Goal: Task Accomplishment & Management: Manage account settings

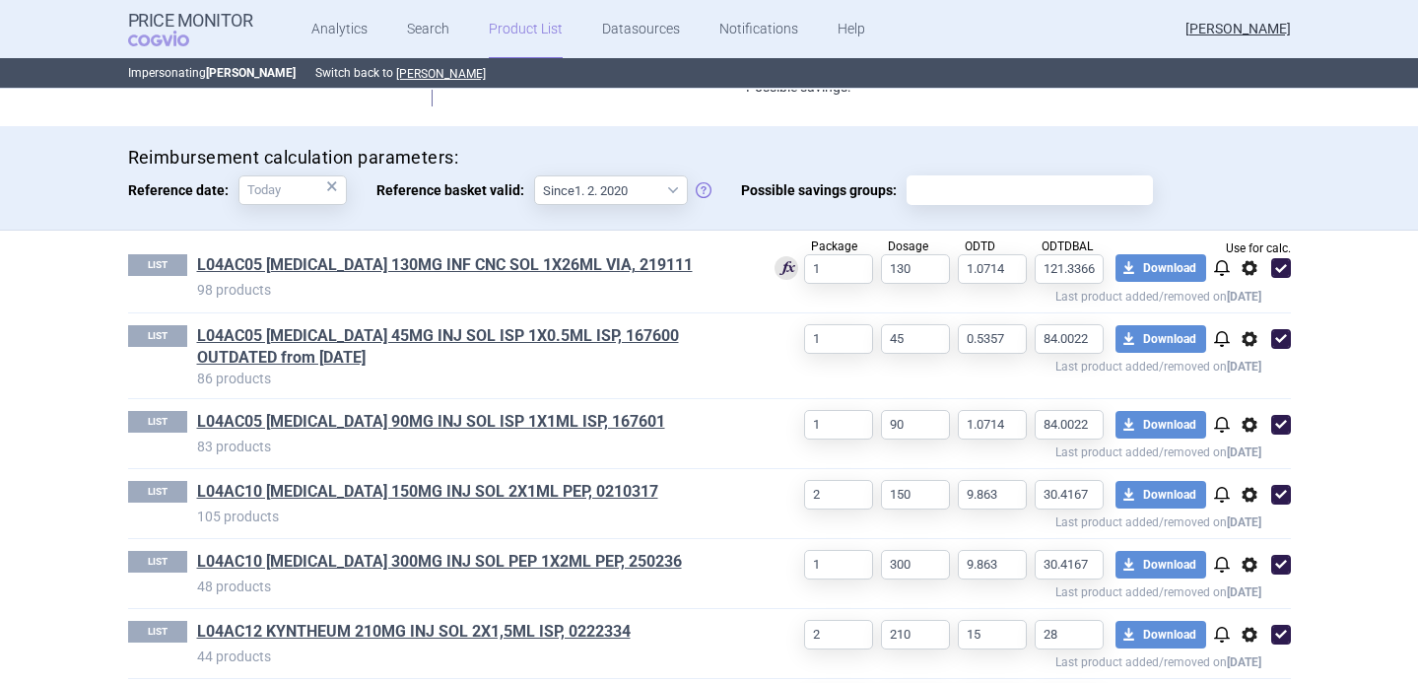
scroll to position [540, 0]
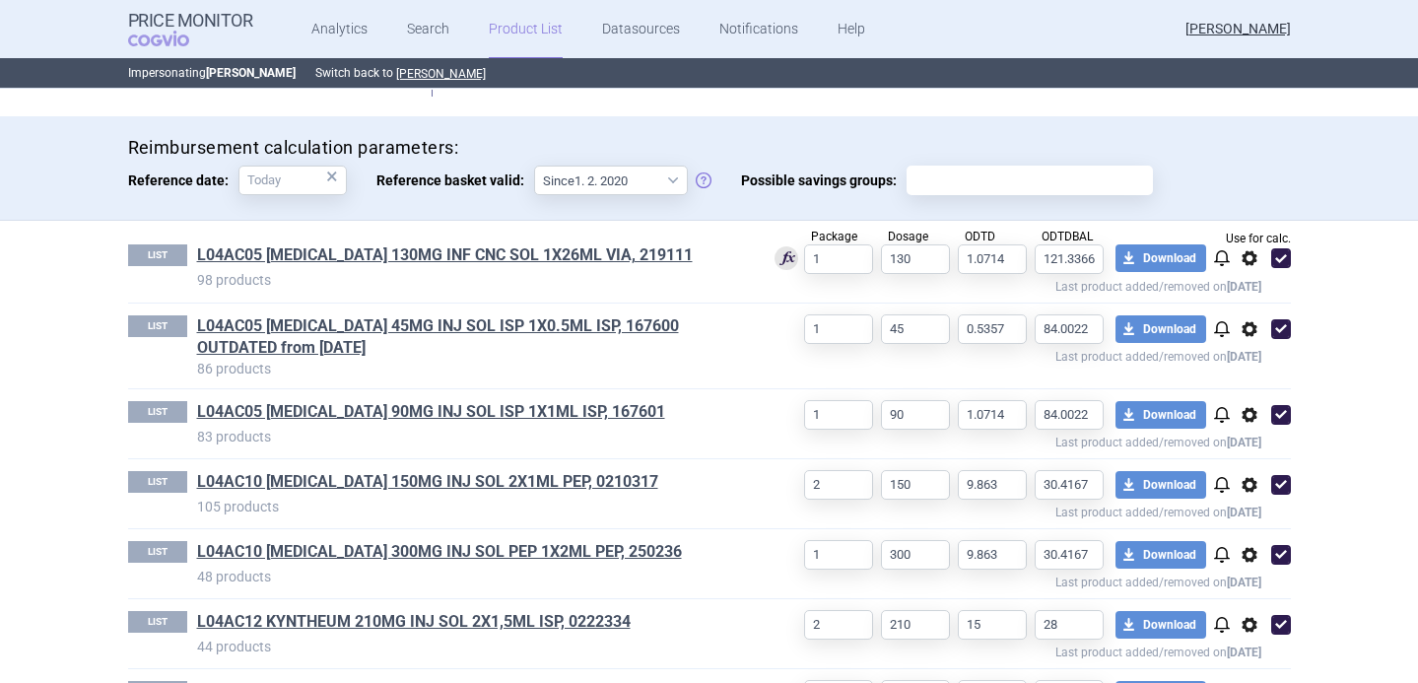
click at [1245, 335] on span "options" at bounding box center [1250, 329] width 24 height 24
click at [1237, 440] on button "Delete" at bounding box center [1248, 445] width 63 height 29
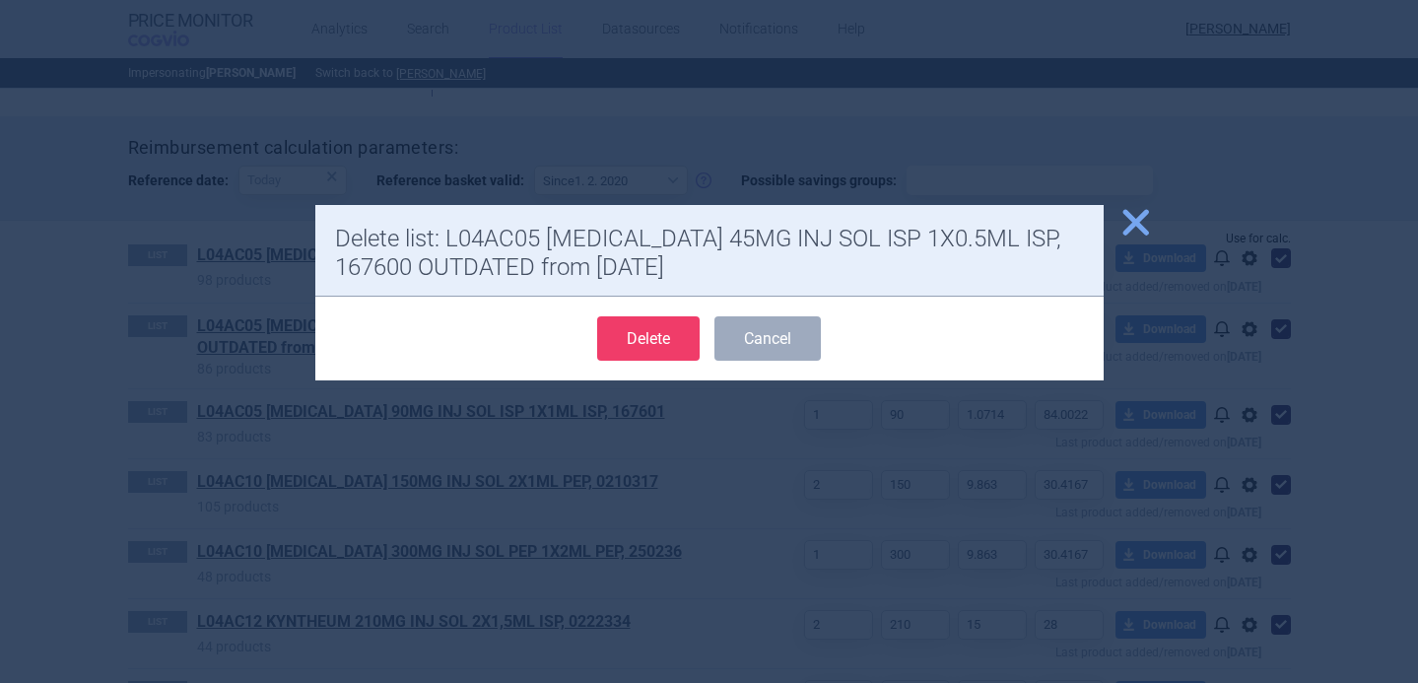
click at [658, 338] on button "Delete" at bounding box center [648, 338] width 102 height 44
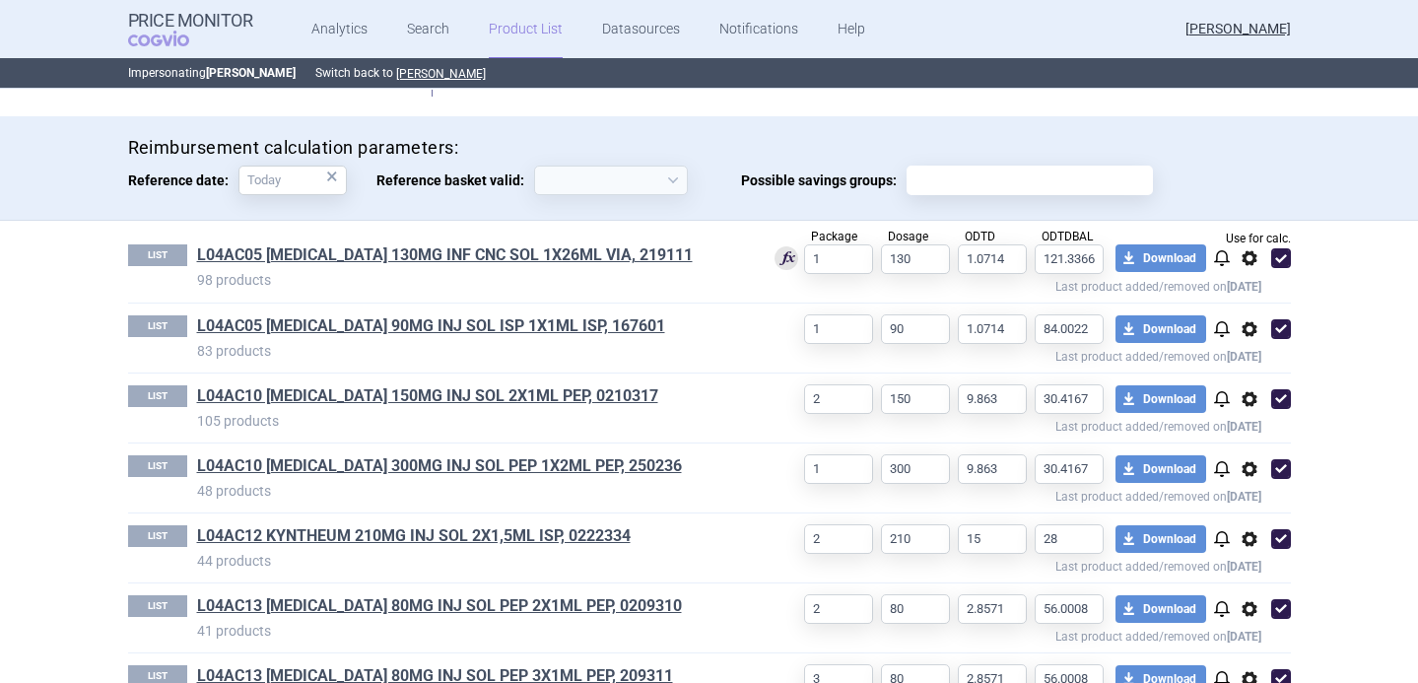
select select "[DATE]"
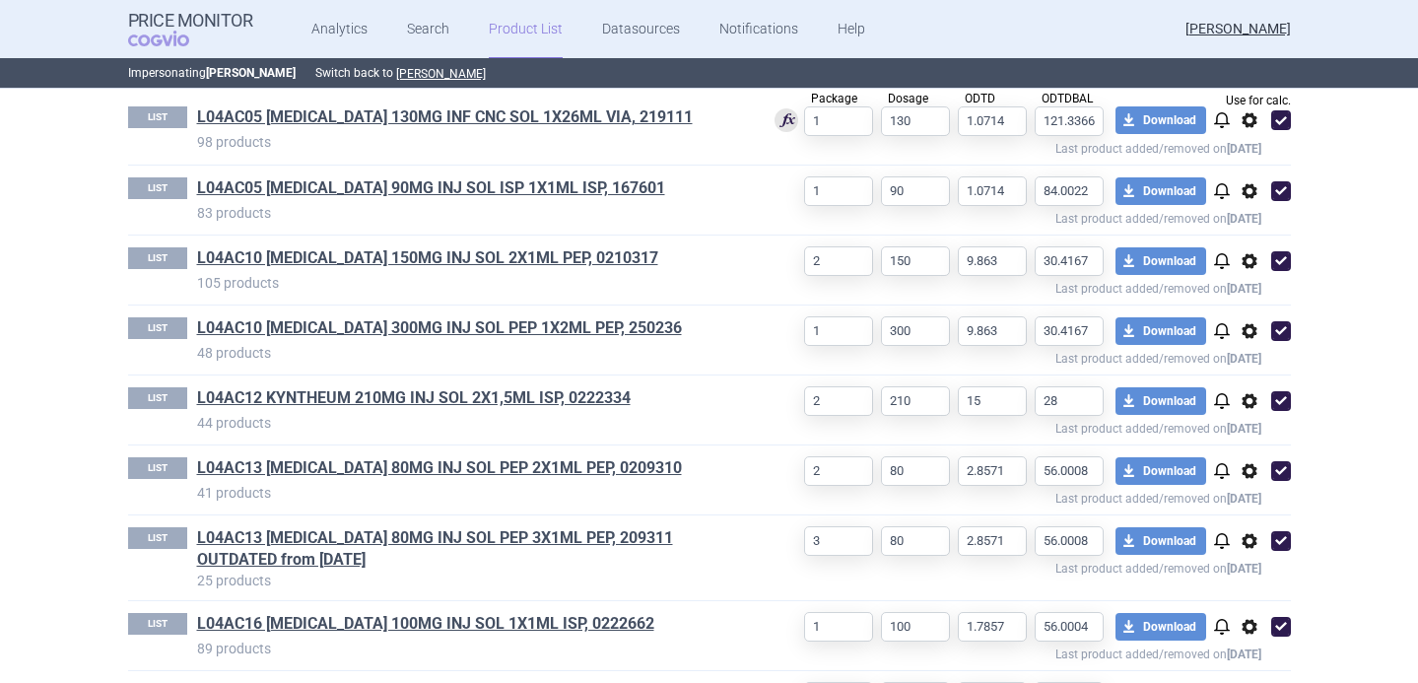
scroll to position [682, 0]
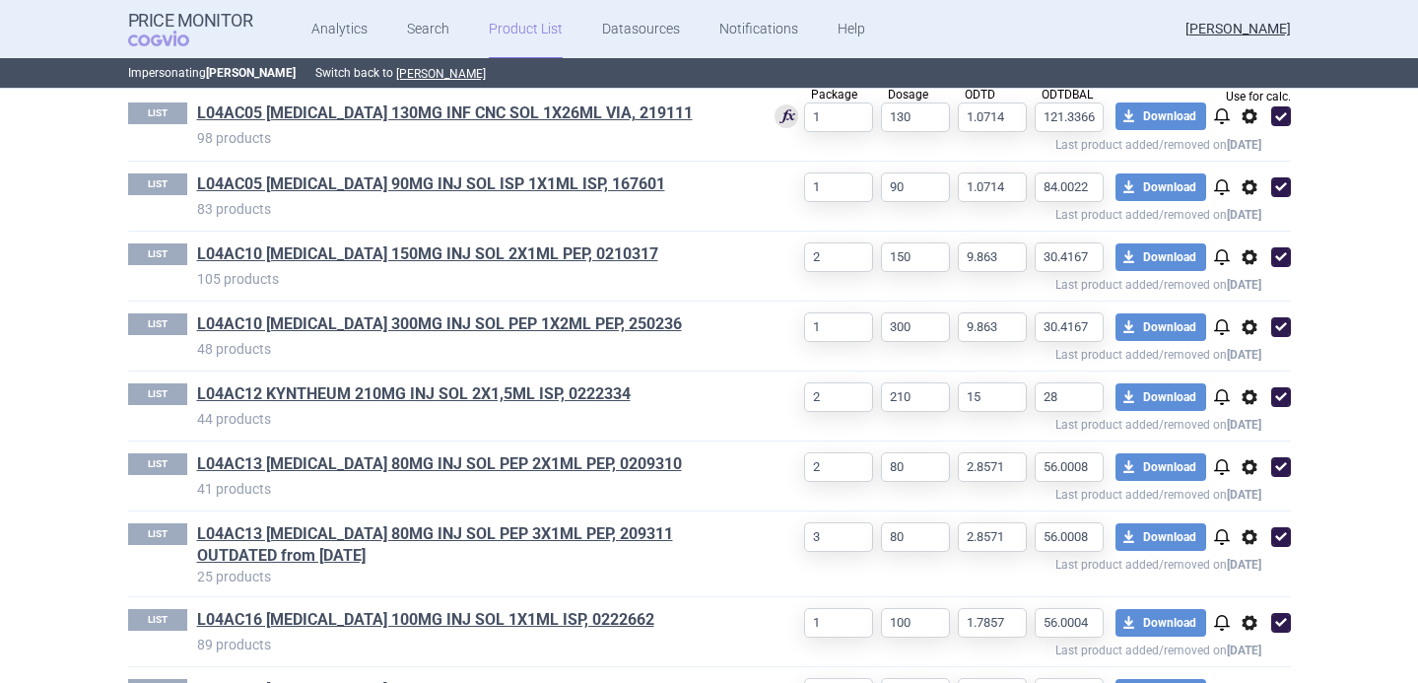
click at [1247, 535] on span "options" at bounding box center [1250, 537] width 24 height 24
click at [1239, 649] on button "Delete" at bounding box center [1248, 651] width 63 height 29
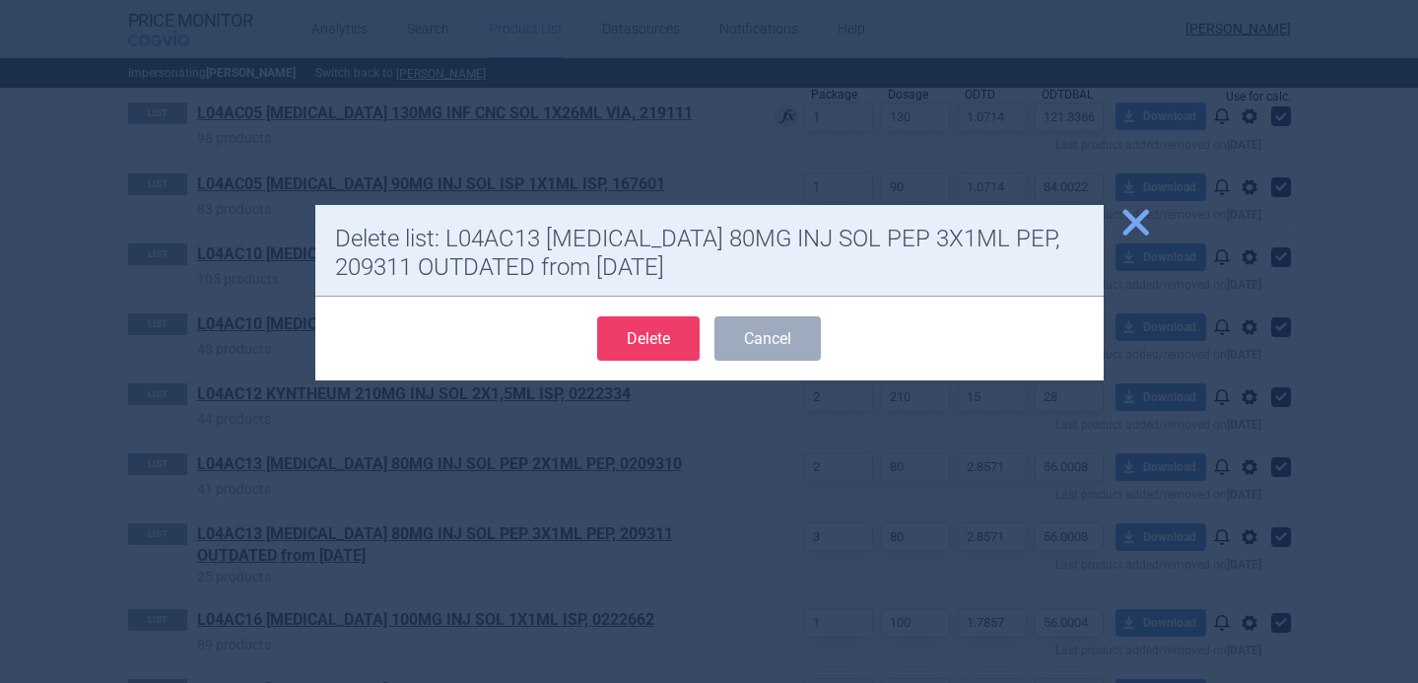
click at [650, 340] on button "Delete" at bounding box center [648, 338] width 102 height 44
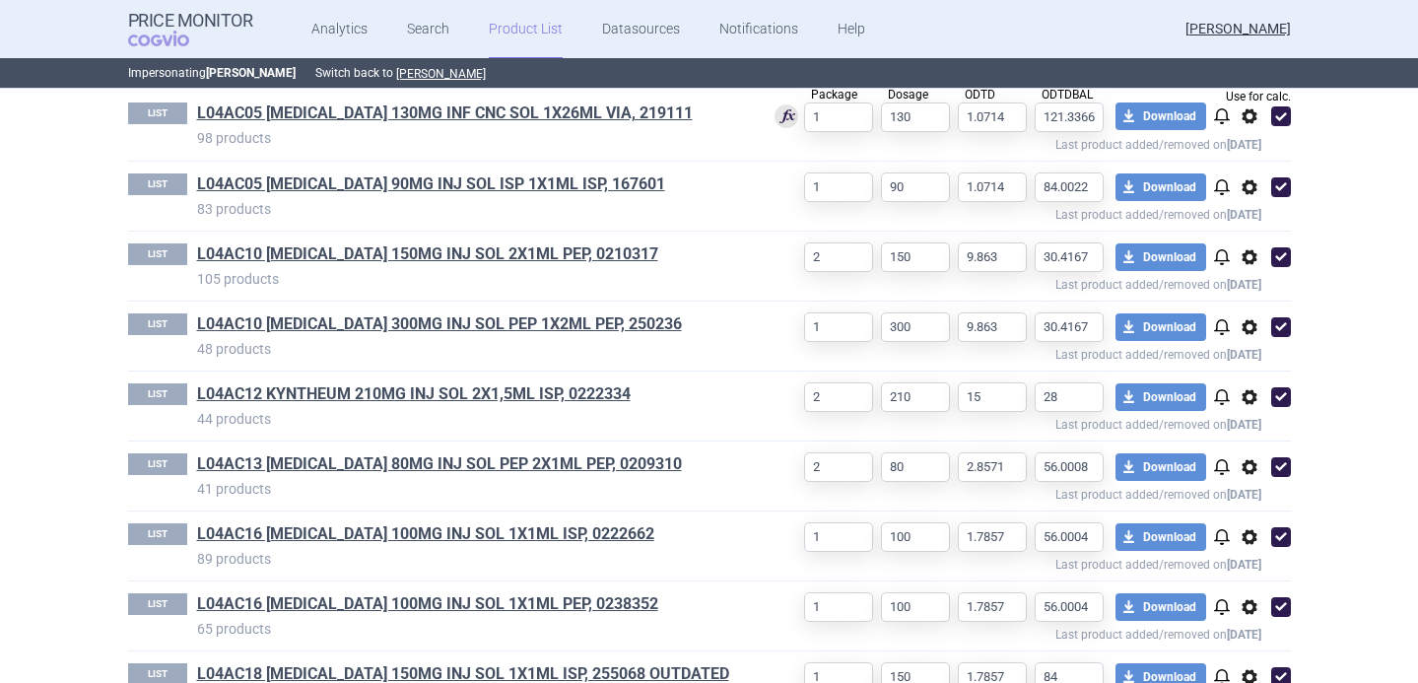
select select "2020-02-01"
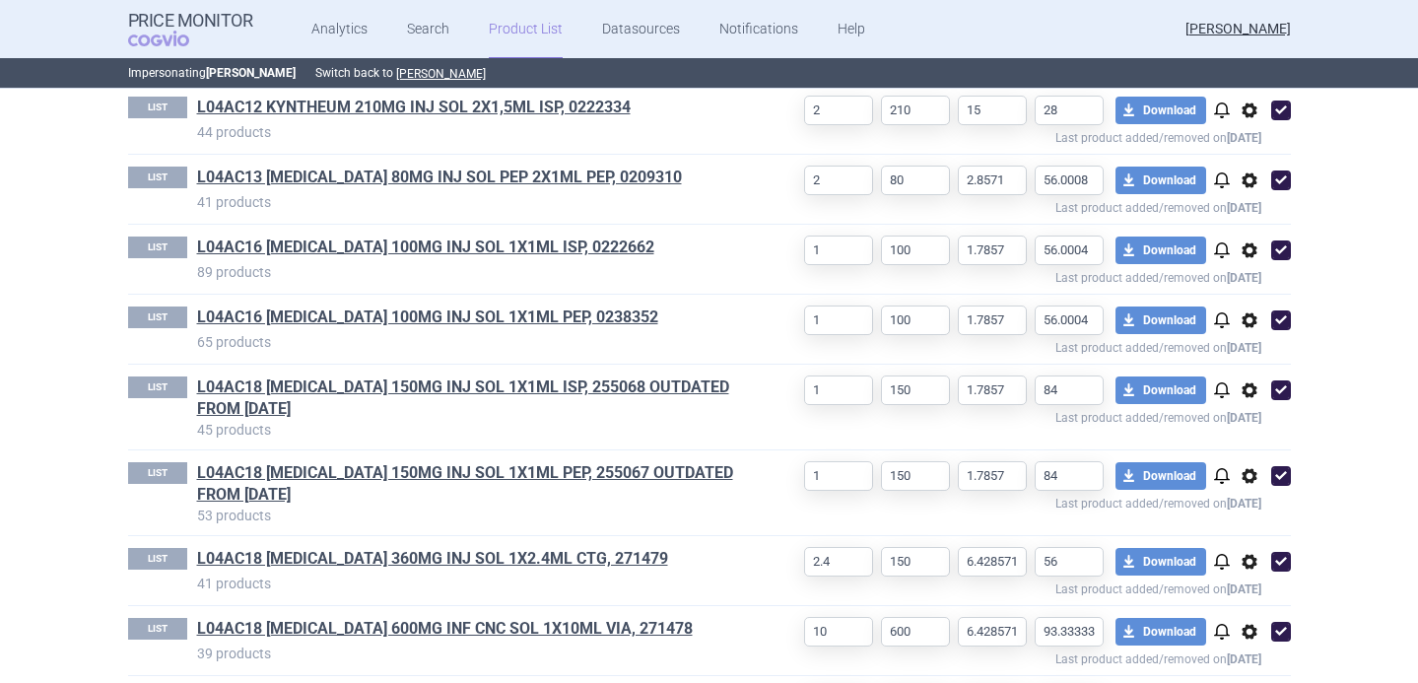
scroll to position [1052, 0]
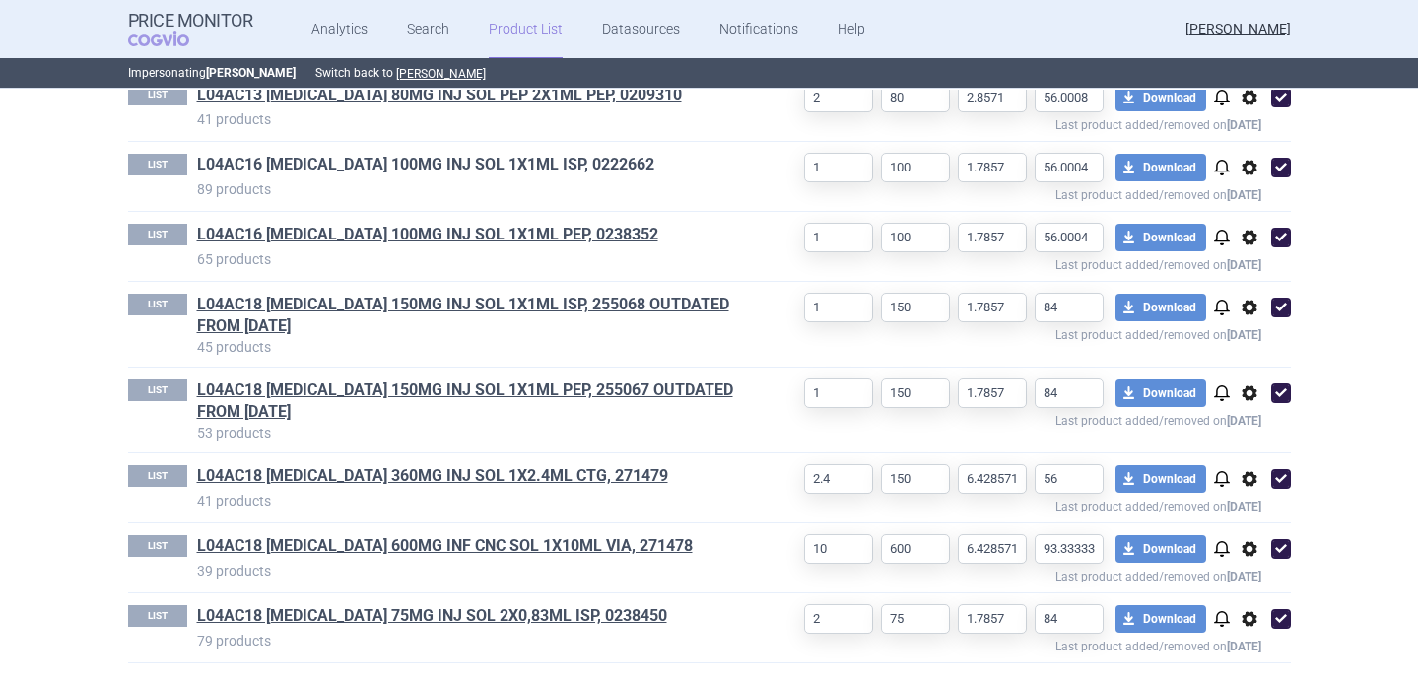
click at [1252, 308] on span "options" at bounding box center [1250, 308] width 24 height 24
click at [1240, 407] on div "Copy Rename Delete" at bounding box center [1248, 382] width 87 height 126
click at [1240, 413] on button "Delete" at bounding box center [1248, 422] width 63 height 29
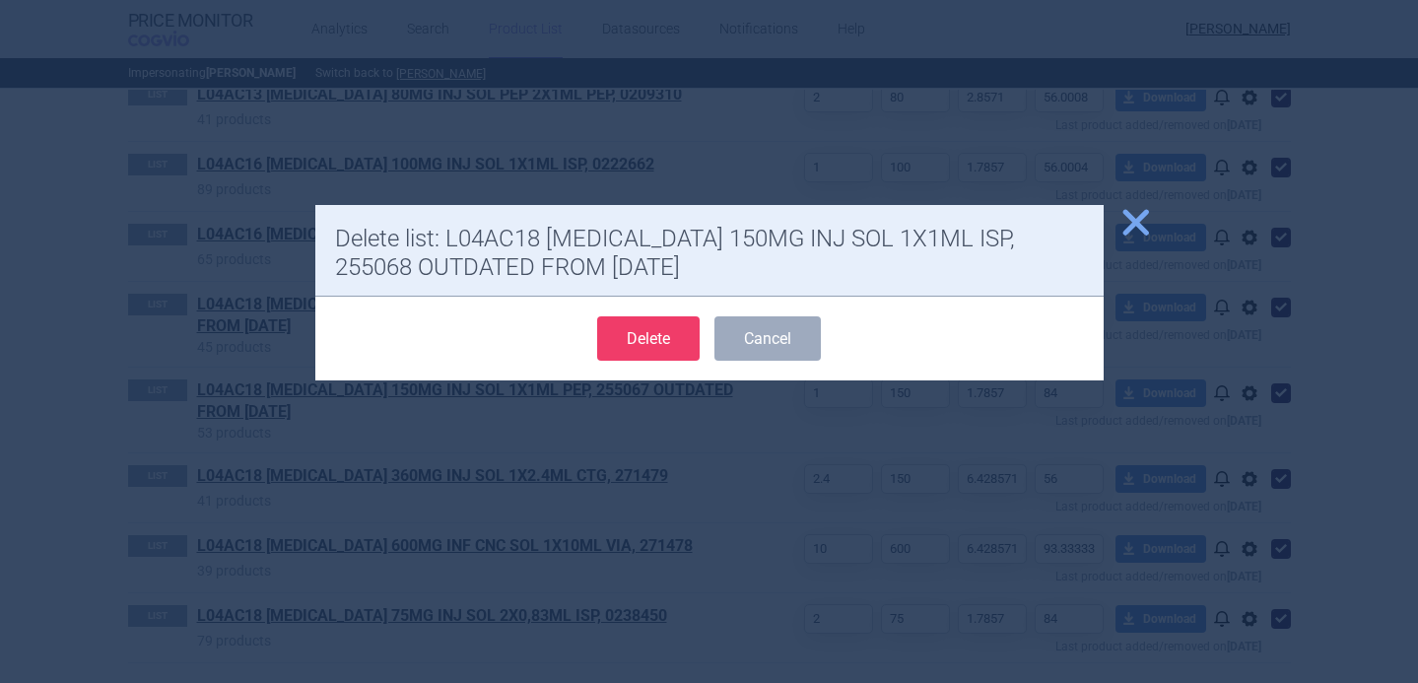
click at [678, 349] on button "Delete" at bounding box center [648, 338] width 102 height 44
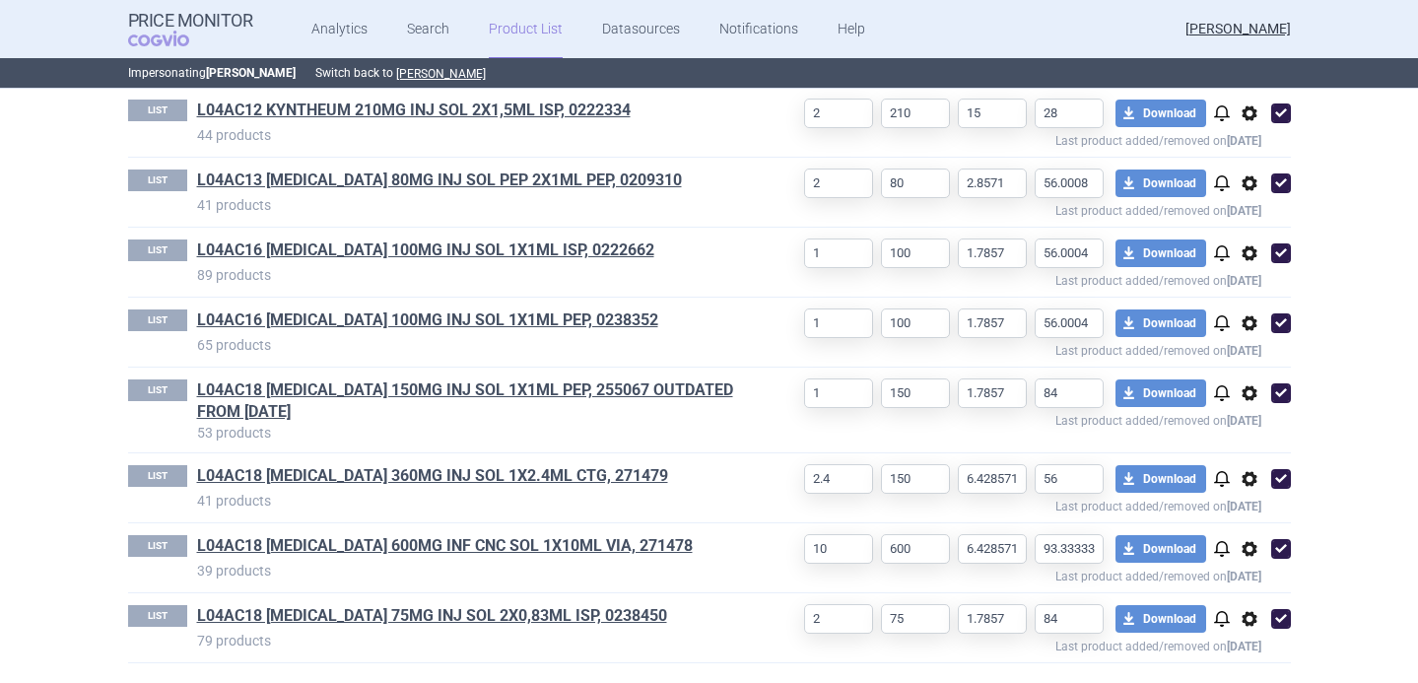
click at [1247, 387] on span "options" at bounding box center [1250, 393] width 24 height 24
click at [1247, 505] on button "Delete" at bounding box center [1248, 508] width 63 height 29
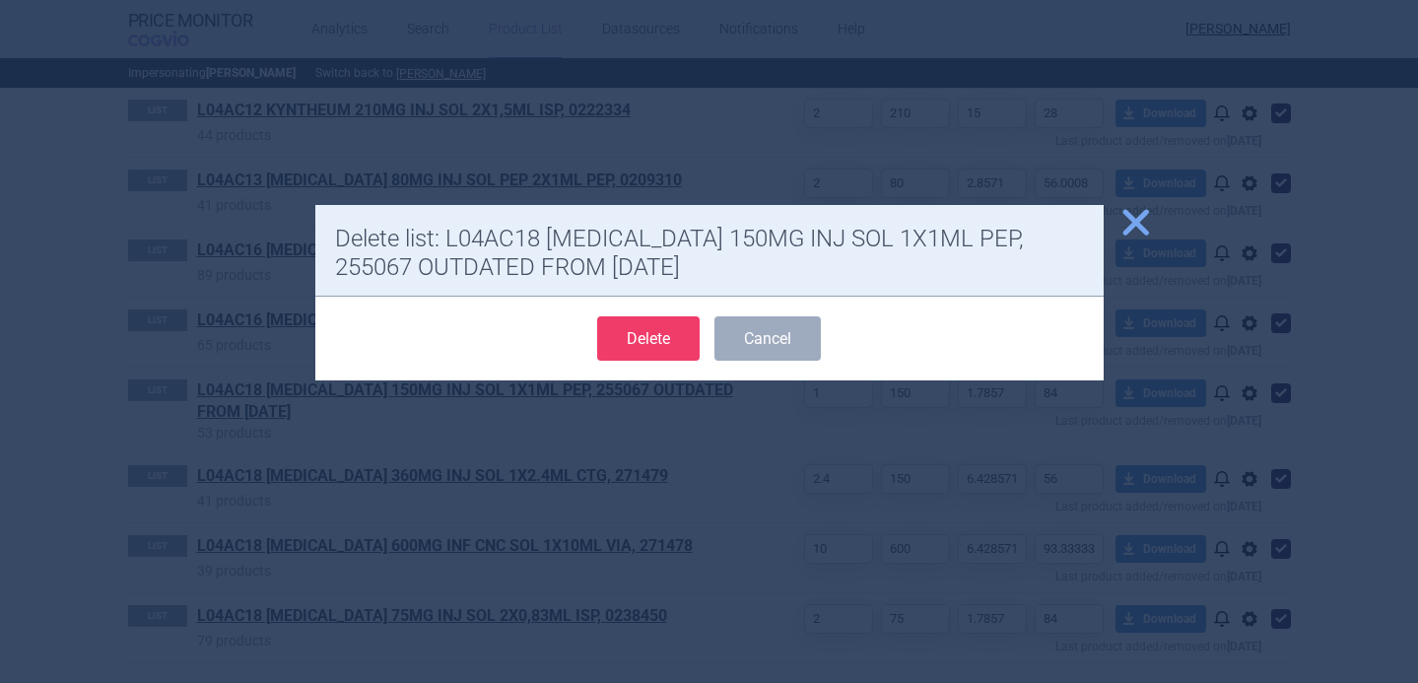
click at [658, 334] on button "Delete" at bounding box center [648, 338] width 102 height 44
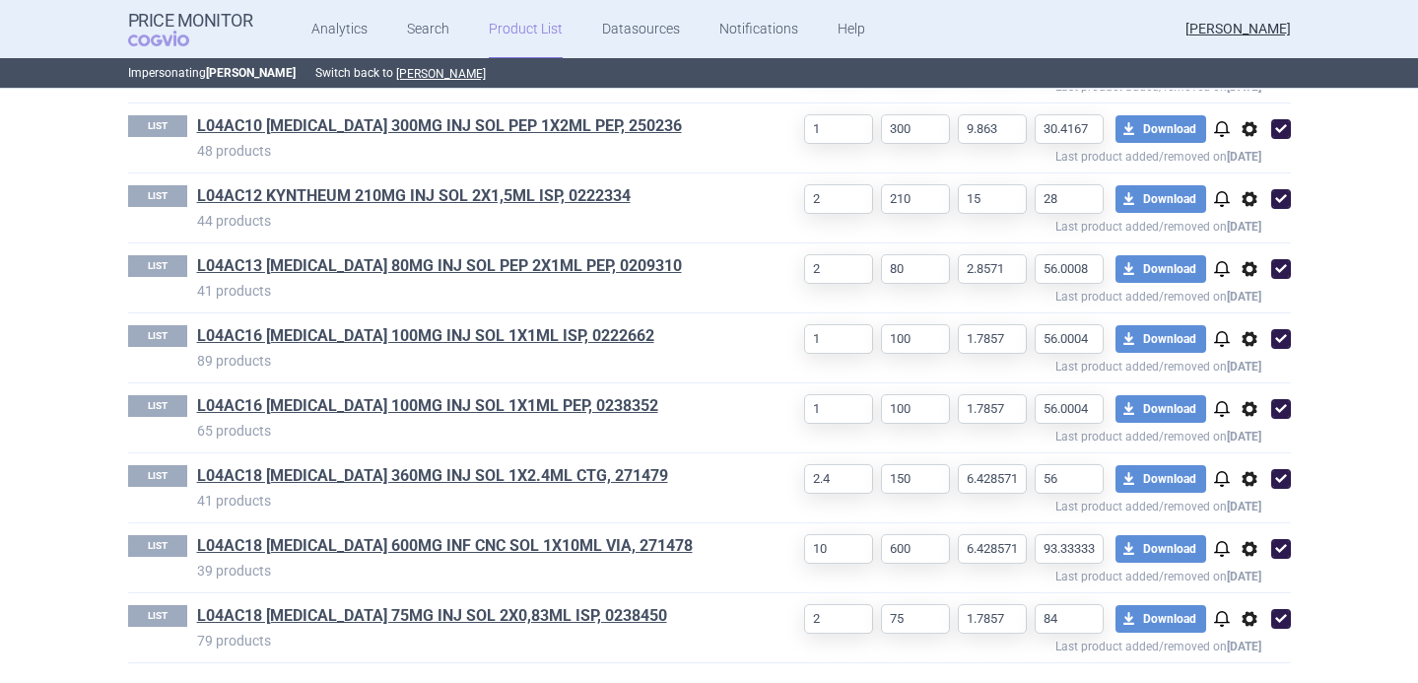
scroll to position [880, 0]
select select "2020-02-01"
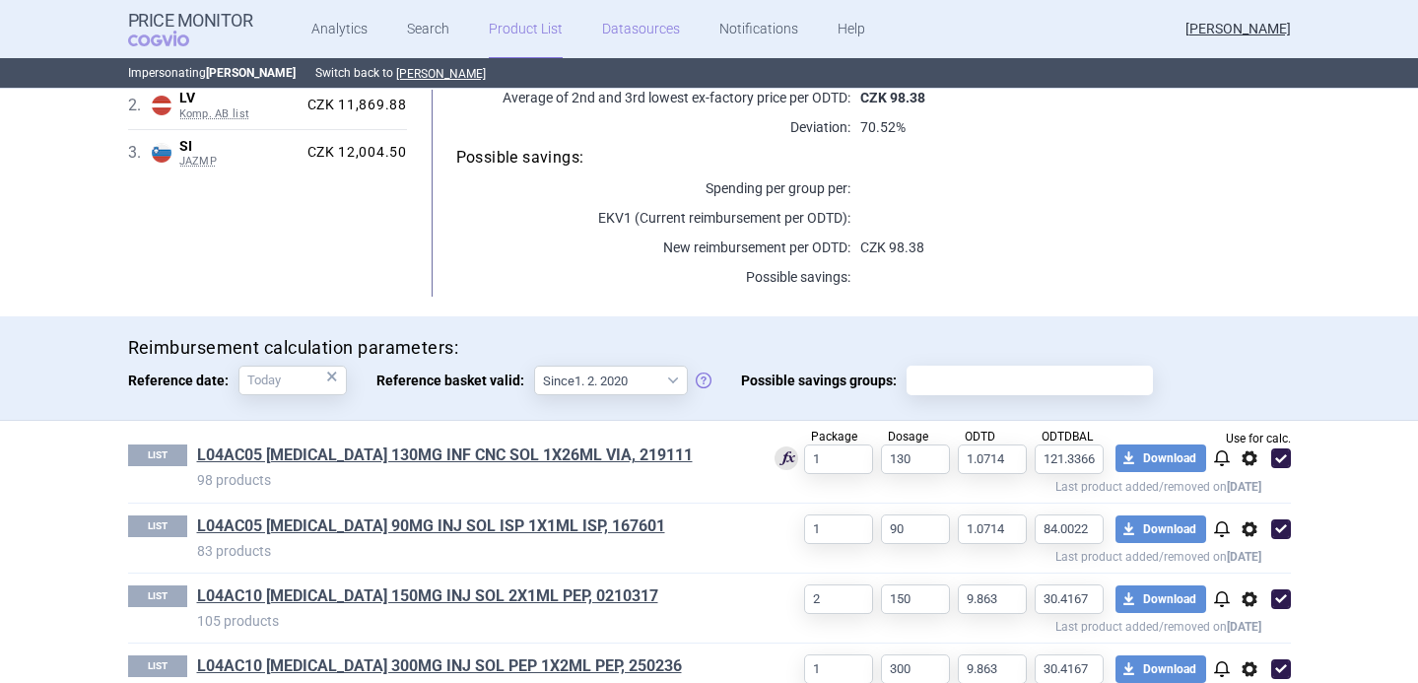
scroll to position [302, 0]
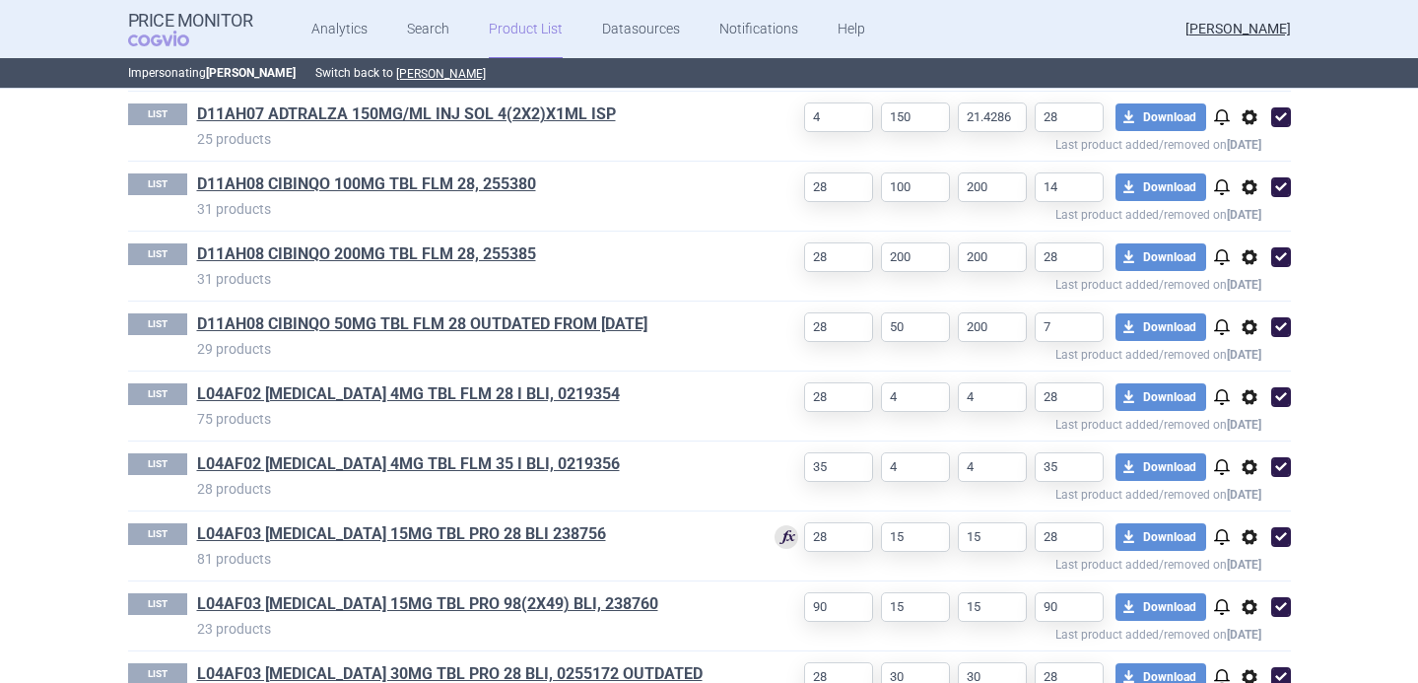
scroll to position [927, 0]
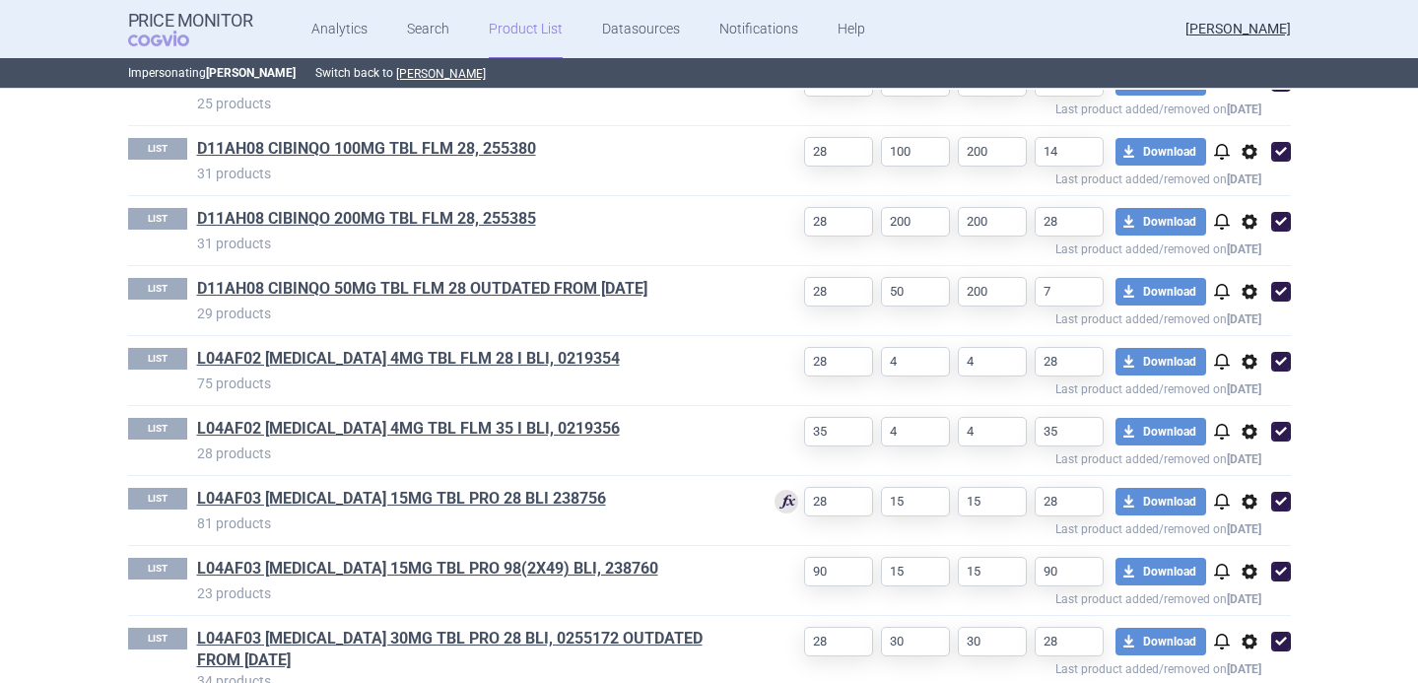
click at [1247, 293] on span "options" at bounding box center [1250, 292] width 24 height 24
click at [1246, 409] on button "Delete" at bounding box center [1248, 407] width 63 height 29
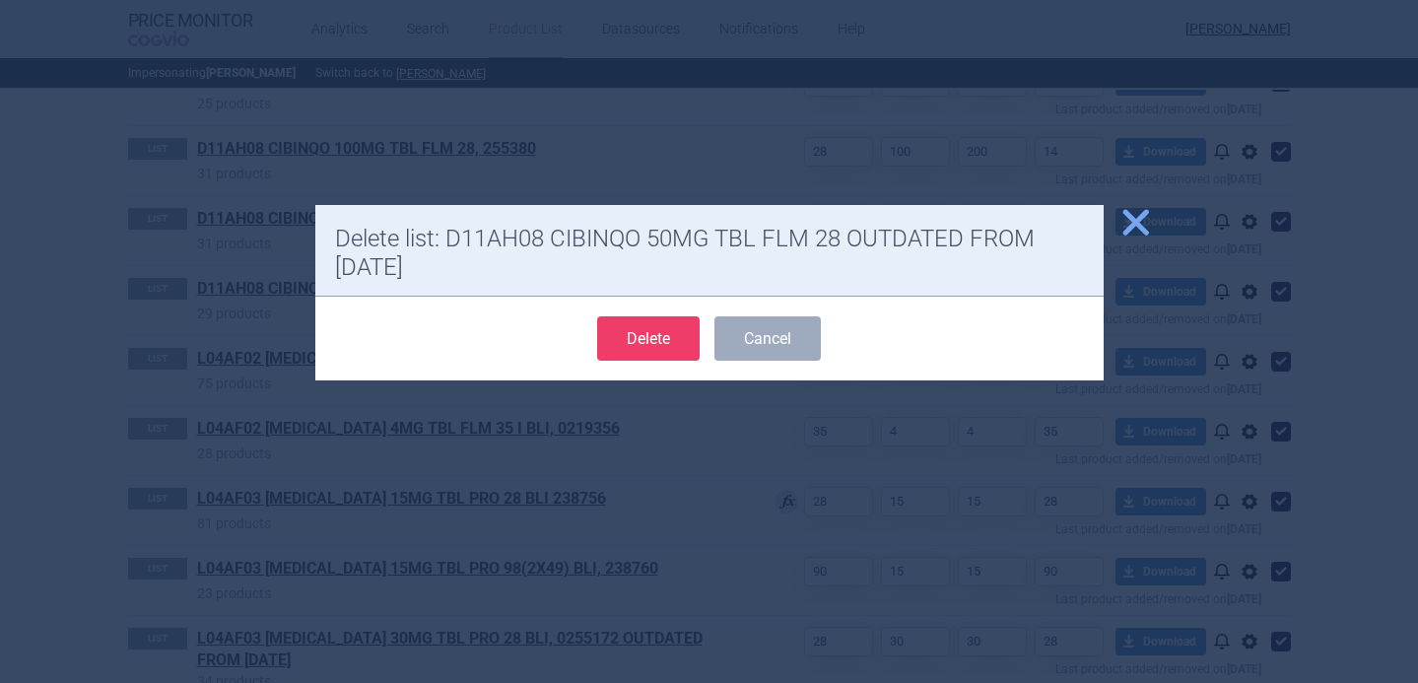
click at [674, 338] on button "Delete" at bounding box center [648, 338] width 102 height 44
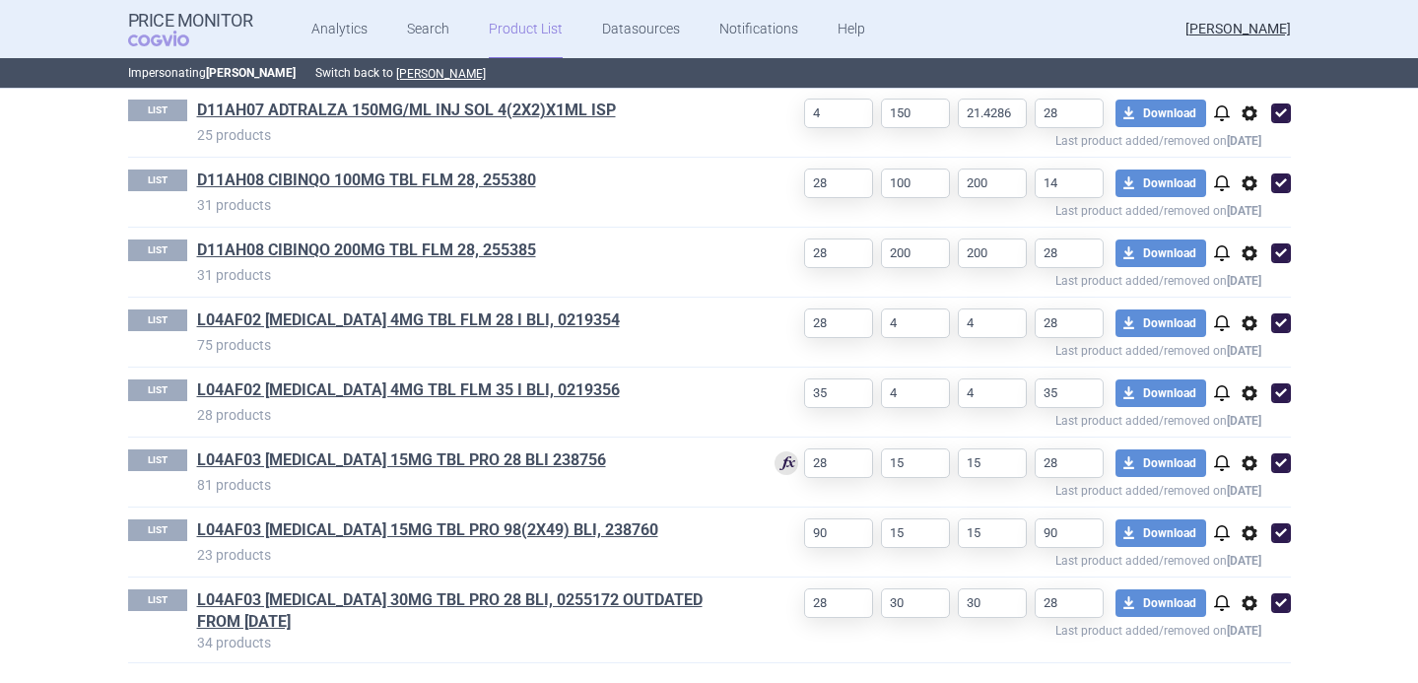
scroll to position [896, 0]
select select "2020-02-01"
click at [1255, 605] on span "options" at bounding box center [1250, 603] width 24 height 24
click at [1248, 652] on button "Delete" at bounding box center [1248, 651] width 63 height 29
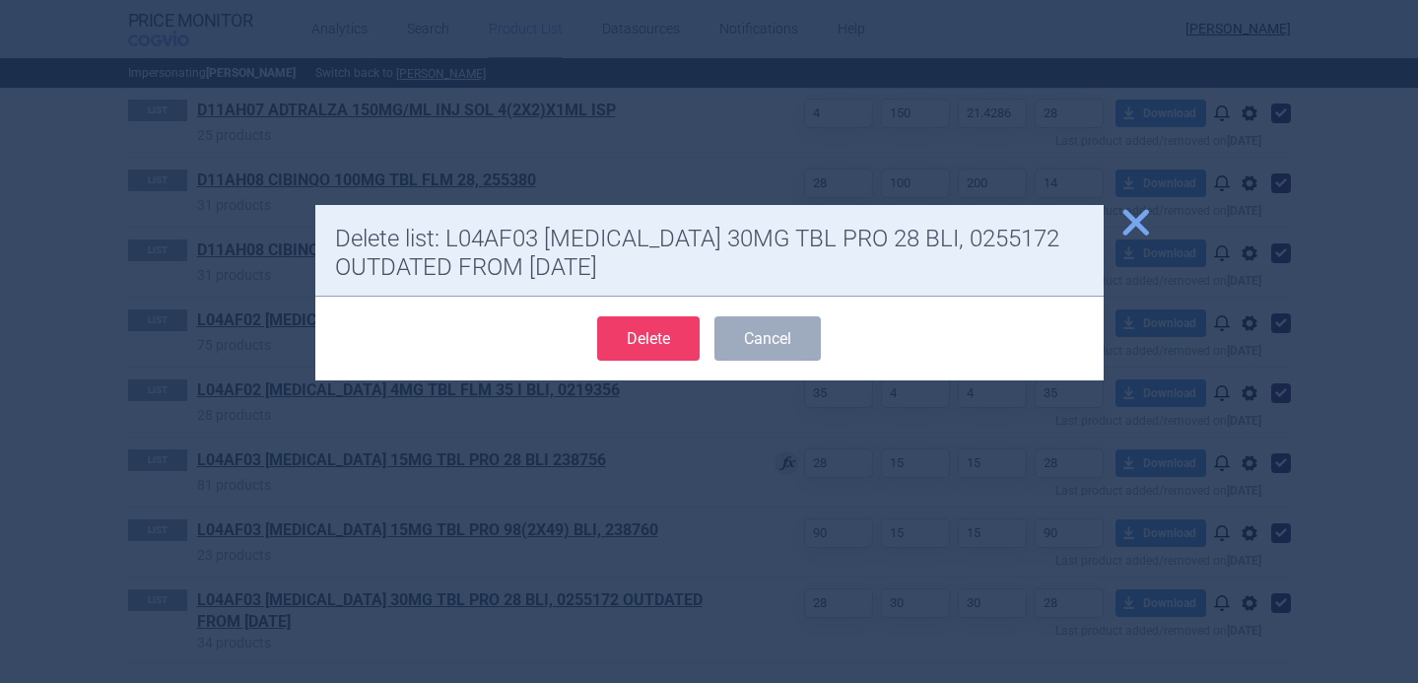
click at [650, 349] on button "Delete" at bounding box center [648, 338] width 102 height 44
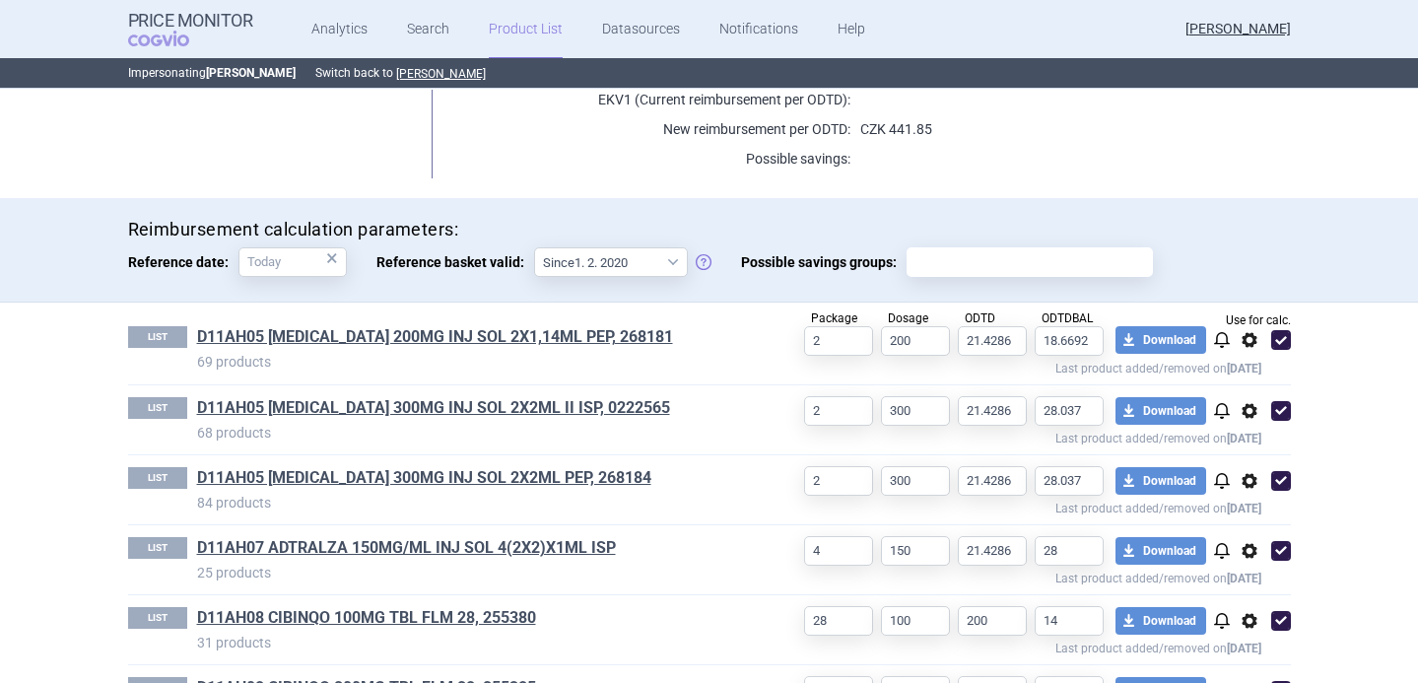
scroll to position [810, 0]
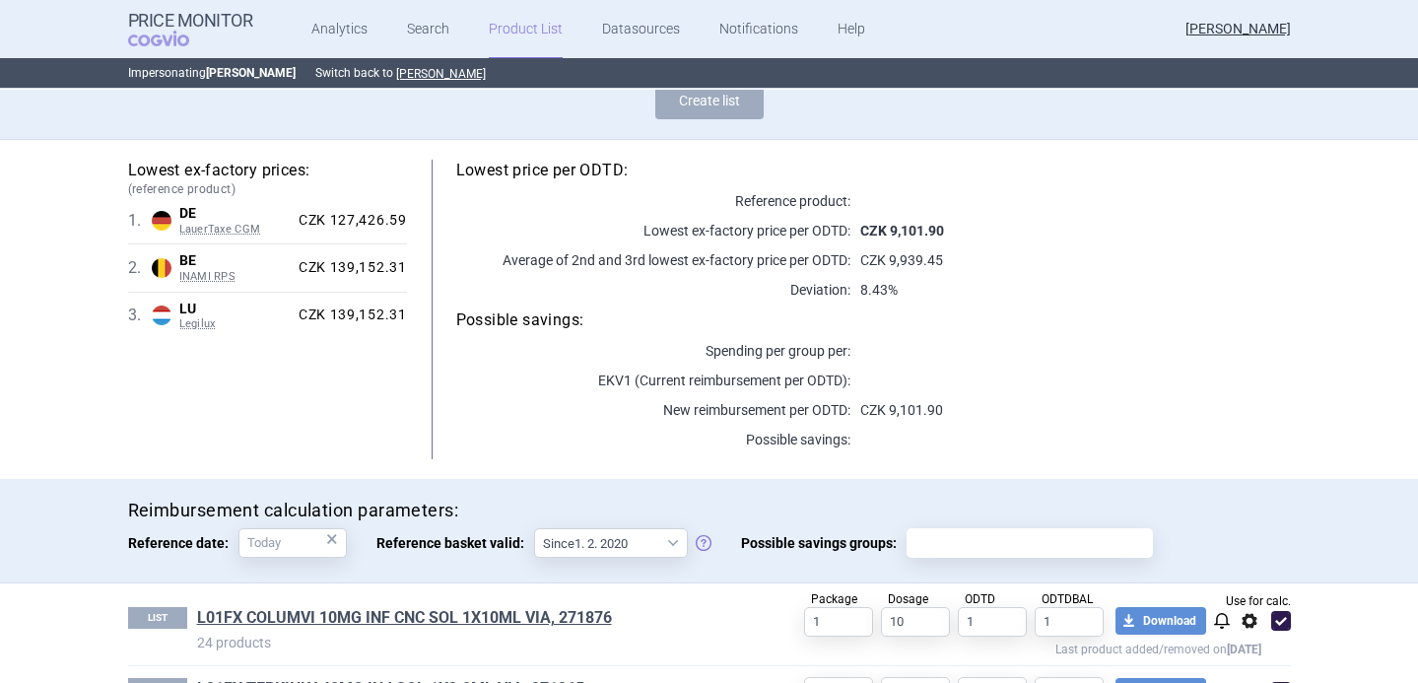
scroll to position [250, 0]
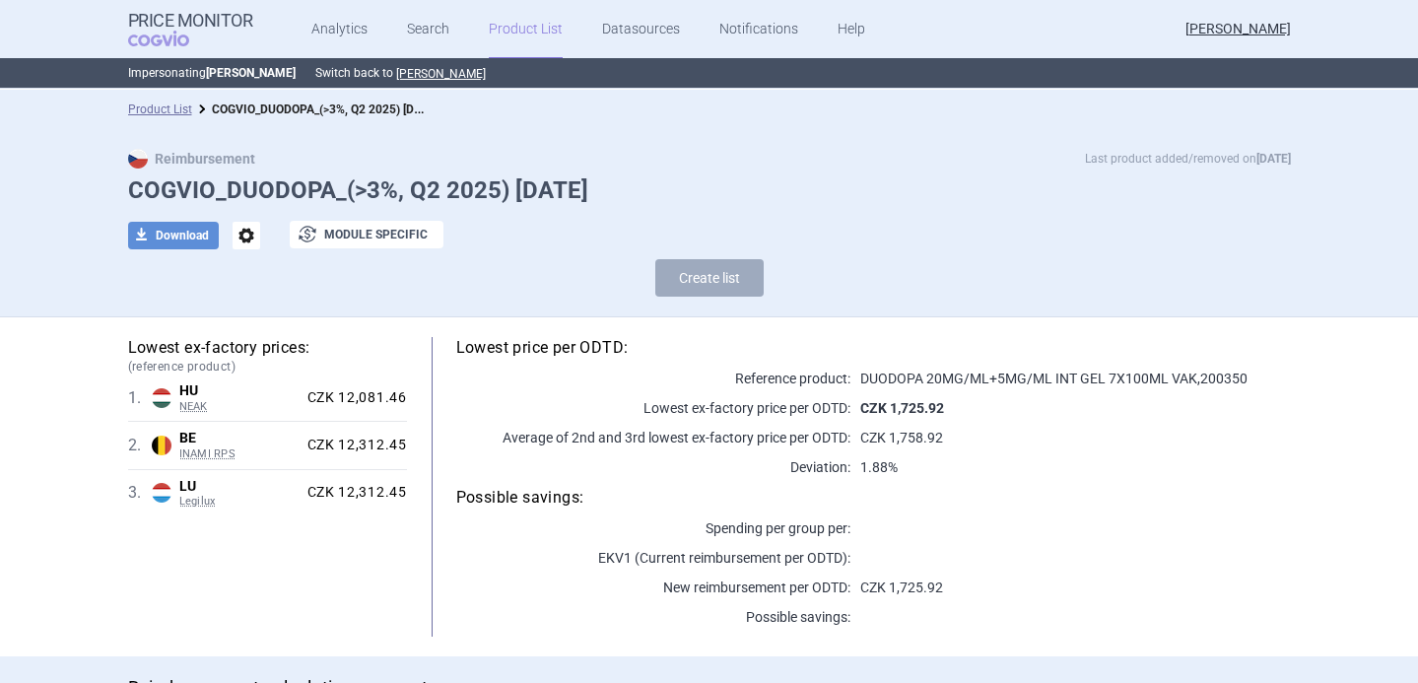
scroll to position [266, 0]
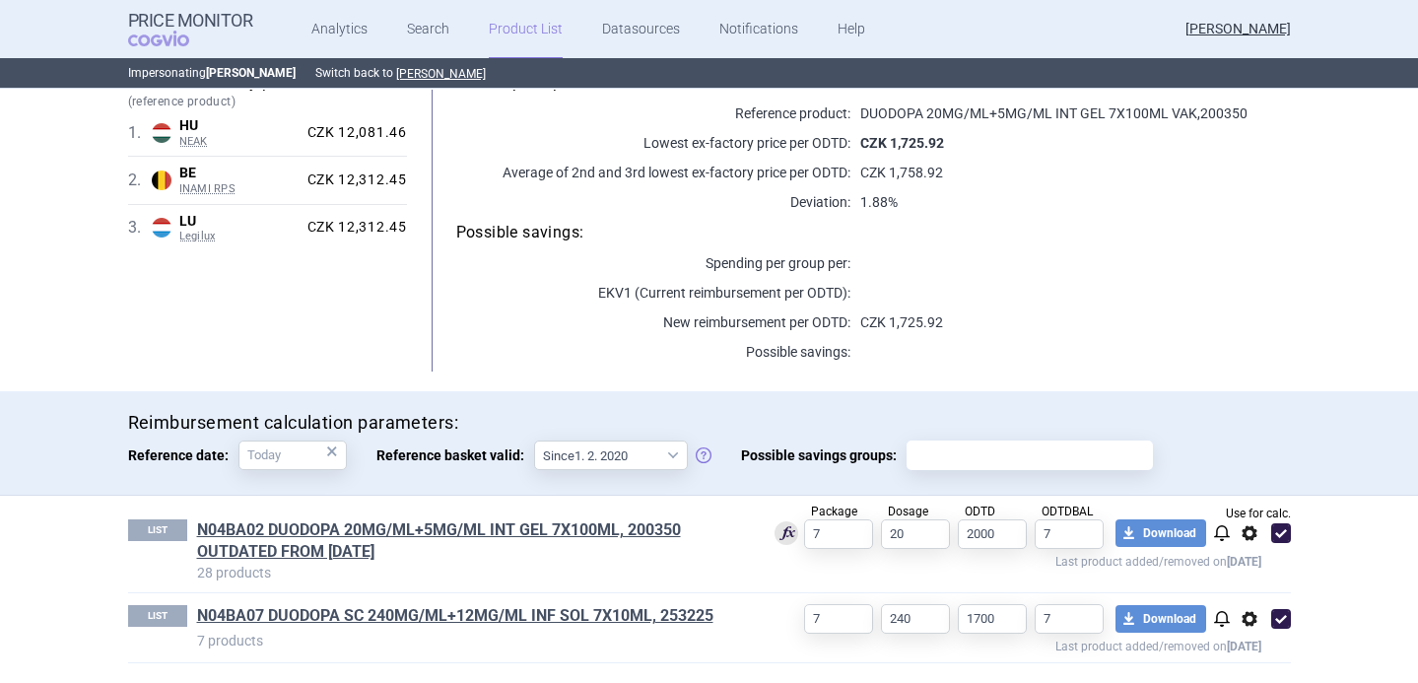
click at [1247, 534] on span "options" at bounding box center [1250, 533] width 24 height 24
click at [1228, 653] on button "Delete" at bounding box center [1248, 648] width 63 height 29
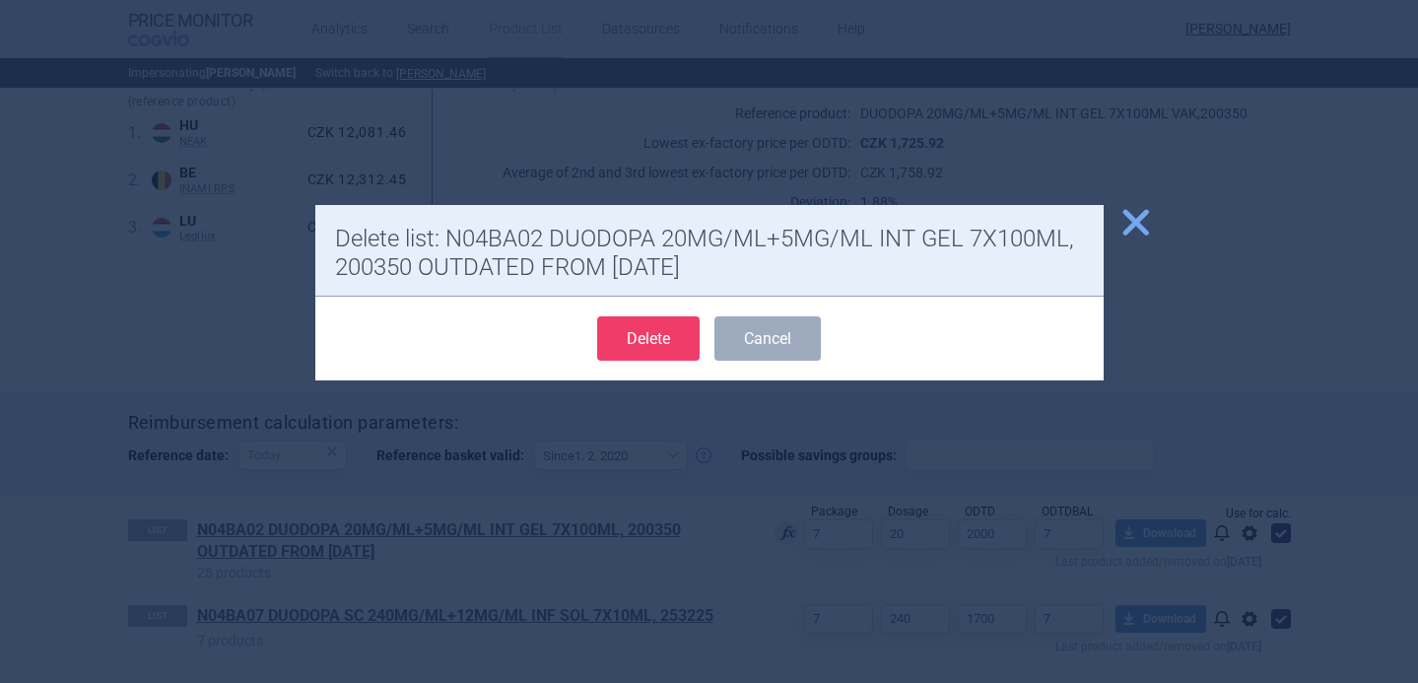
click at [665, 342] on button "Delete" at bounding box center [648, 338] width 102 height 44
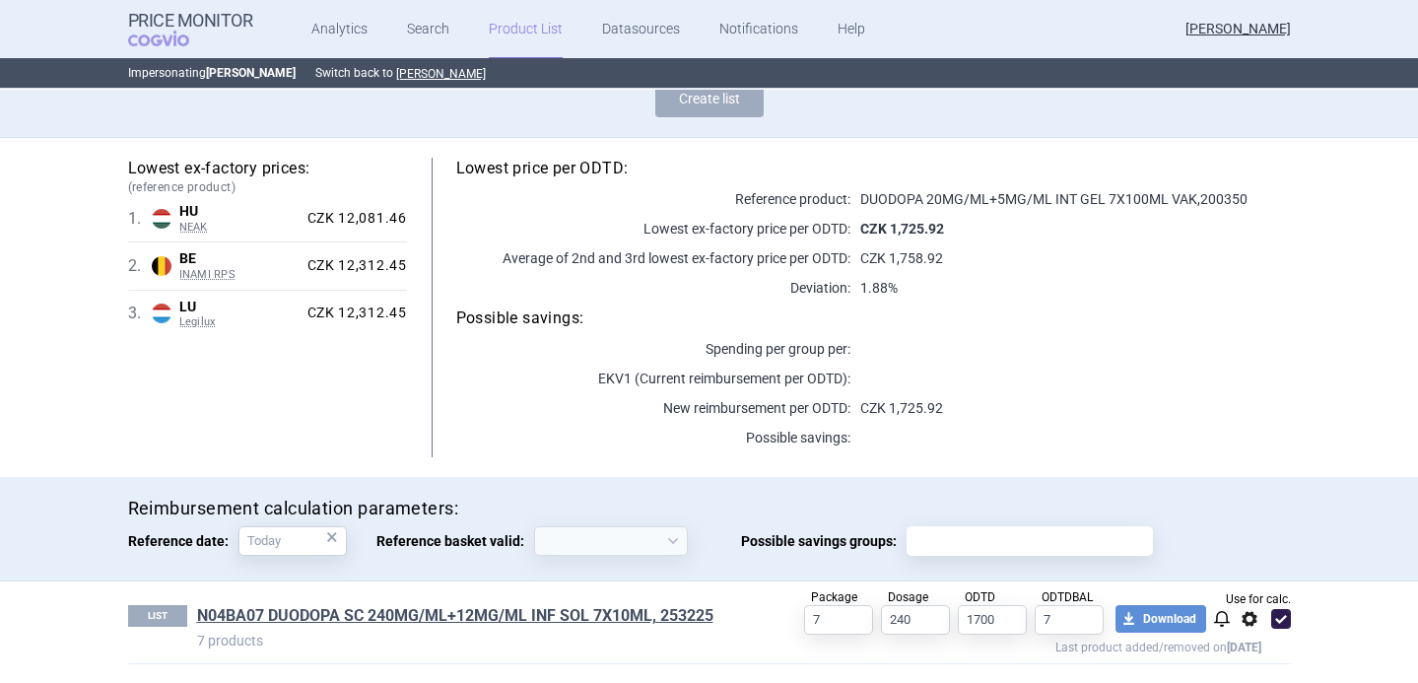
select select "2020-02-01"
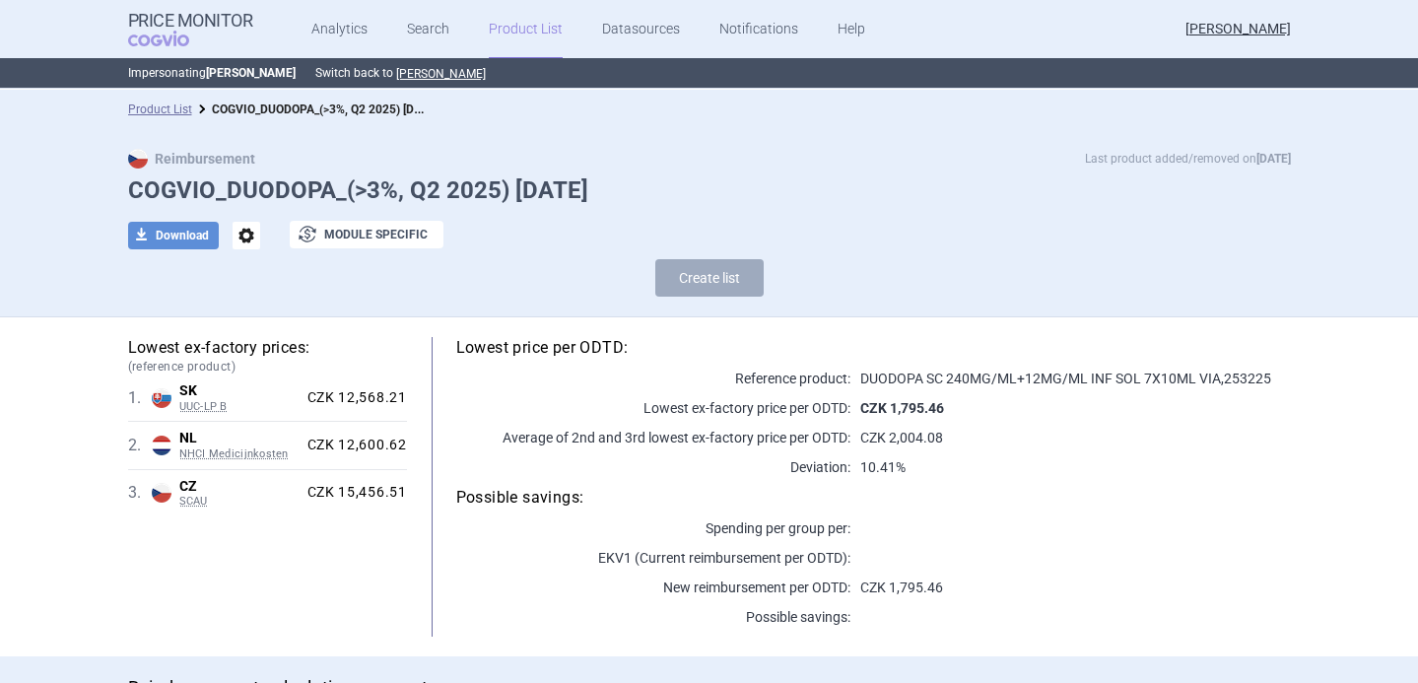
scroll to position [180, 0]
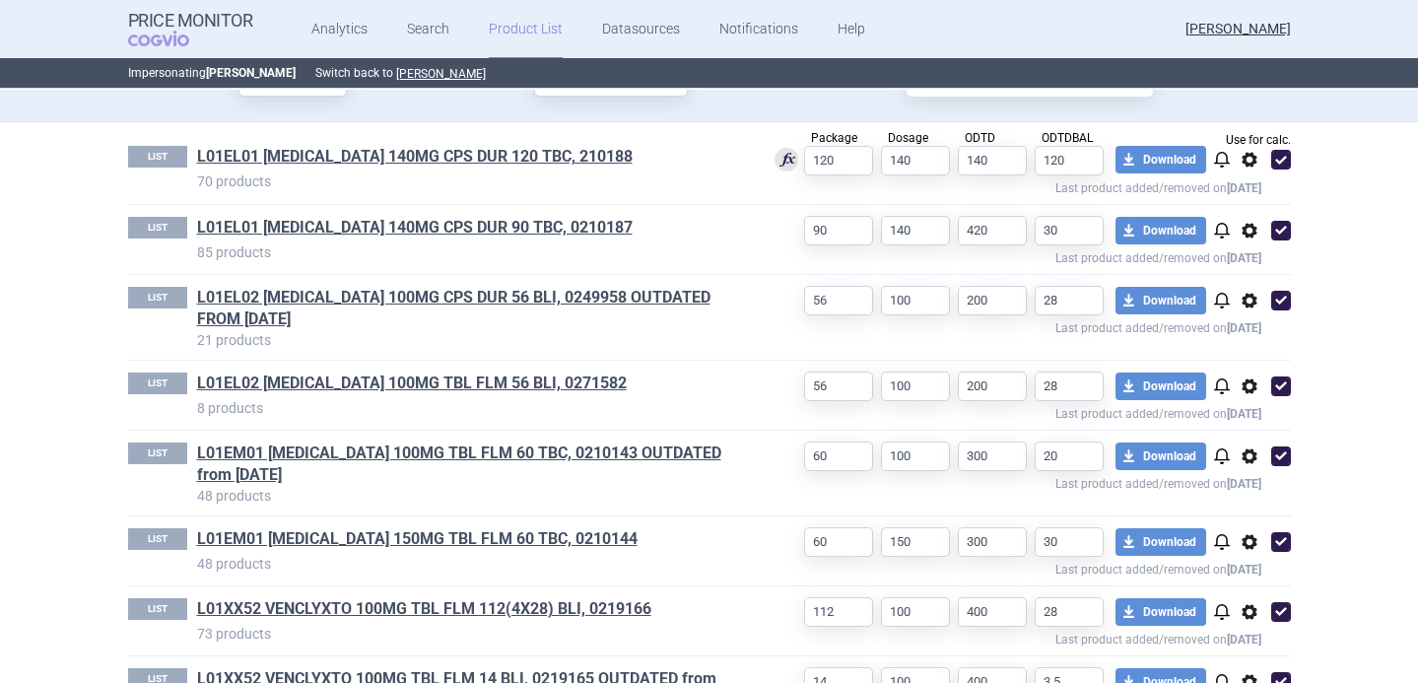
scroll to position [700, 0]
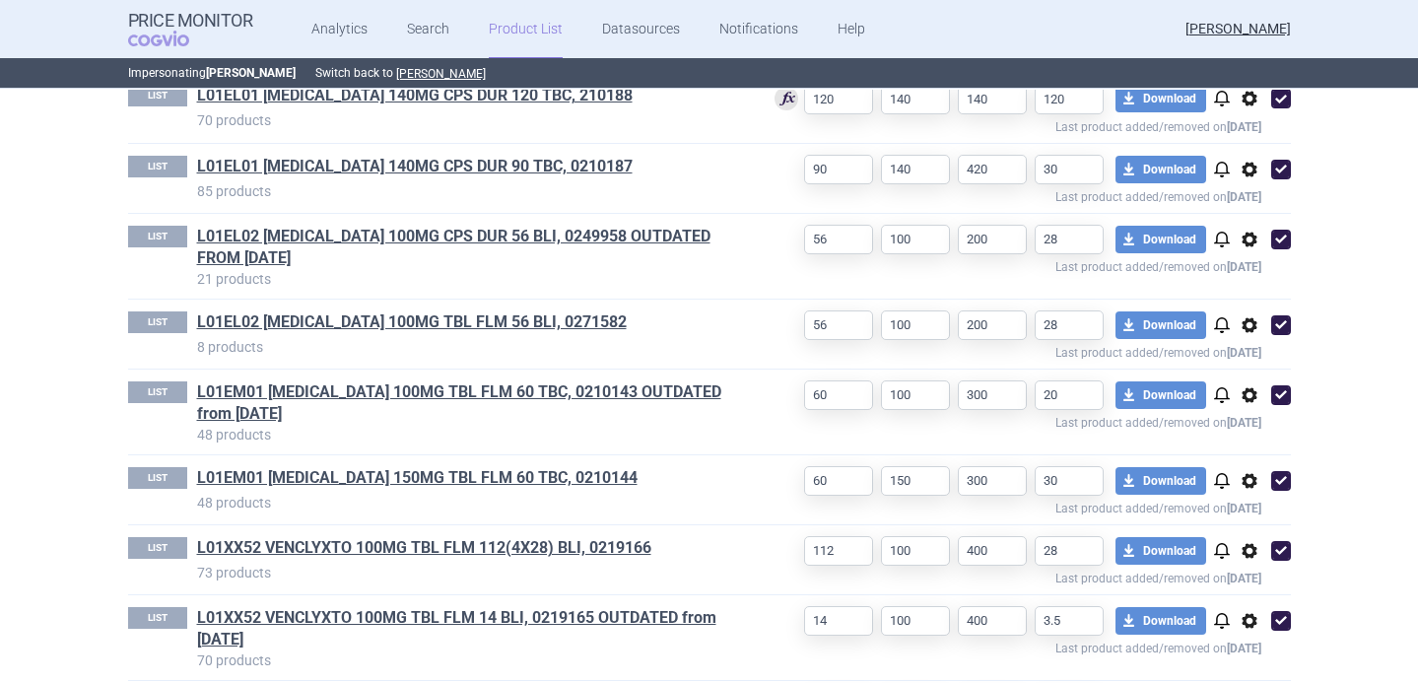
click at [1250, 241] on span "options" at bounding box center [1250, 240] width 24 height 24
click at [1229, 353] on button "Delete" at bounding box center [1248, 355] width 63 height 29
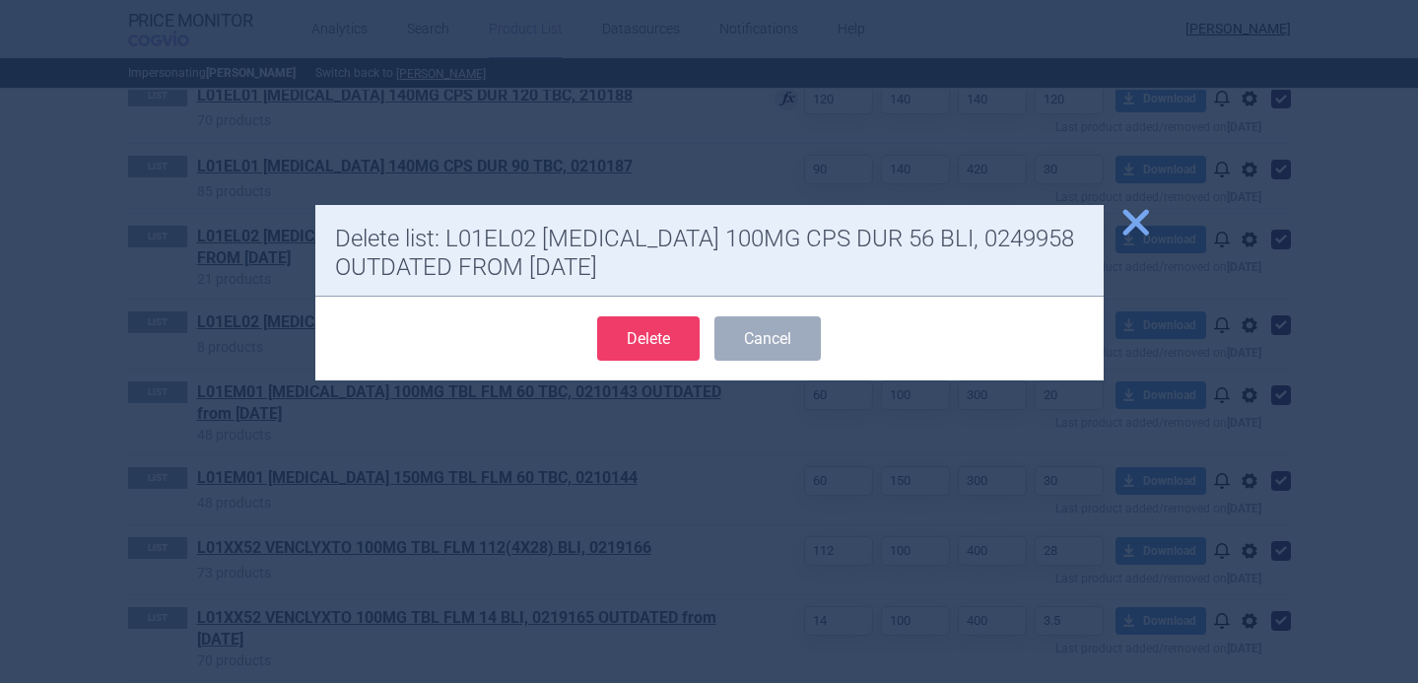
click at [669, 334] on button "Delete" at bounding box center [648, 338] width 102 height 44
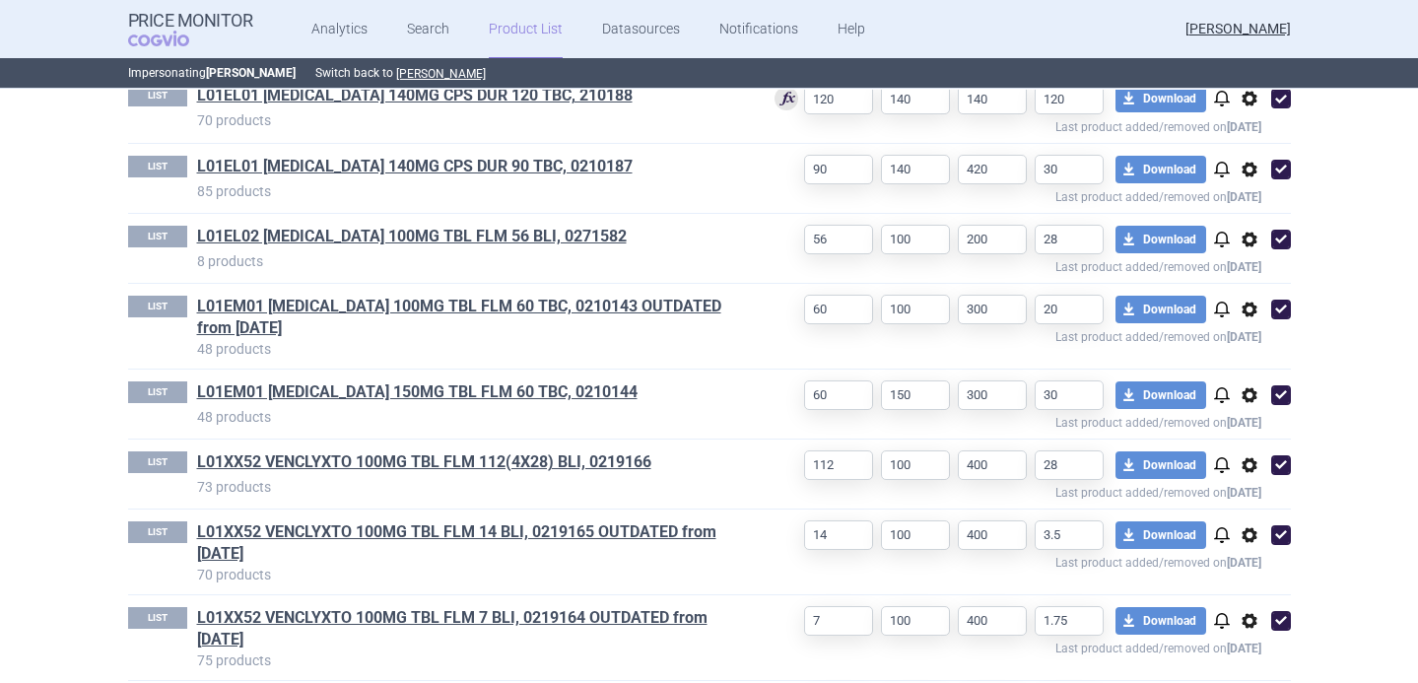
select select "[DATE]"
click at [1246, 309] on span "options" at bounding box center [1250, 310] width 24 height 24
click at [1249, 423] on button "Delete" at bounding box center [1248, 425] width 63 height 29
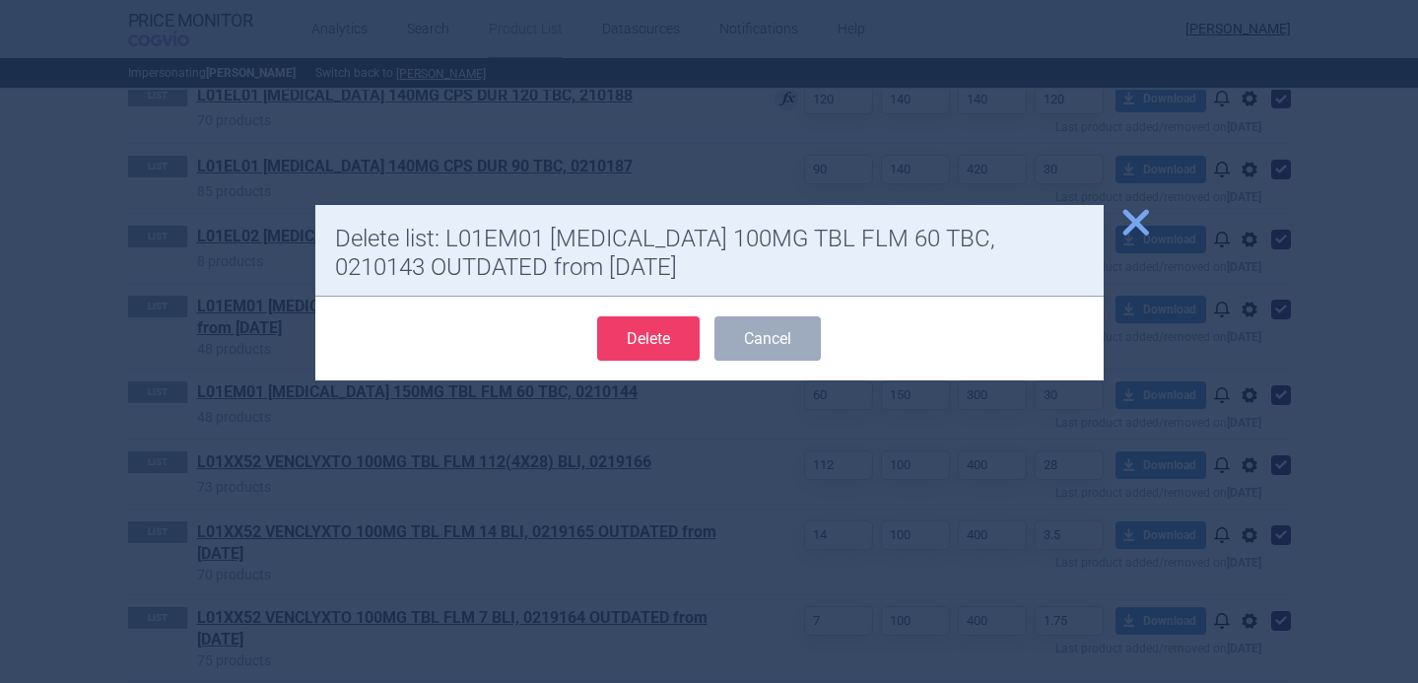
click at [657, 342] on button "Delete" at bounding box center [648, 338] width 102 height 44
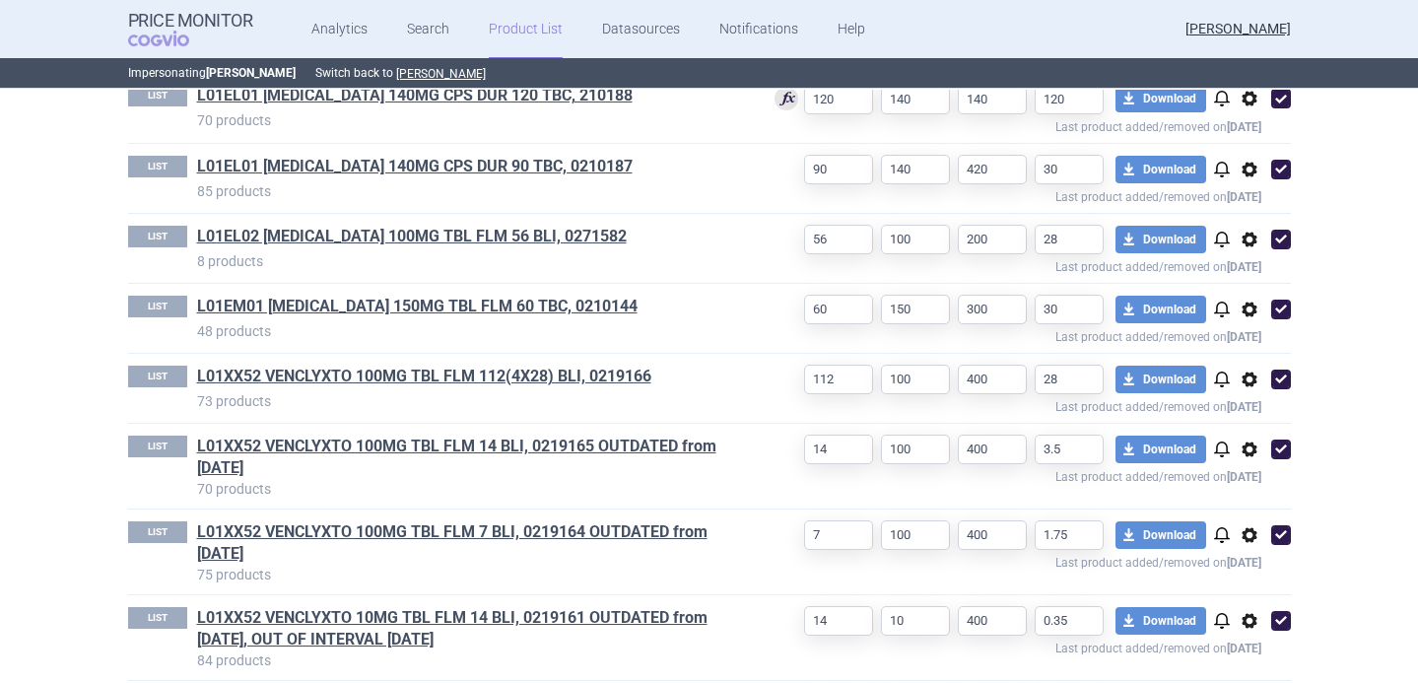
click at [1252, 448] on span "options" at bounding box center [1250, 450] width 24 height 24
click at [1235, 566] on button "Delete" at bounding box center [1248, 565] width 63 height 29
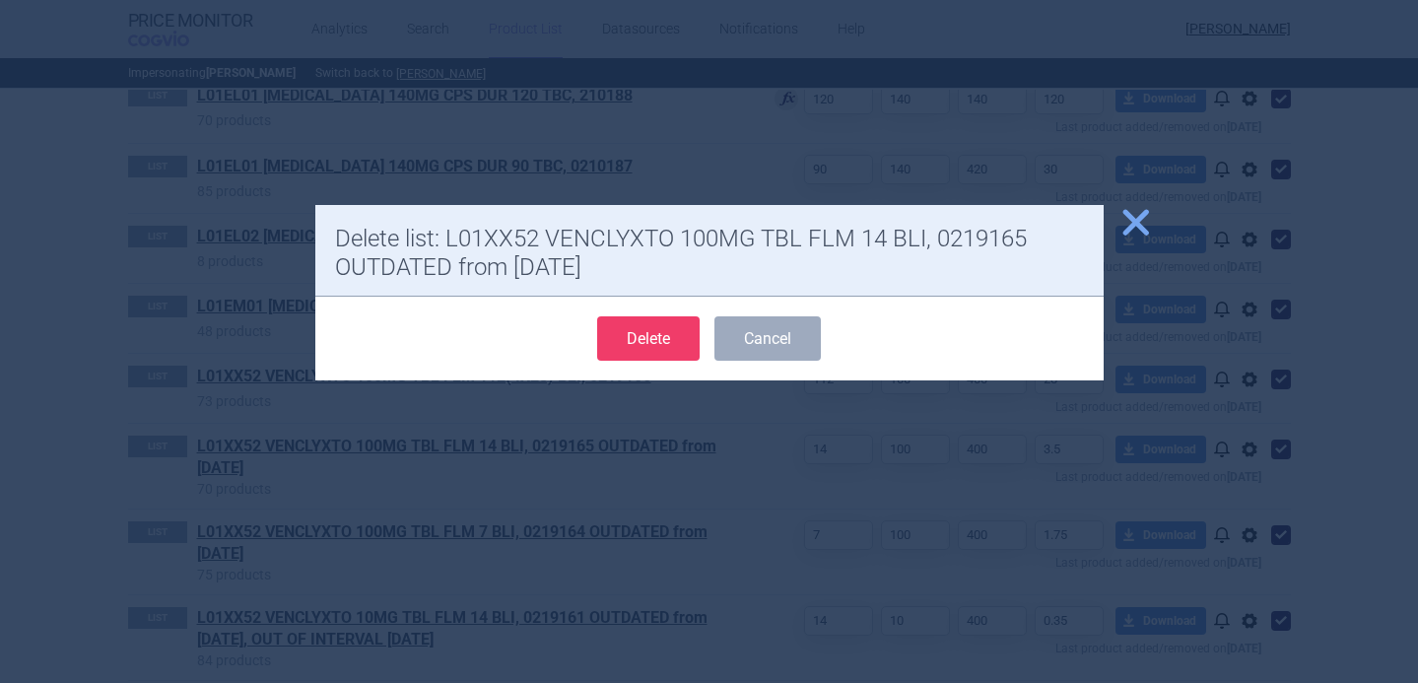
click at [664, 323] on button "Delete" at bounding box center [648, 338] width 102 height 44
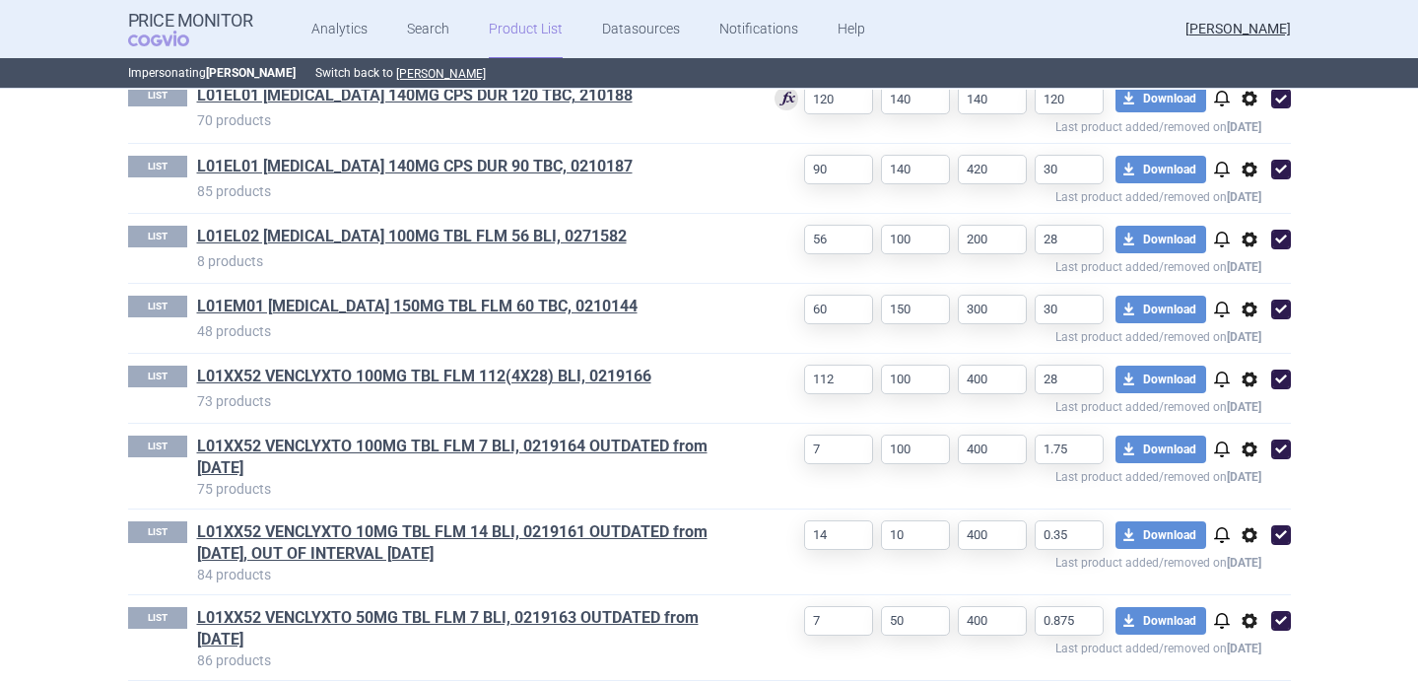
select select "[DATE]"
click at [1252, 449] on span "options" at bounding box center [1250, 450] width 24 height 24
click at [1250, 561] on button "Delete" at bounding box center [1248, 565] width 63 height 29
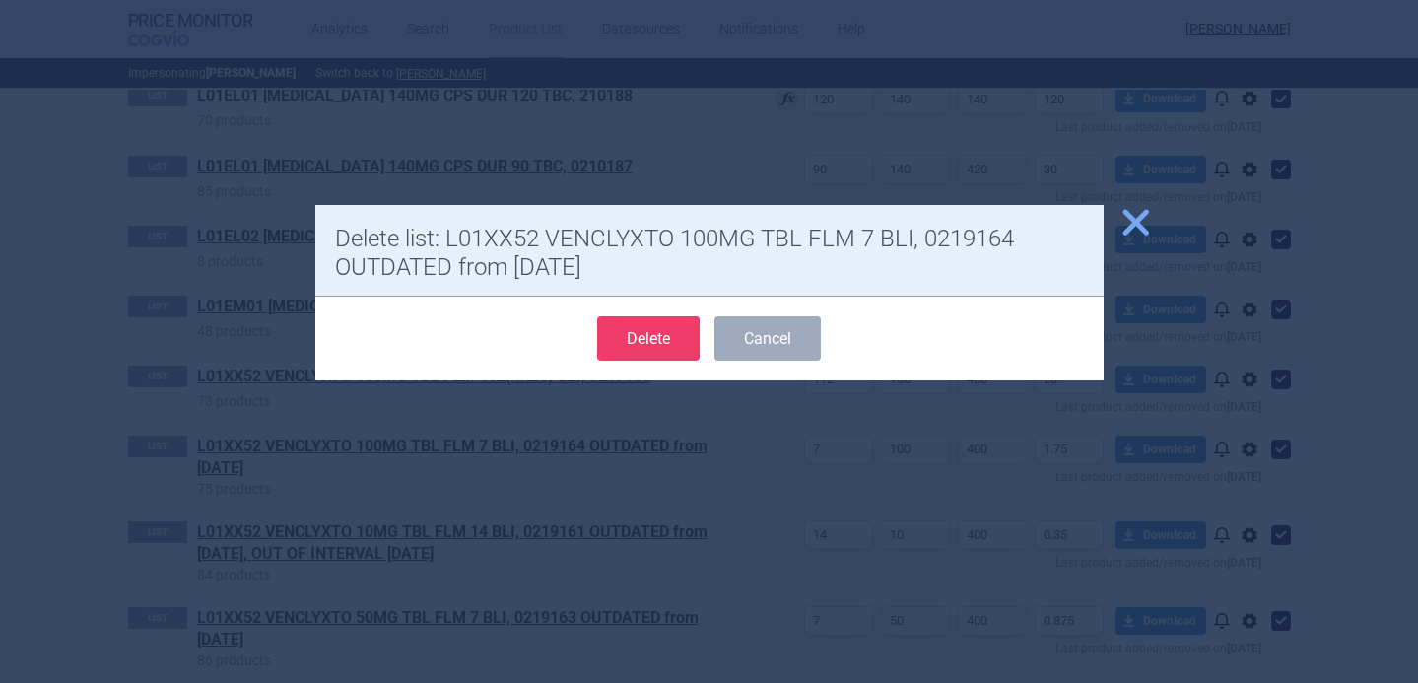
click at [655, 339] on button "Delete" at bounding box center [648, 338] width 102 height 44
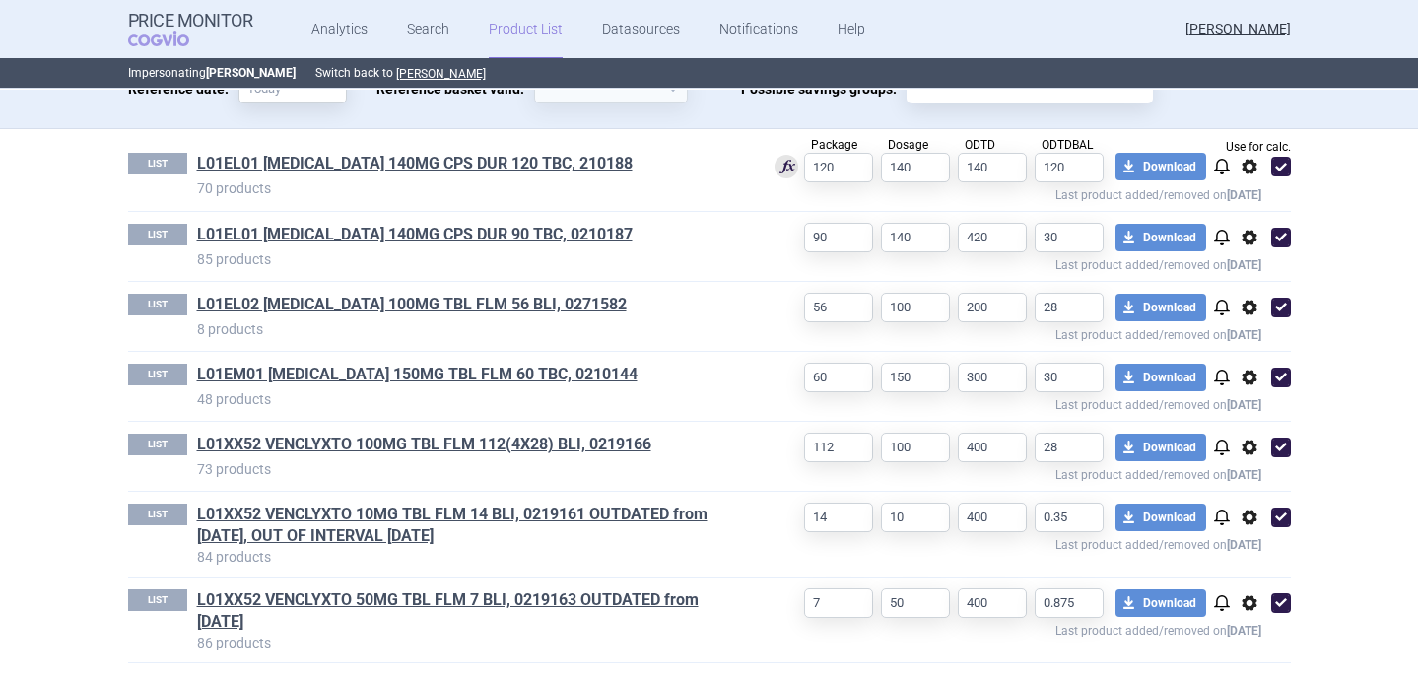
select select "[DATE]"
click at [1246, 527] on span "options" at bounding box center [1250, 518] width 24 height 24
click at [1248, 631] on button "Delete" at bounding box center [1248, 632] width 63 height 29
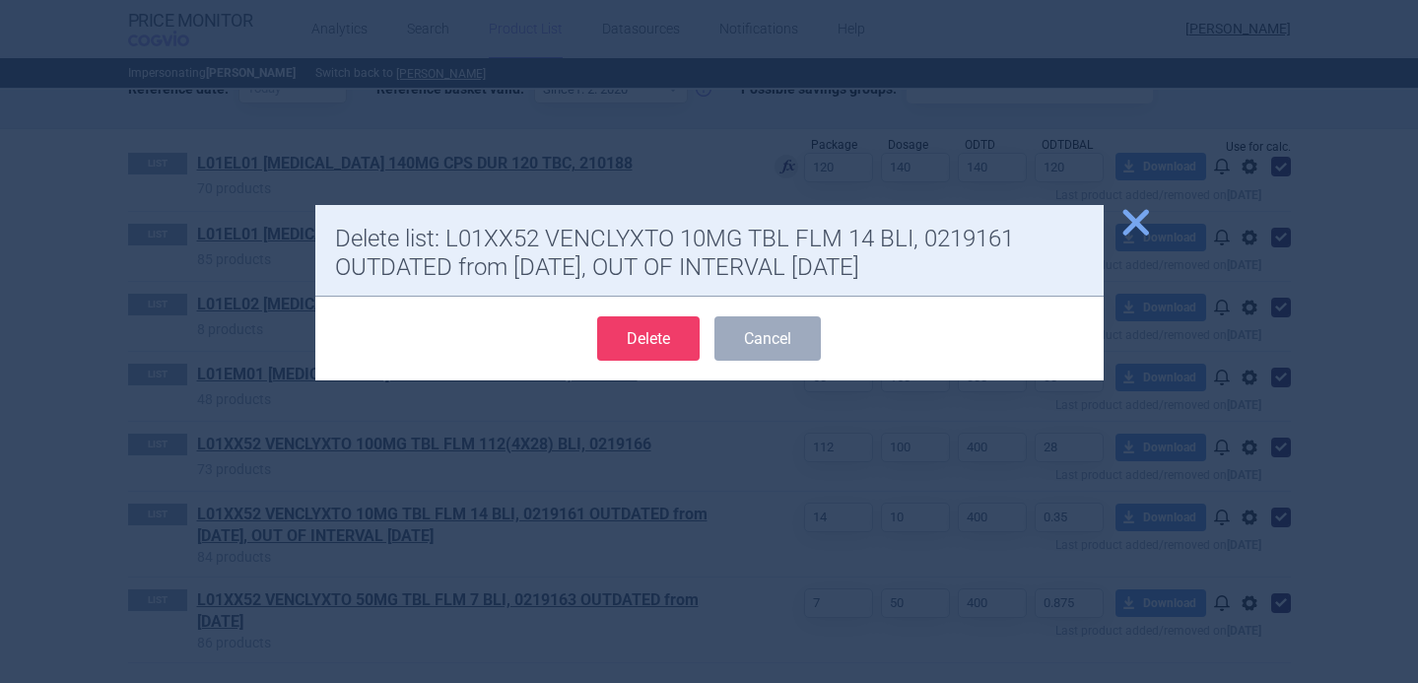
click at [679, 354] on button "Delete" at bounding box center [648, 338] width 102 height 44
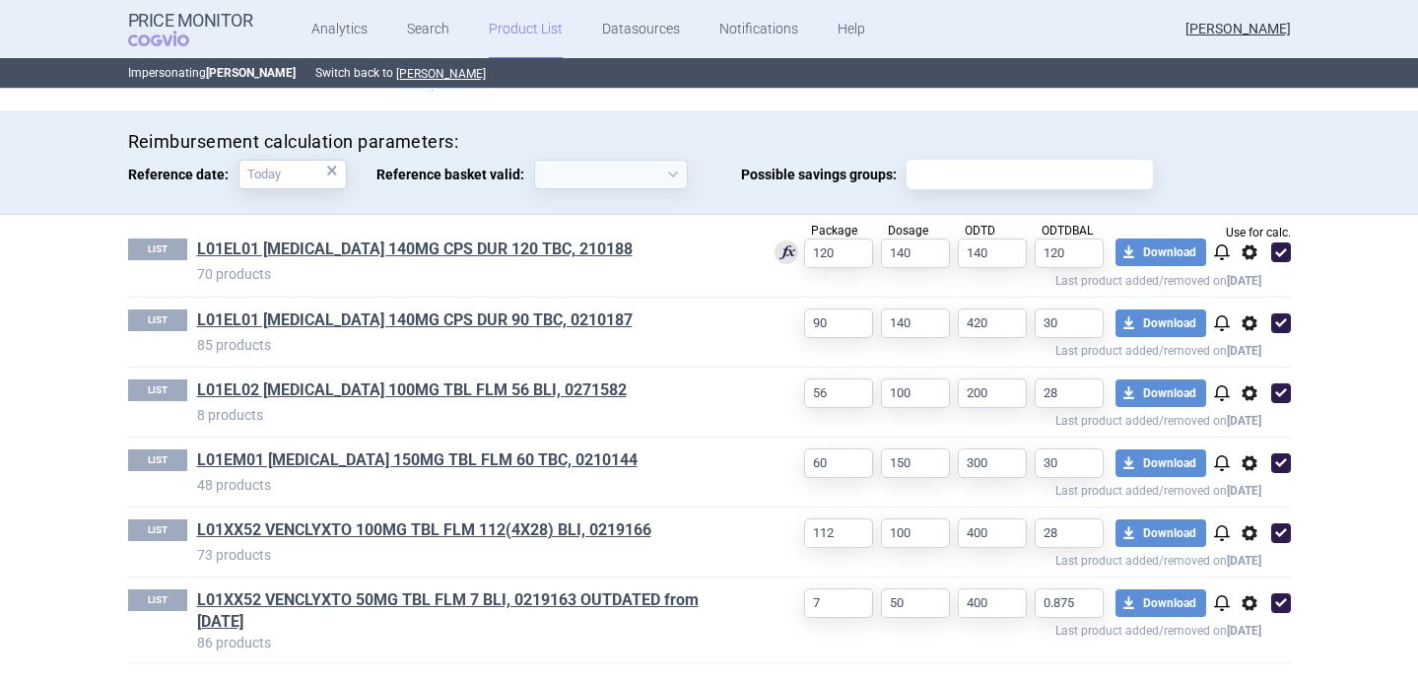
scroll to position [546, 0]
select select "2020-02-01"
click at [1244, 602] on span "options" at bounding box center [1250, 603] width 24 height 24
click at [1244, 661] on button "Delete" at bounding box center [1248, 651] width 63 height 29
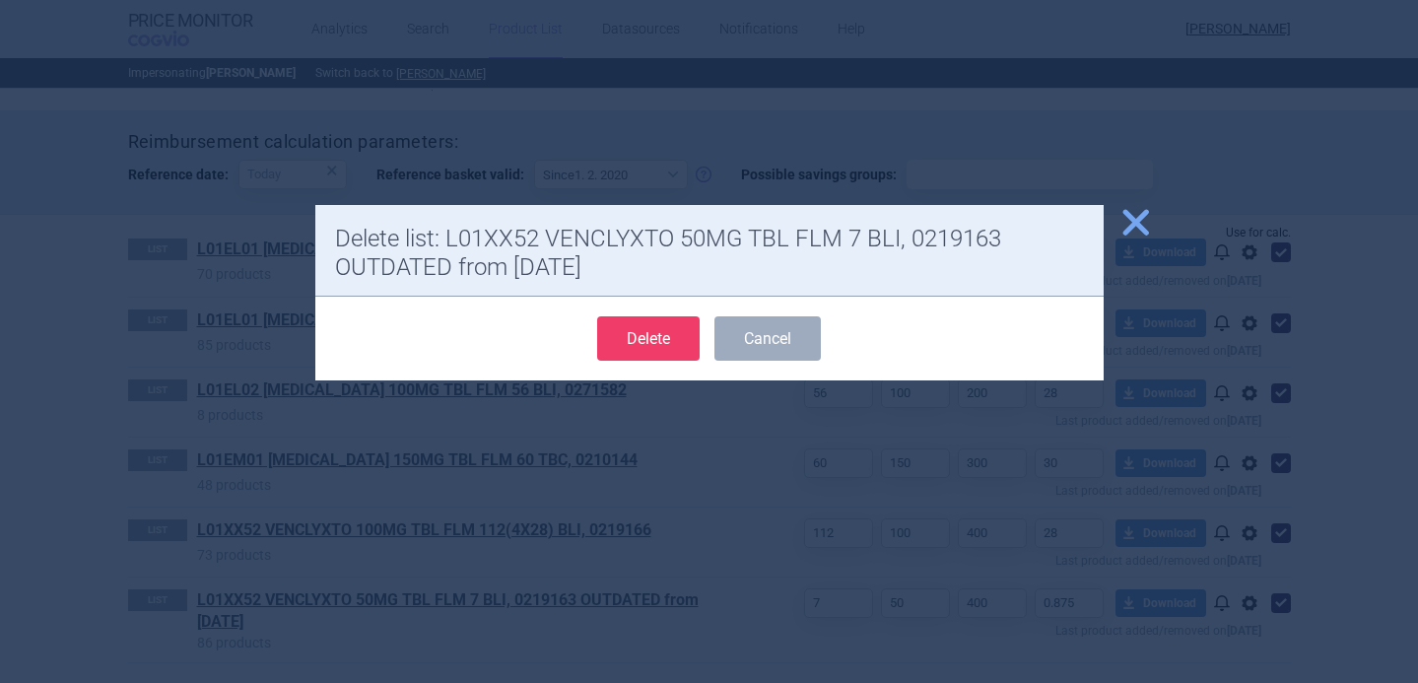
click at [663, 347] on button "Delete" at bounding box center [648, 338] width 102 height 44
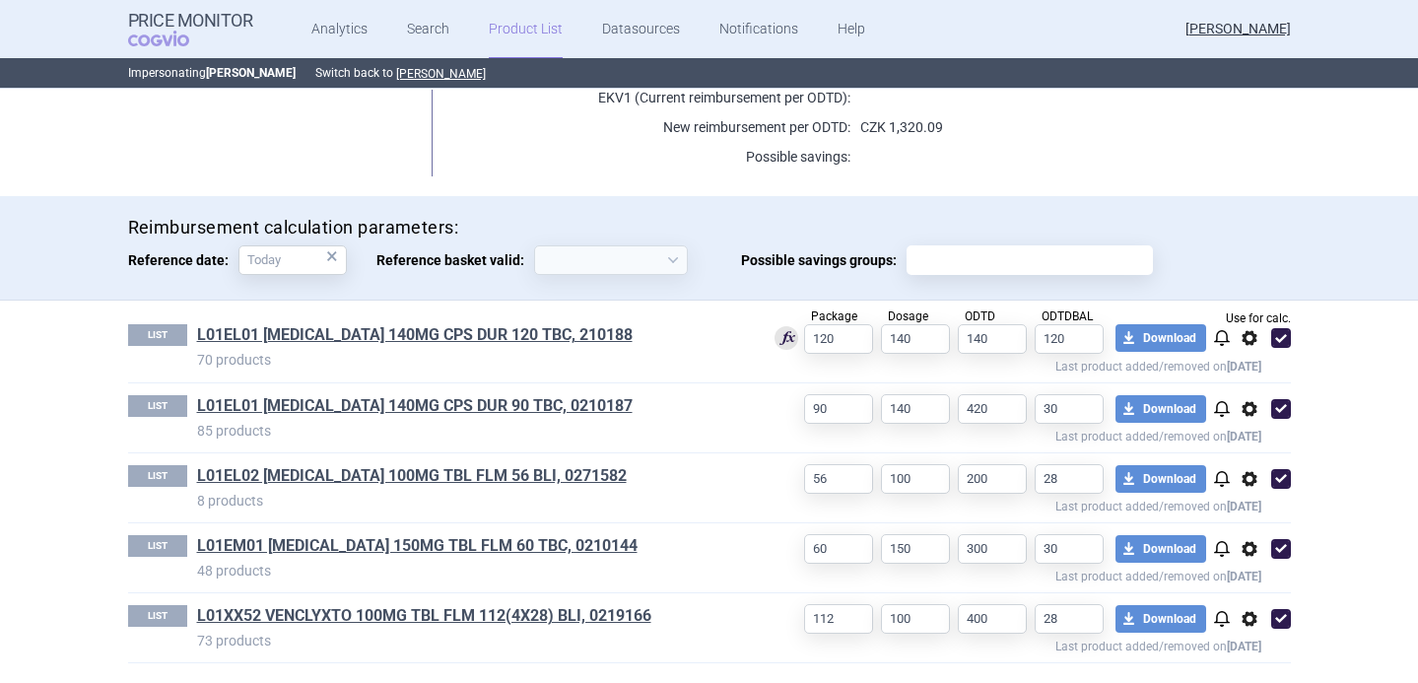
select select "2020-02-01"
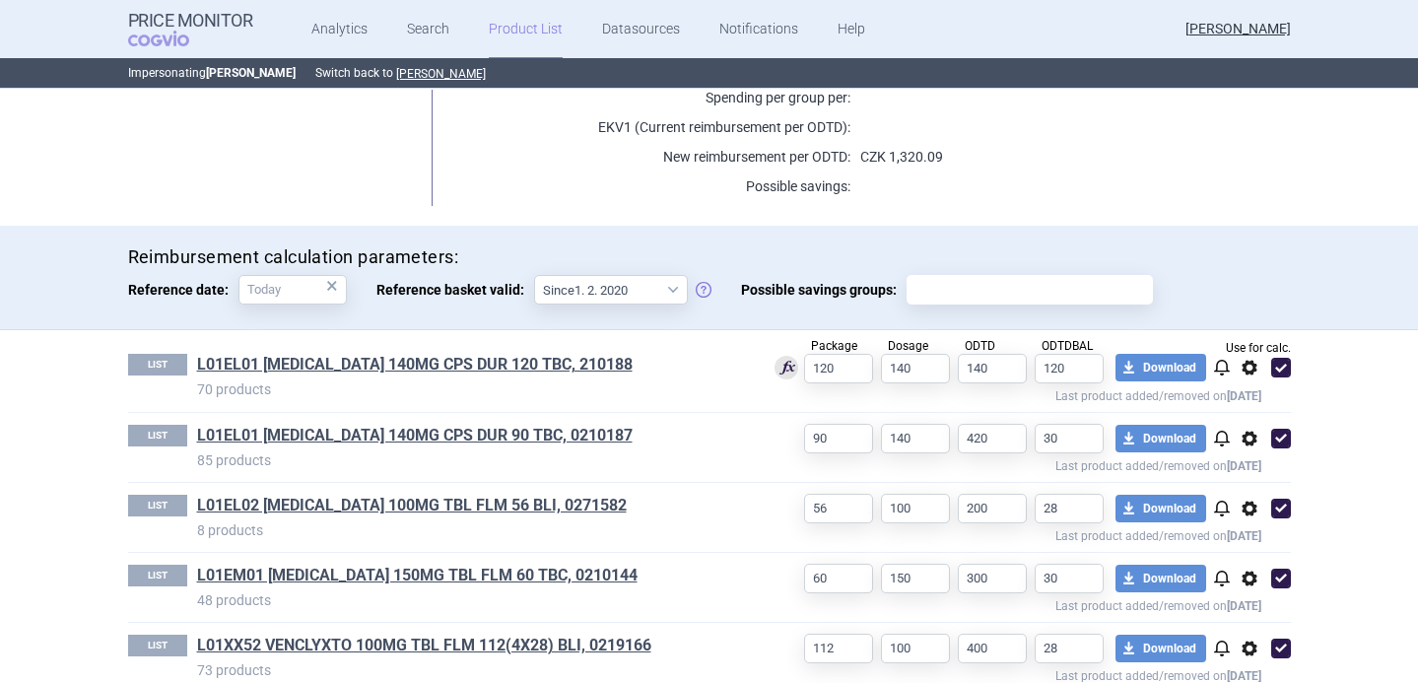
scroll to position [460, 0]
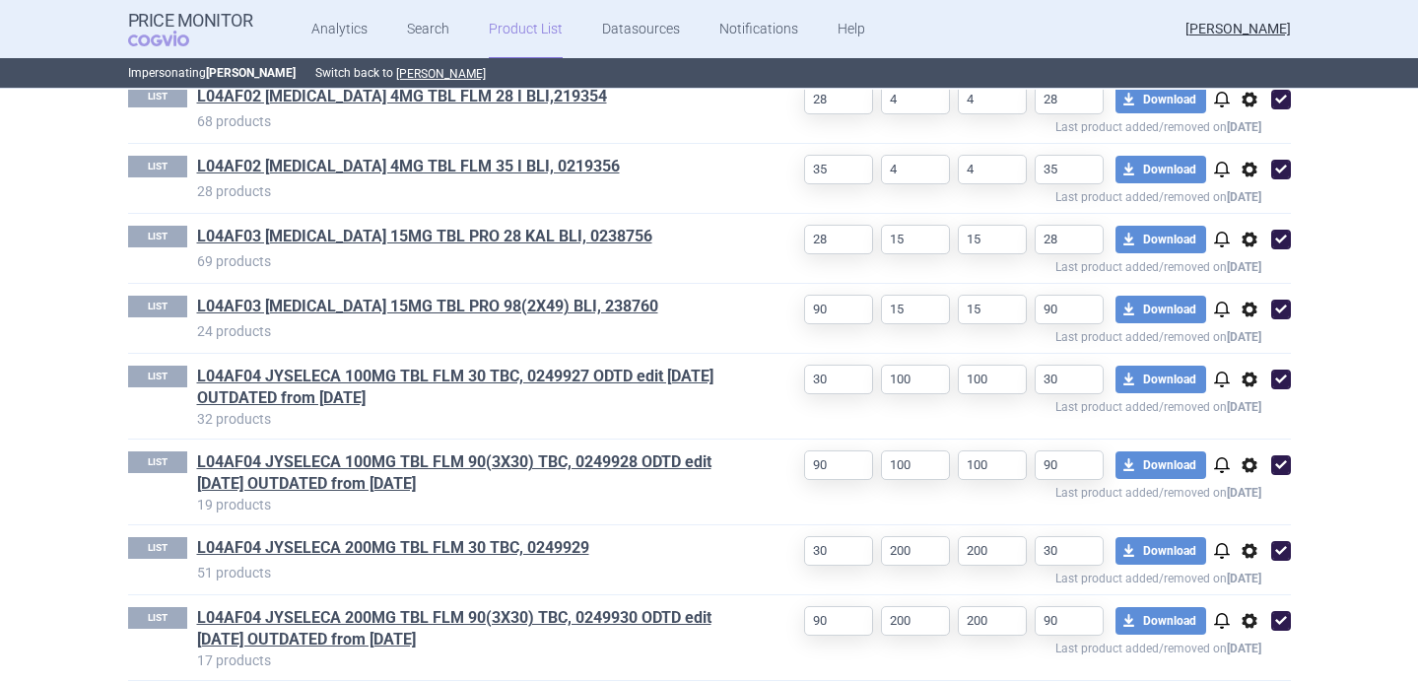
scroll to position [1067, 0]
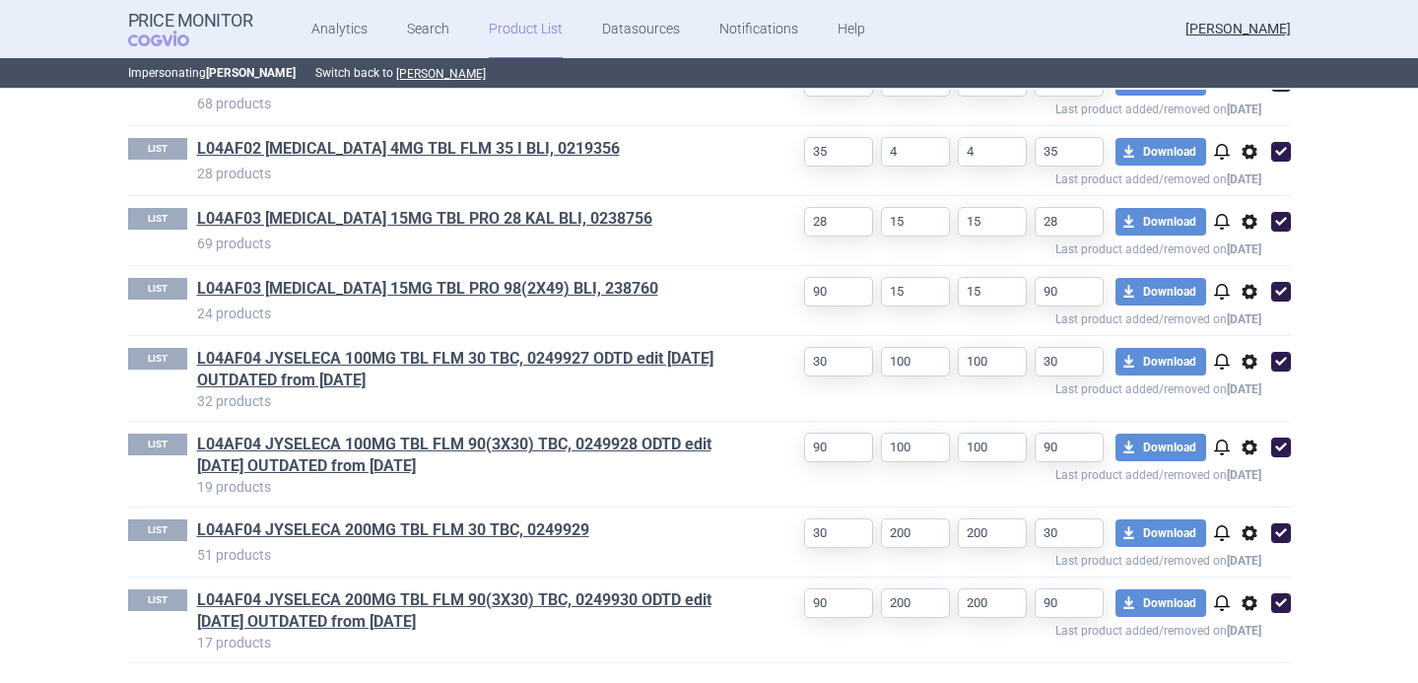
click at [1255, 363] on span "options" at bounding box center [1250, 362] width 24 height 24
click at [1239, 486] on button "Delete" at bounding box center [1248, 476] width 63 height 29
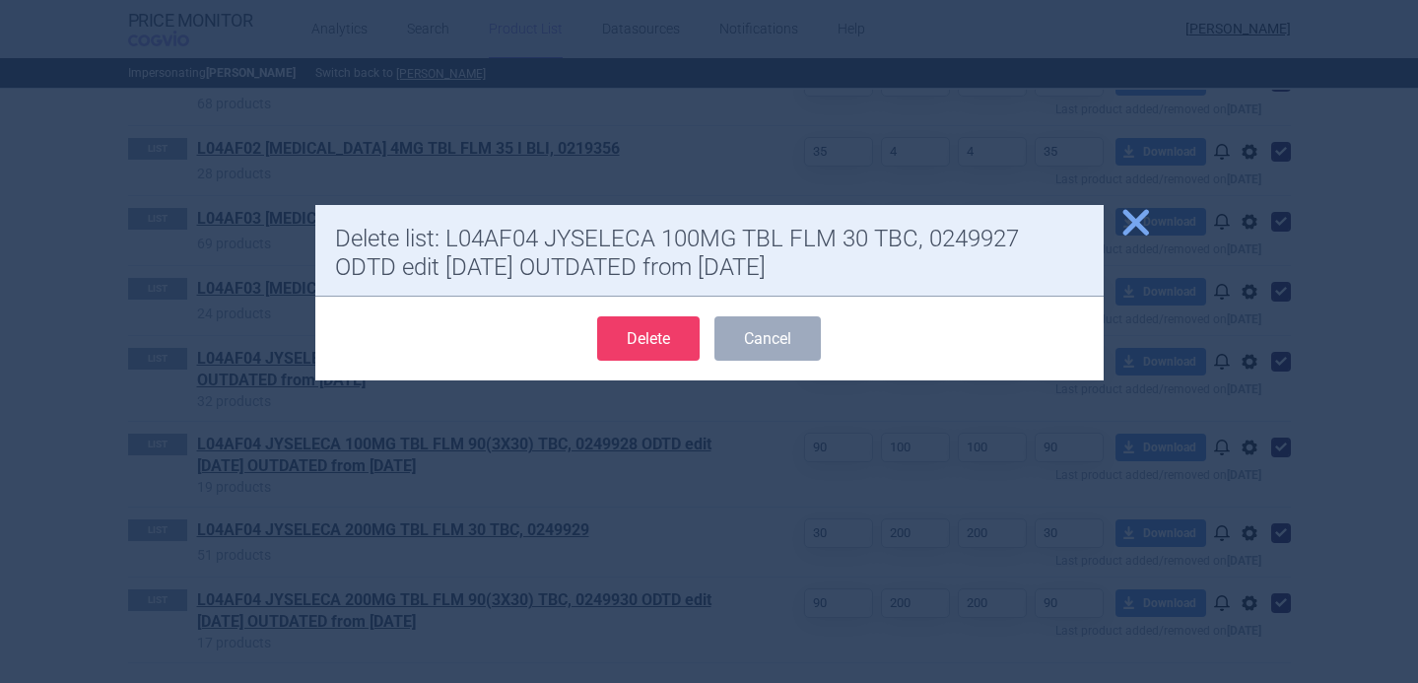
click at [678, 336] on button "Delete" at bounding box center [648, 338] width 102 height 44
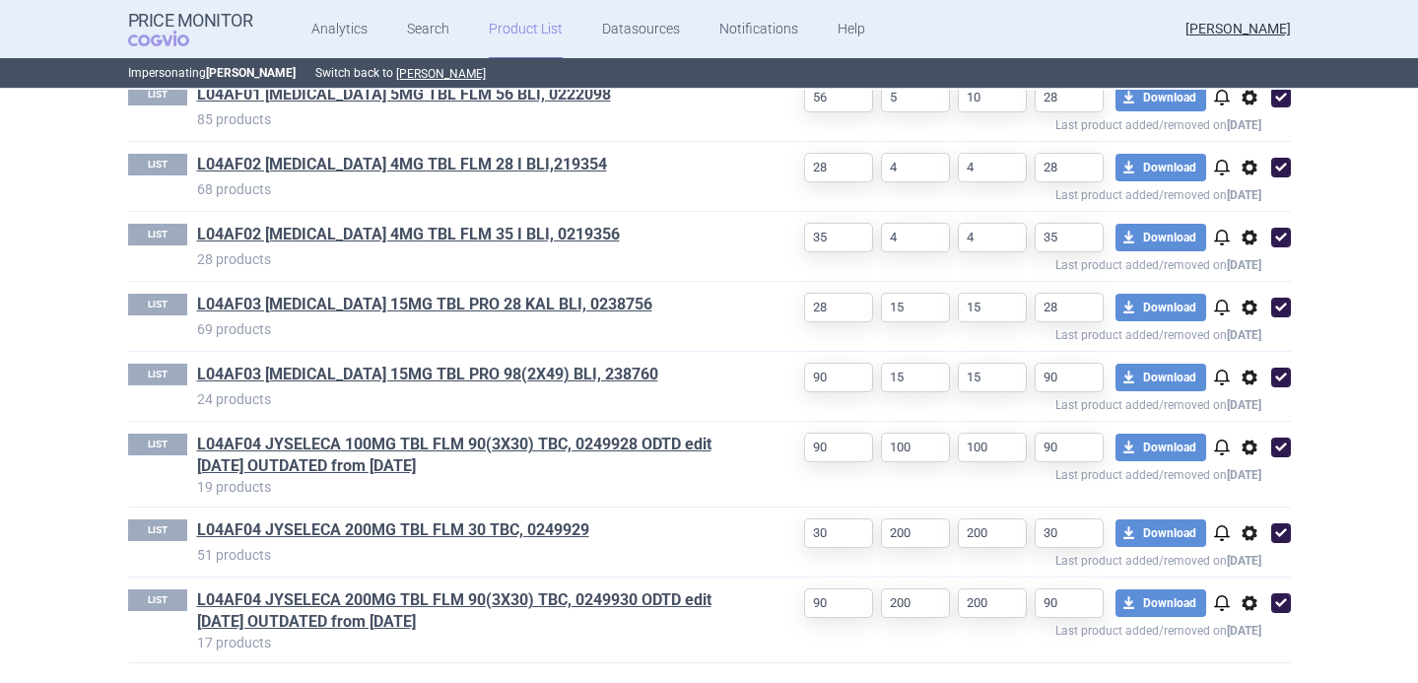
select select "[DATE]"
click at [1246, 444] on span "options" at bounding box center [1250, 448] width 24 height 24
click at [1246, 567] on button "Delete" at bounding box center [1248, 562] width 63 height 29
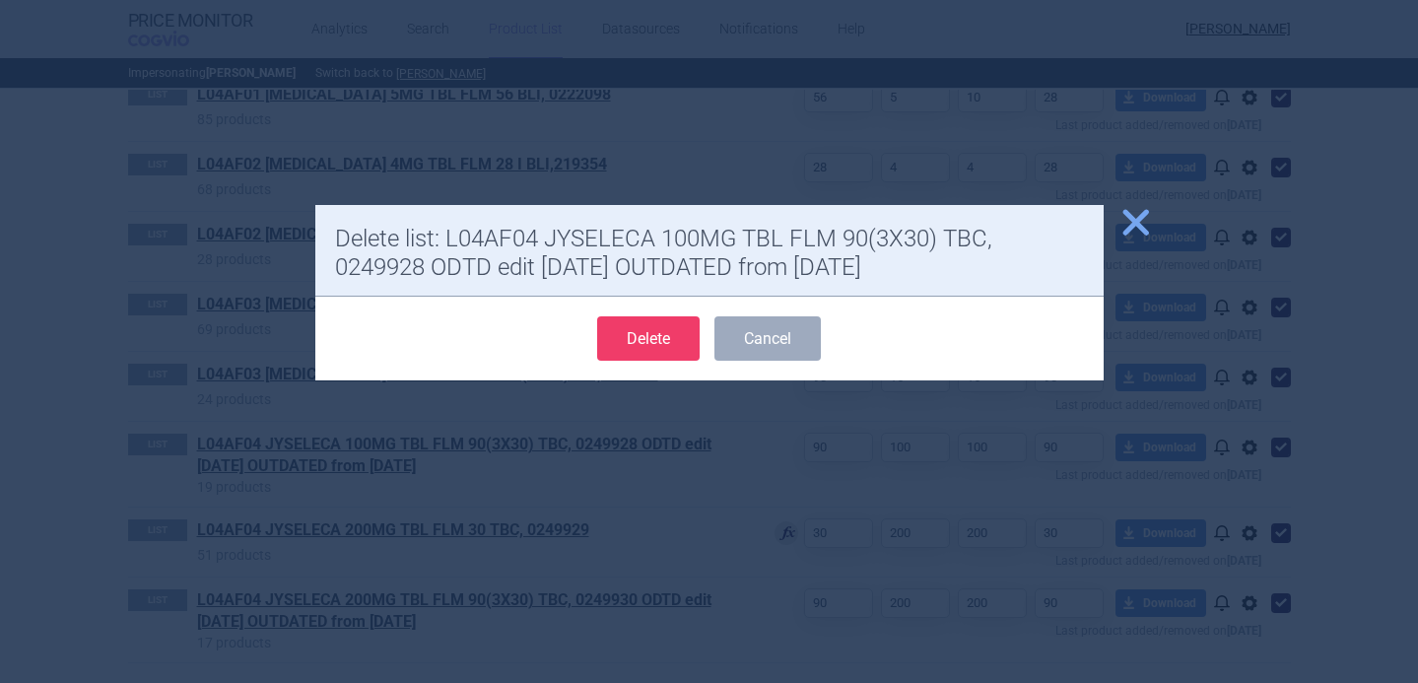
click at [692, 336] on button "Delete" at bounding box center [648, 338] width 102 height 44
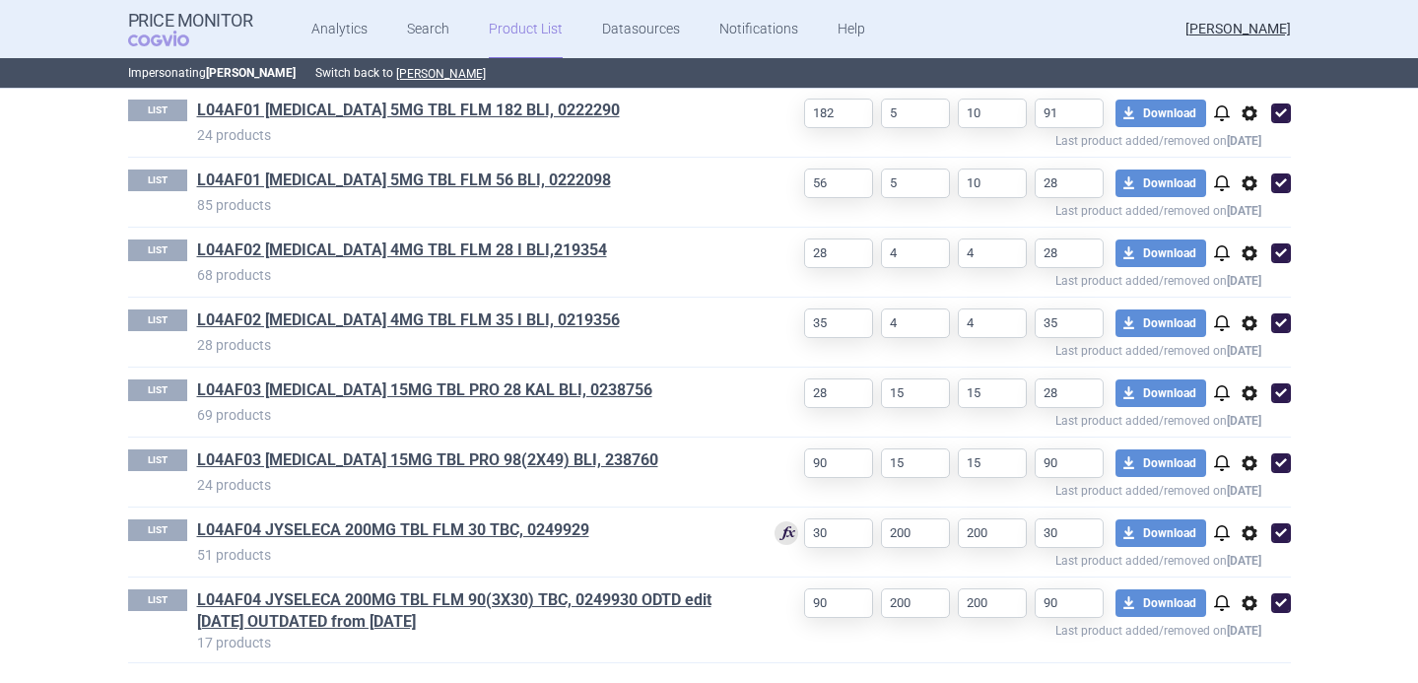
click at [1251, 608] on span "options" at bounding box center [1250, 603] width 24 height 24
click at [1250, 675] on div "LIST L04AF01 [MEDICAL_DATA] 10MG TBL FLM 56 BLI, 0223060 48 products Package 56…" at bounding box center [710, 273] width 1242 height 817
click at [1250, 603] on span "options" at bounding box center [1250, 603] width 24 height 24
click at [1249, 647] on button "Delete" at bounding box center [1248, 651] width 63 height 29
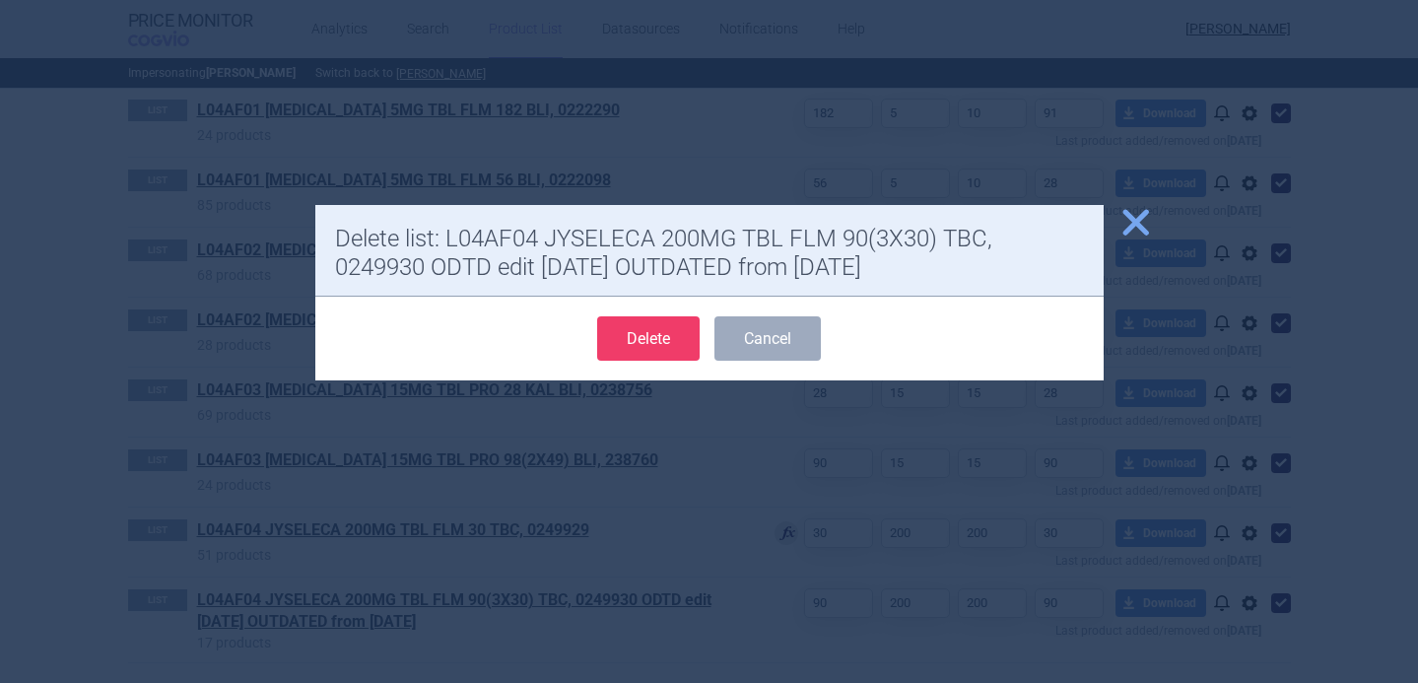
click at [663, 339] on button "Delete" at bounding box center [648, 338] width 102 height 44
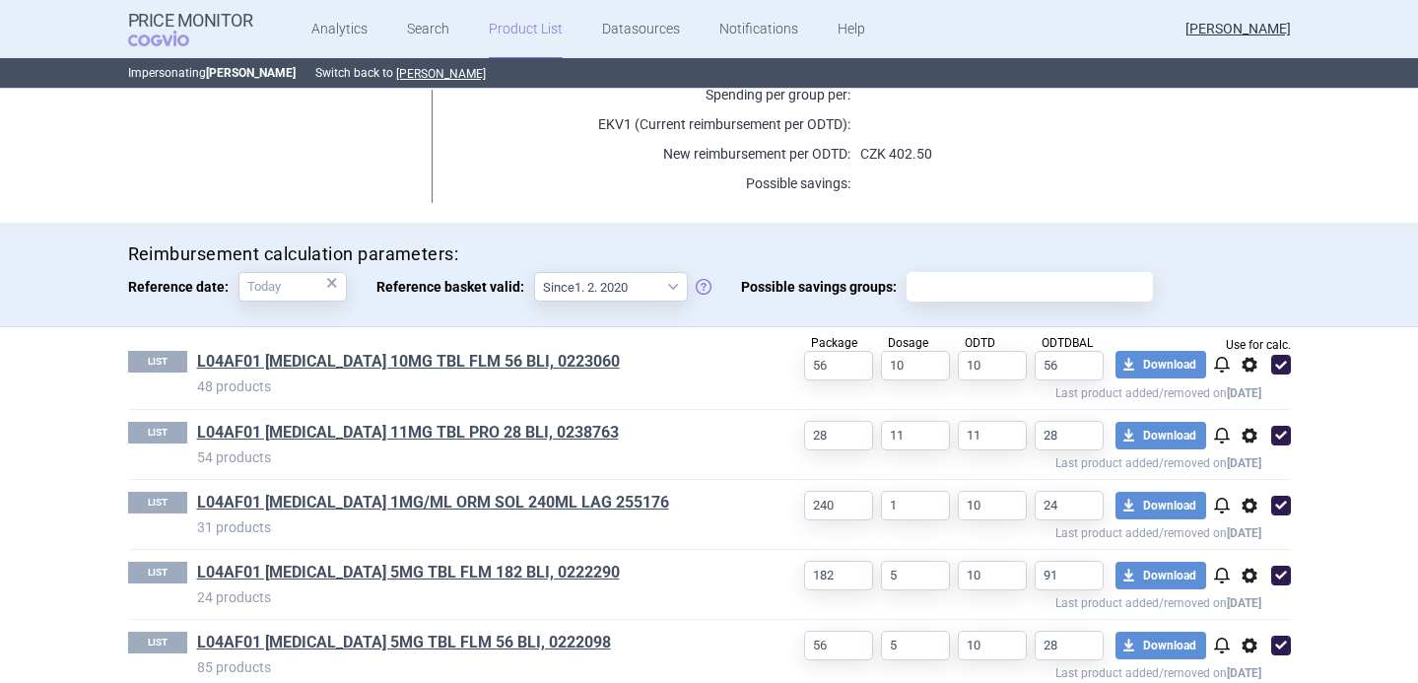
scroll to position [200, 0]
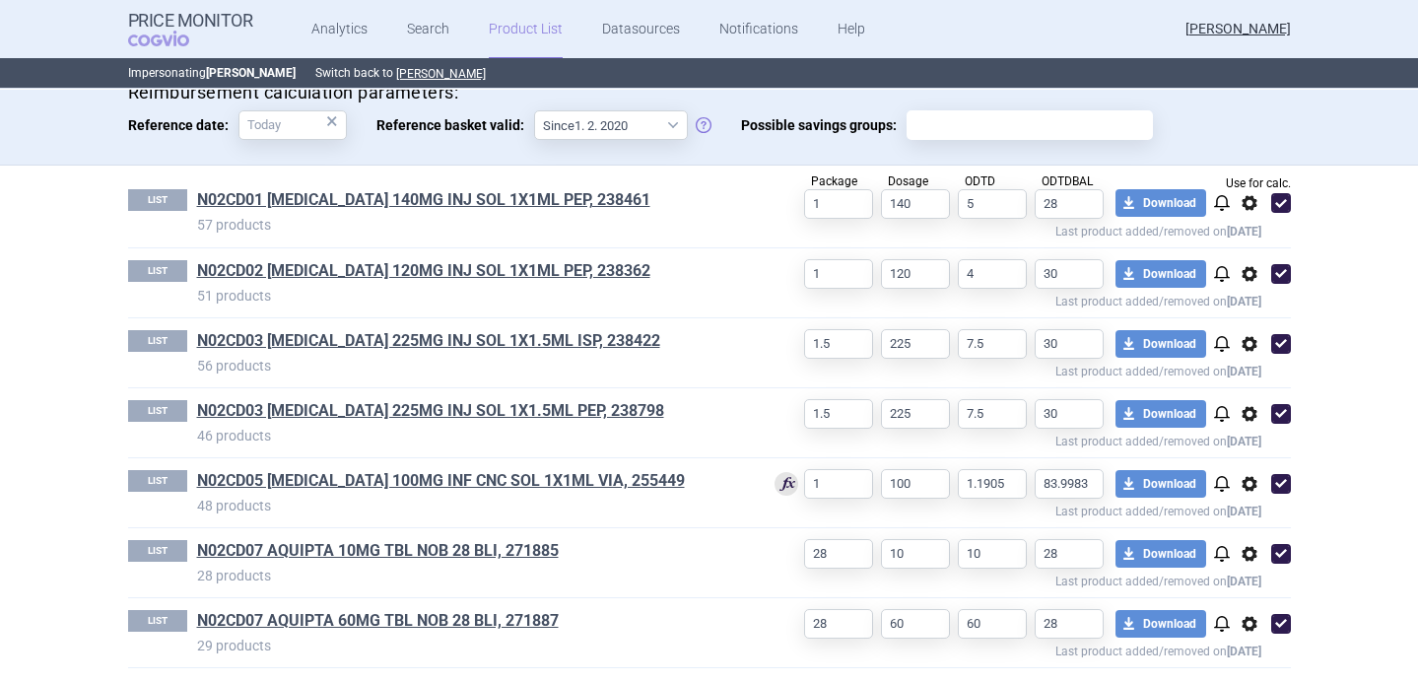
scroll to position [600, 0]
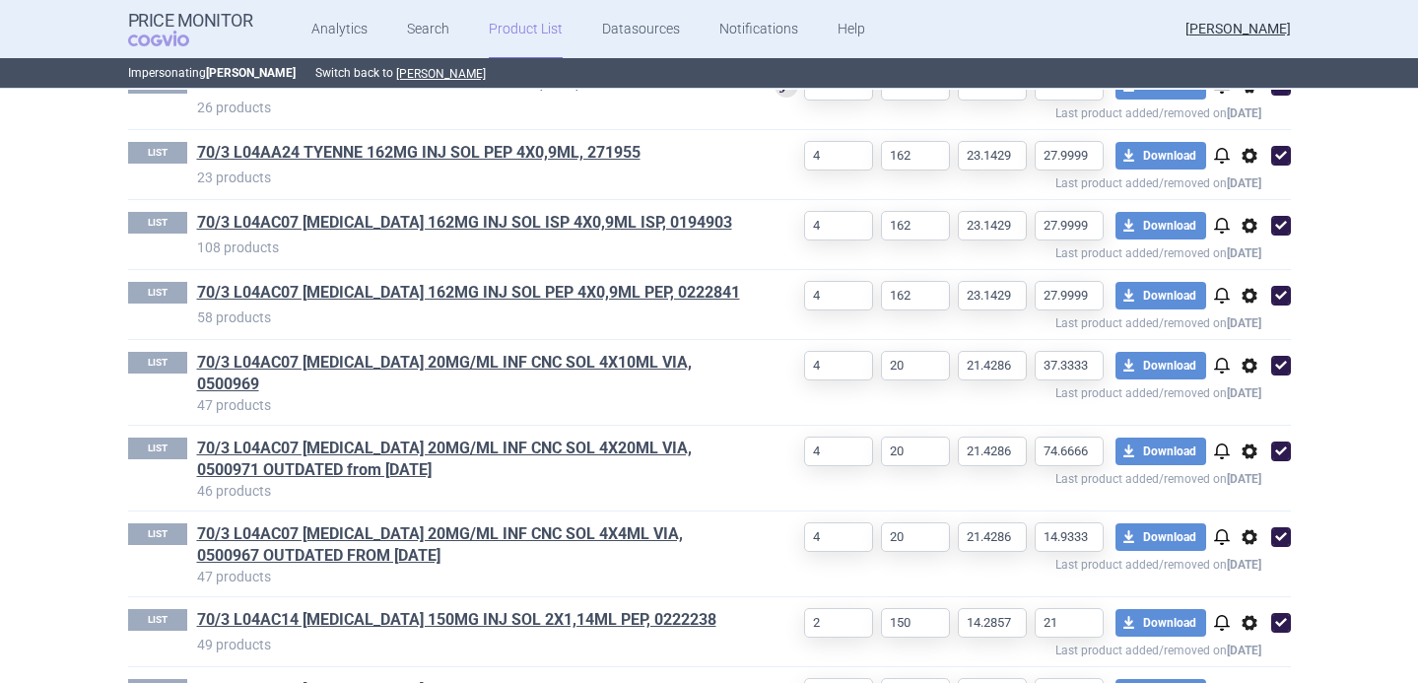
scroll to position [858, 0]
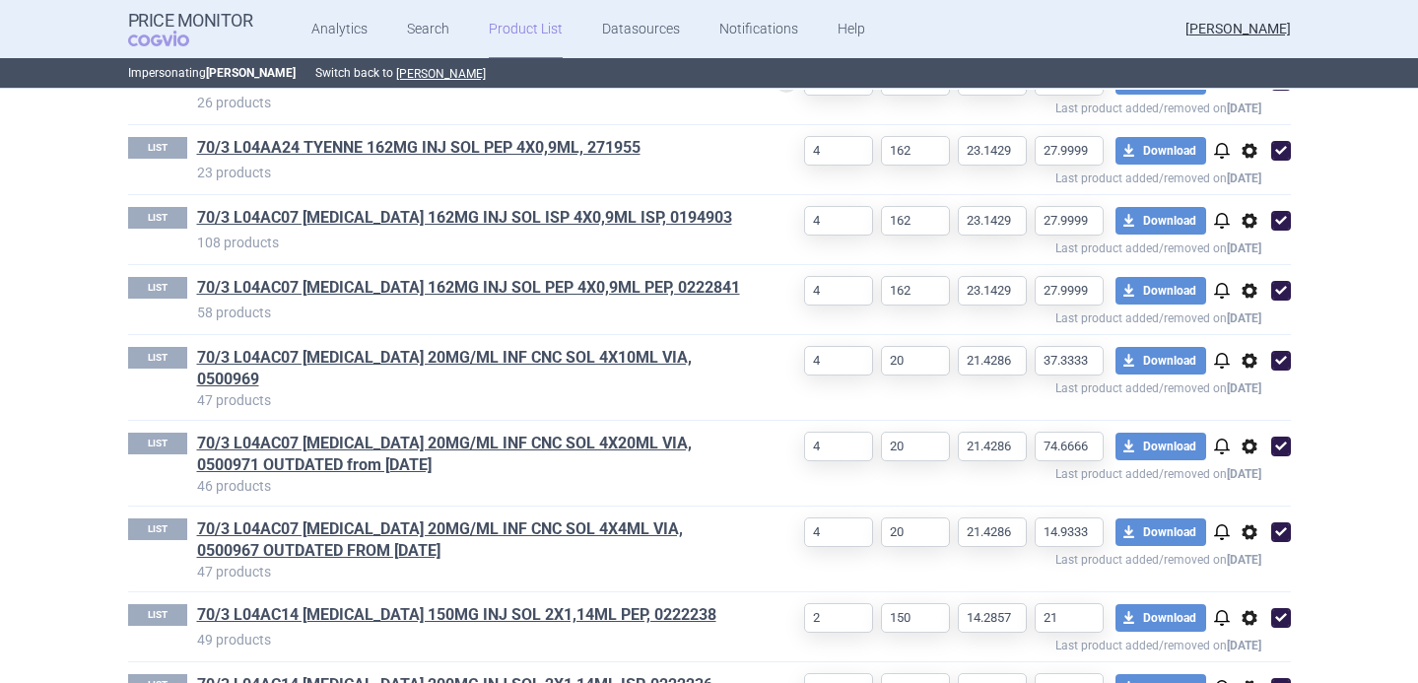
click at [1248, 435] on span "options" at bounding box center [1250, 447] width 24 height 24
click at [1256, 541] on button "Delete" at bounding box center [1248, 546] width 63 height 29
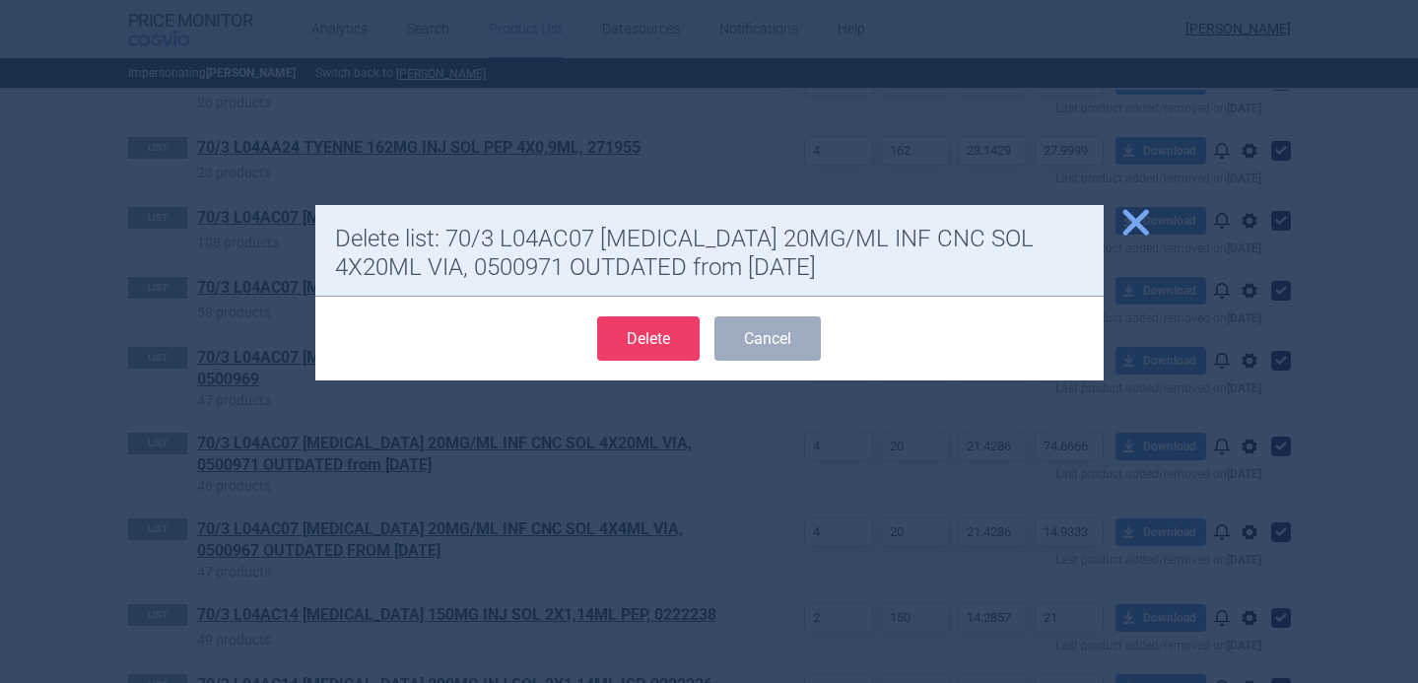
click at [676, 345] on button "Delete" at bounding box center [648, 338] width 102 height 44
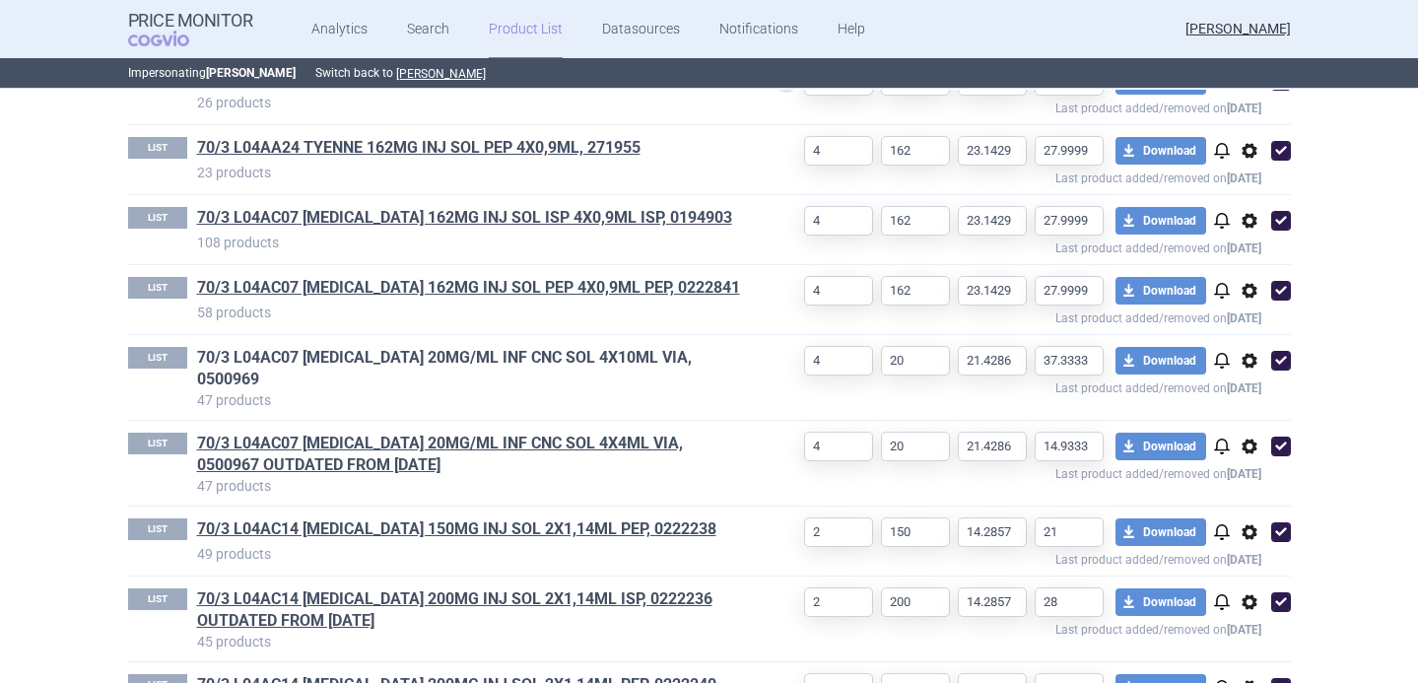
select select "[DATE]"
click at [1253, 436] on span "options" at bounding box center [1250, 447] width 24 height 24
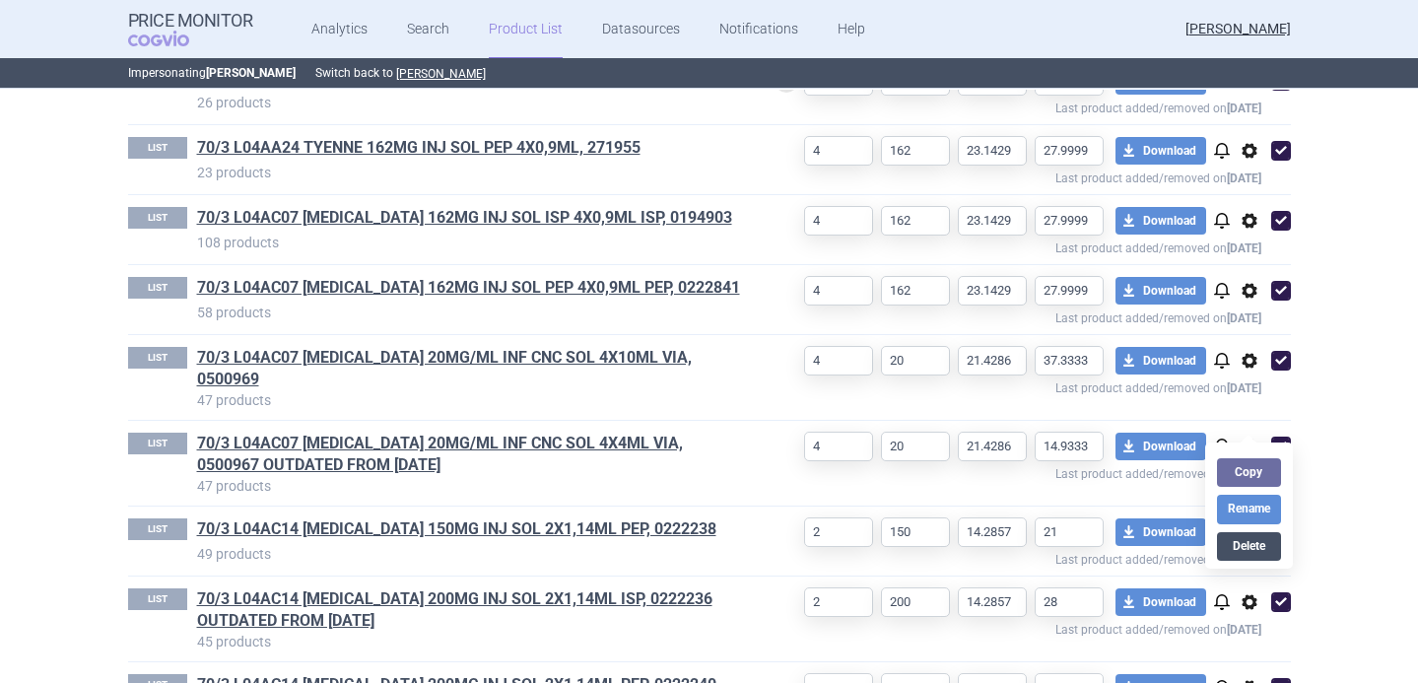
click at [1254, 542] on button "Delete" at bounding box center [1248, 546] width 63 height 29
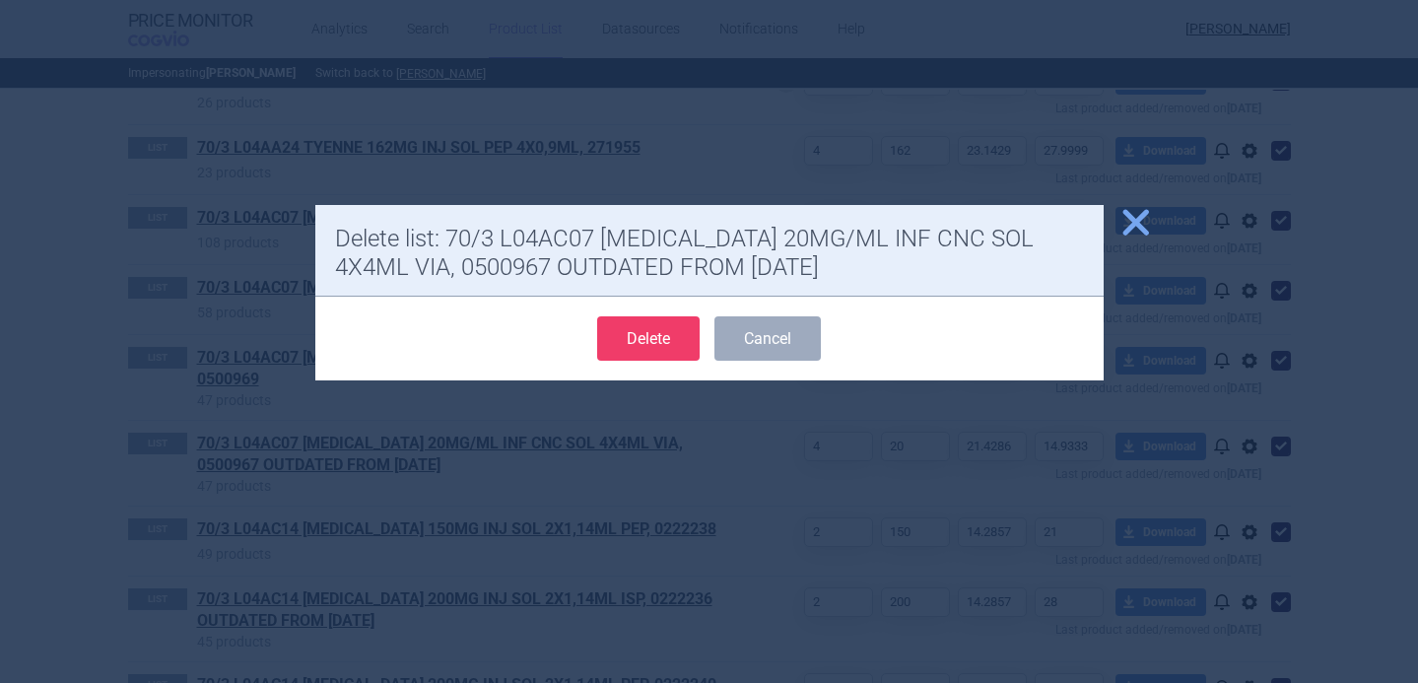
click at [678, 352] on button "Delete" at bounding box center [648, 338] width 102 height 44
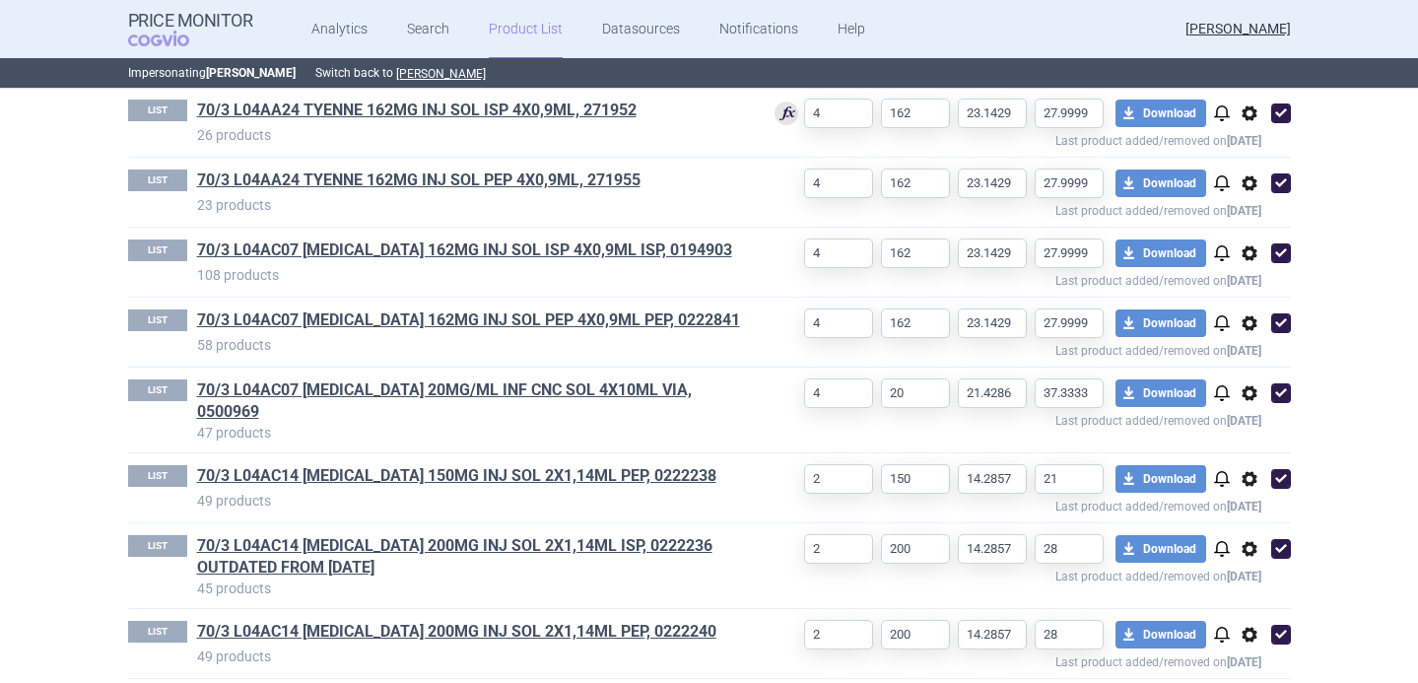
click at [1252, 539] on span "options" at bounding box center [1250, 549] width 24 height 24
click at [1252, 645] on button "Delete" at bounding box center [1248, 648] width 63 height 29
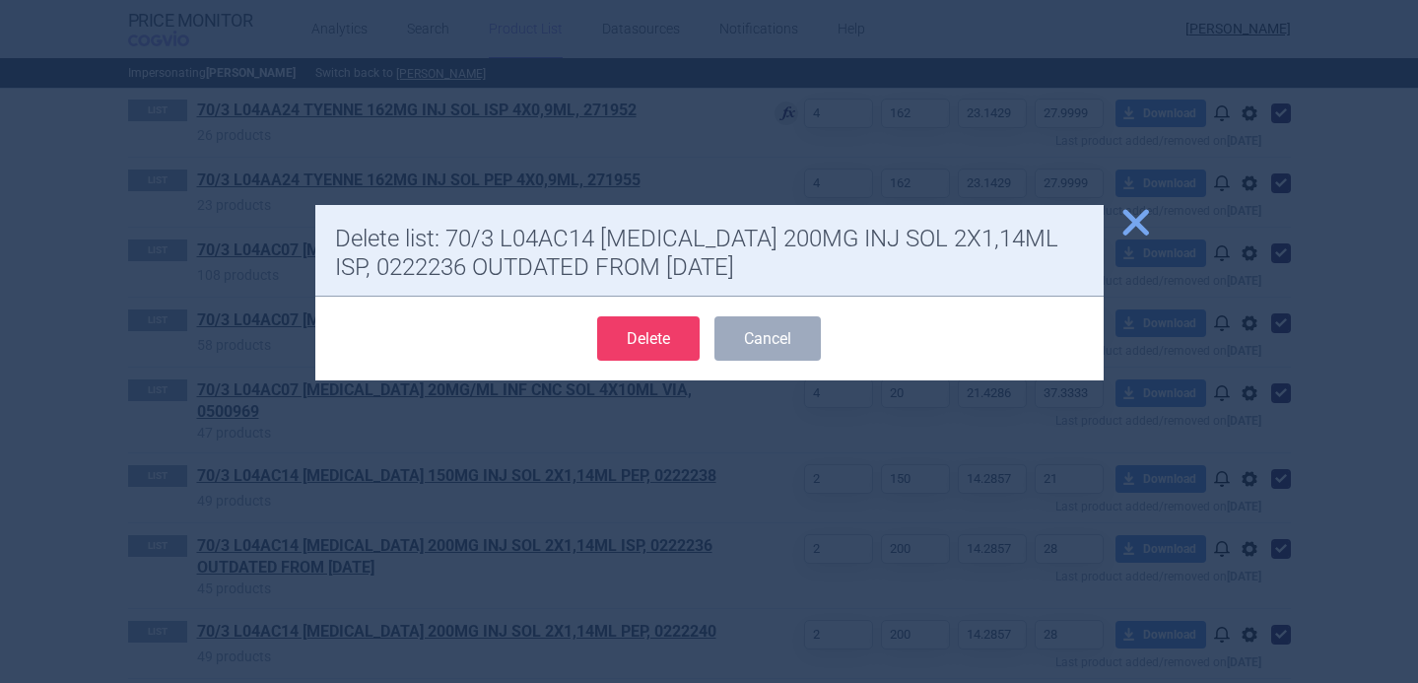
click at [660, 345] on button "Delete" at bounding box center [648, 338] width 102 height 44
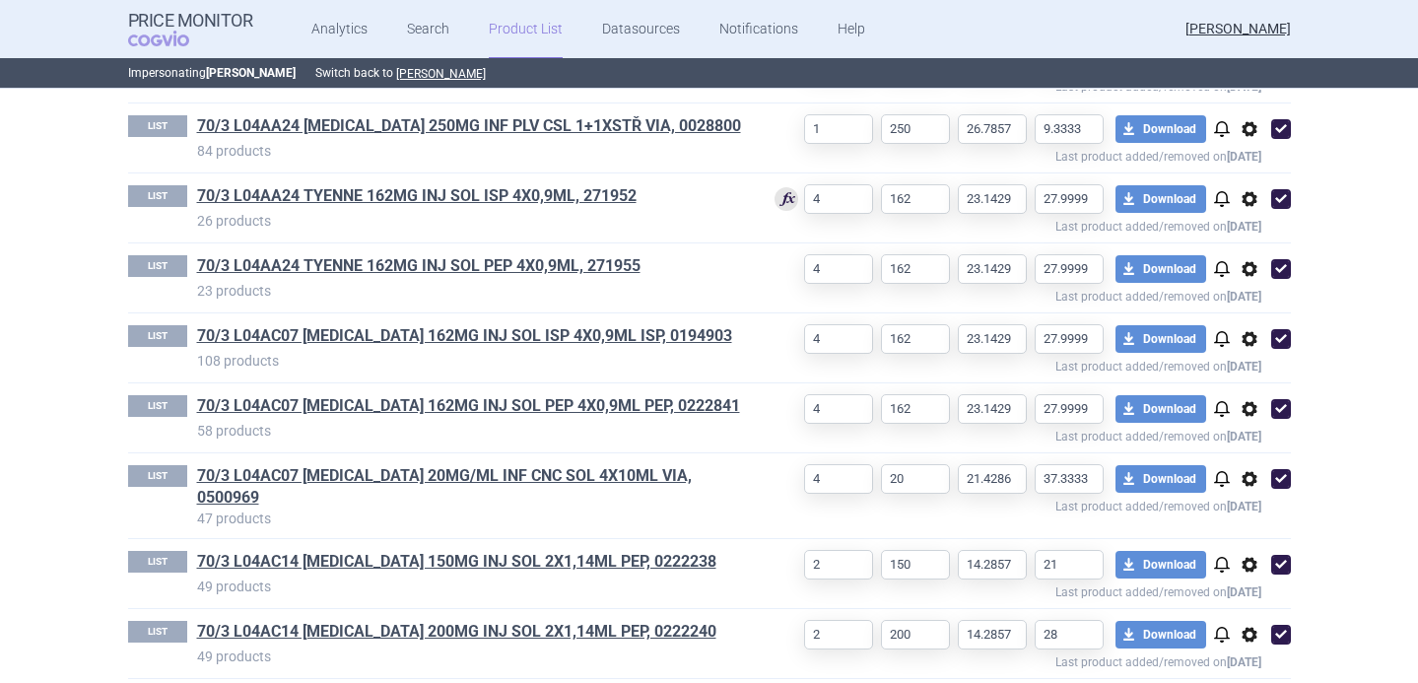
select select "[DATE]"
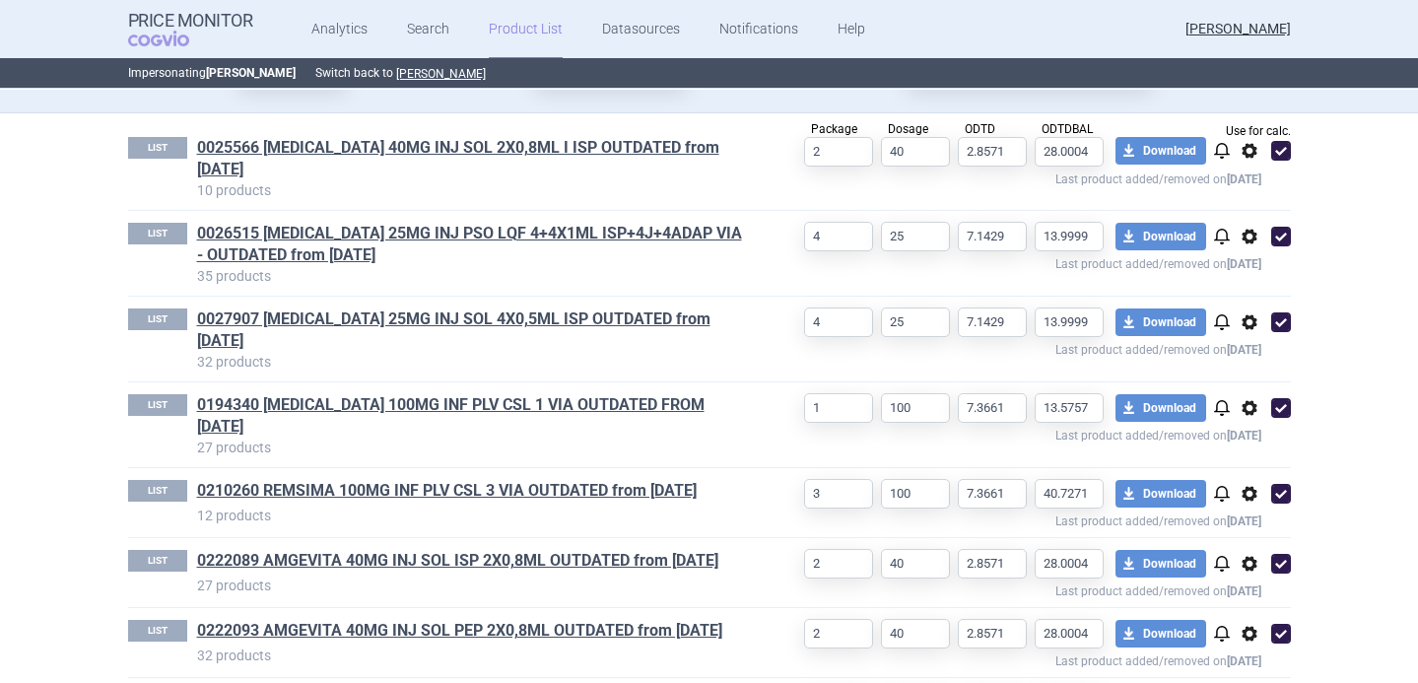
scroll to position [657, 0]
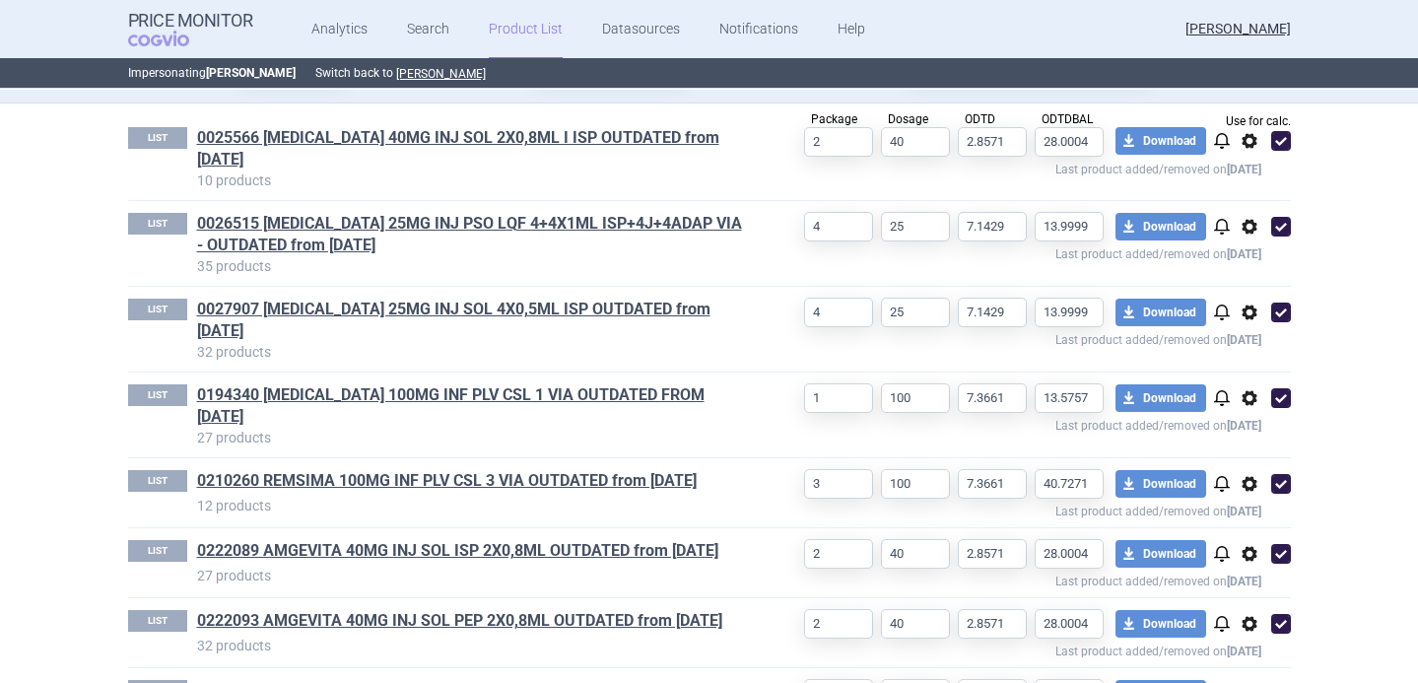
click at [1251, 143] on span "options" at bounding box center [1250, 141] width 24 height 24
click at [1234, 268] on button "Delete" at bounding box center [1248, 256] width 63 height 29
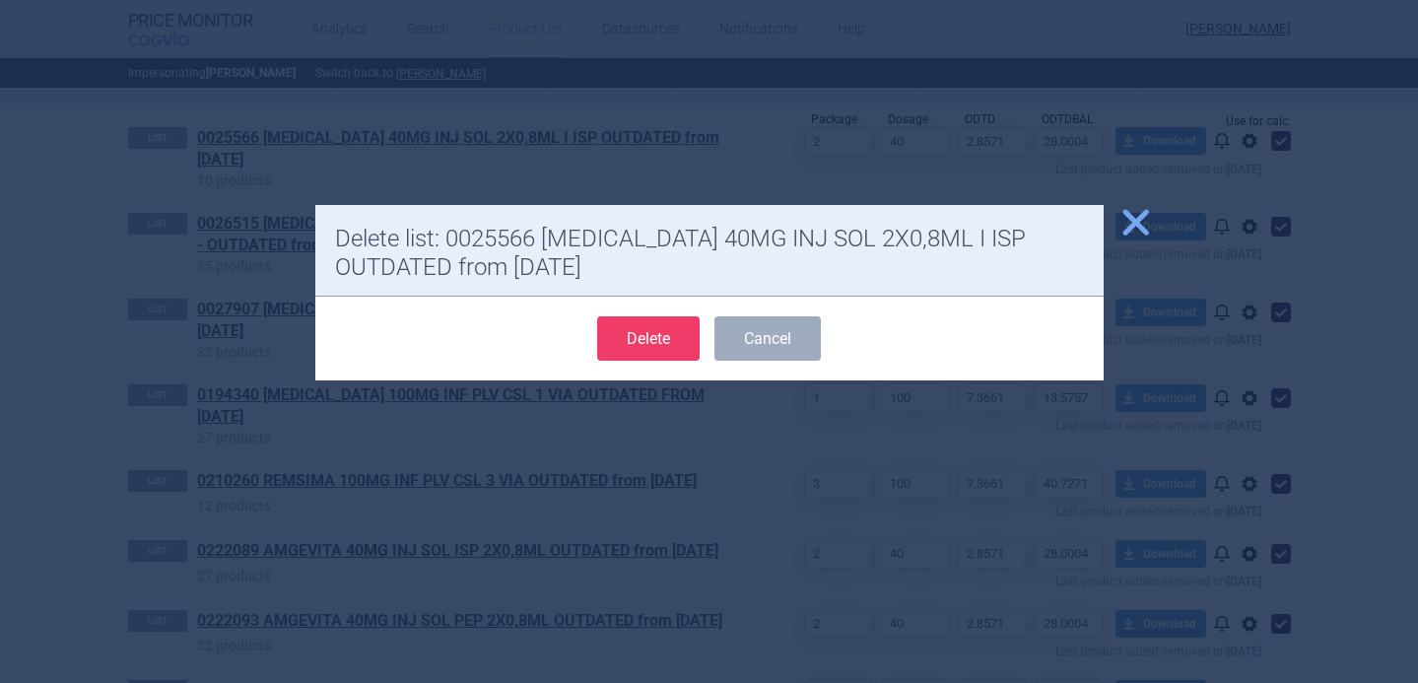
click at [679, 328] on button "Delete" at bounding box center [648, 338] width 102 height 44
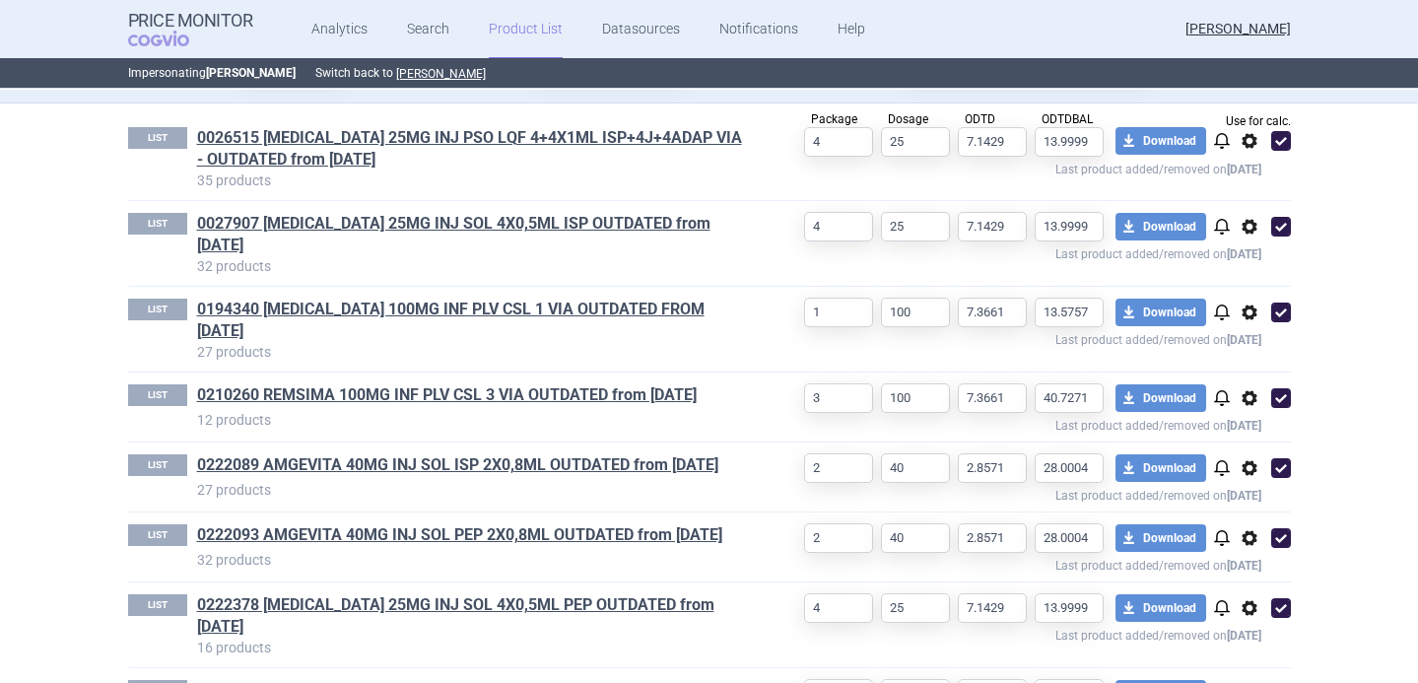
select select "[DATE]"
click at [1248, 145] on span "options" at bounding box center [1250, 141] width 24 height 24
click at [1245, 253] on button "Delete" at bounding box center [1248, 256] width 63 height 29
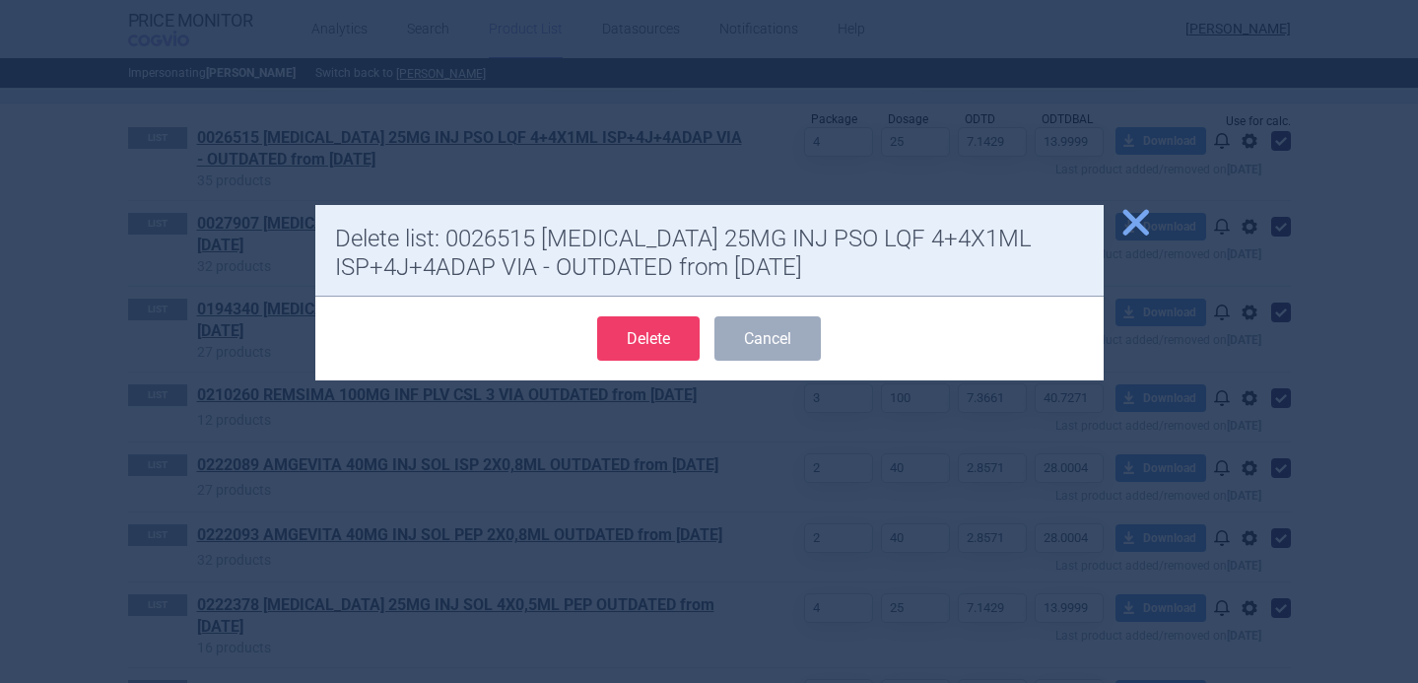
click at [663, 342] on button "Delete" at bounding box center [648, 338] width 102 height 44
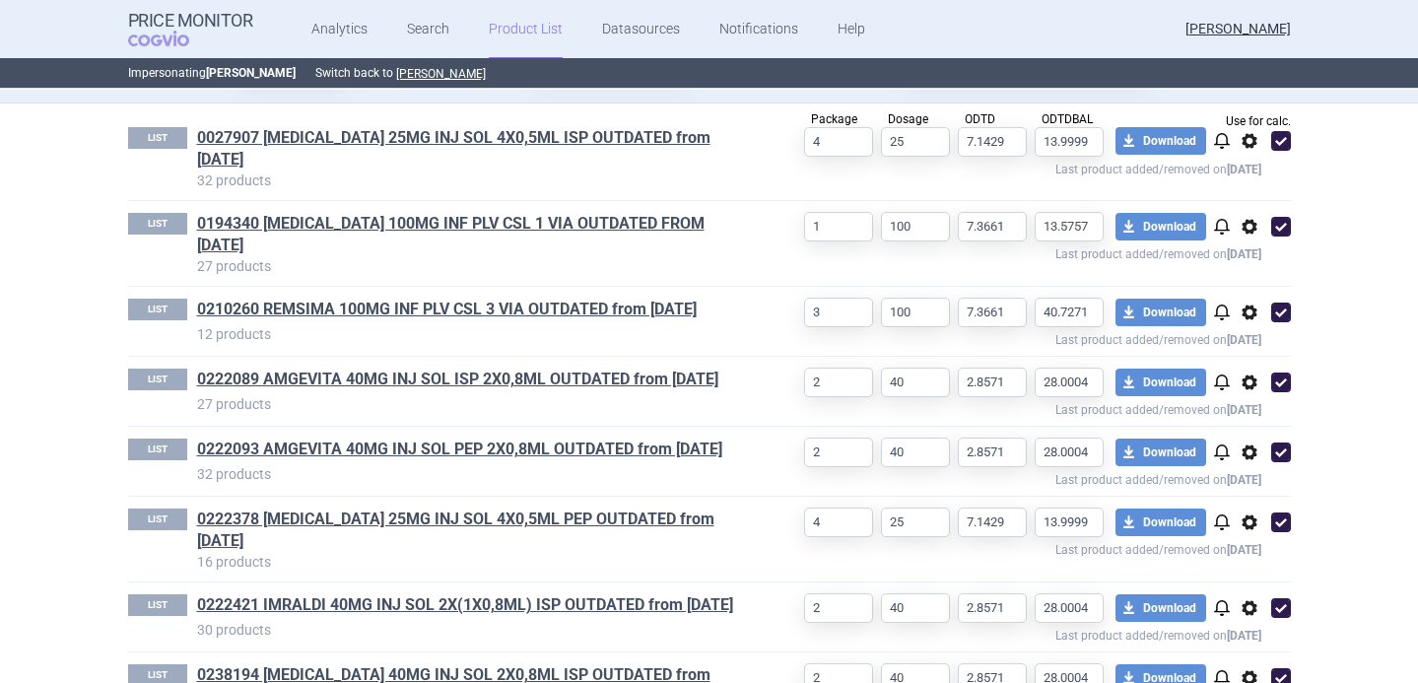
select select "[DATE]"
click at [1243, 151] on span "options" at bounding box center [1250, 141] width 24 height 24
click at [1257, 256] on button "Delete" at bounding box center [1248, 256] width 63 height 29
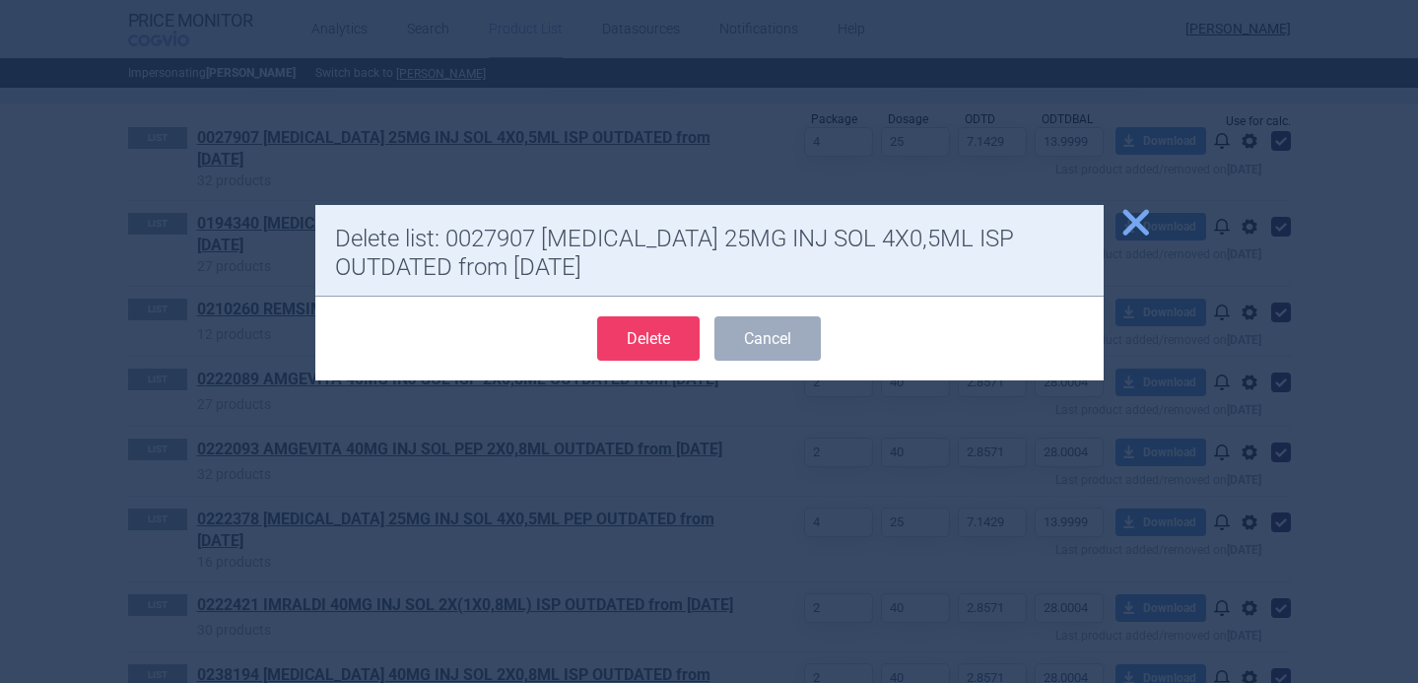
click at [653, 329] on button "Delete" at bounding box center [648, 338] width 102 height 44
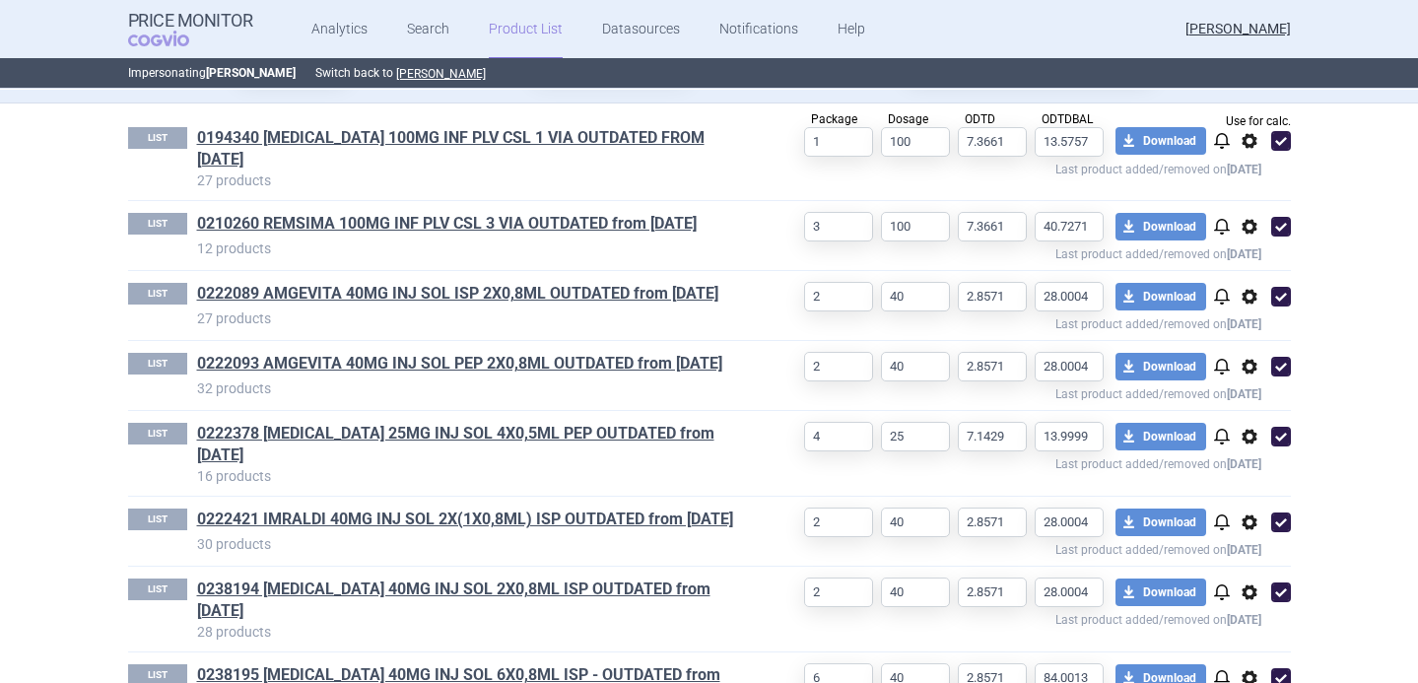
select select "2020-02-01"
click at [1247, 144] on span "options" at bounding box center [1250, 141] width 24 height 24
click at [1242, 251] on button "Delete" at bounding box center [1248, 256] width 63 height 29
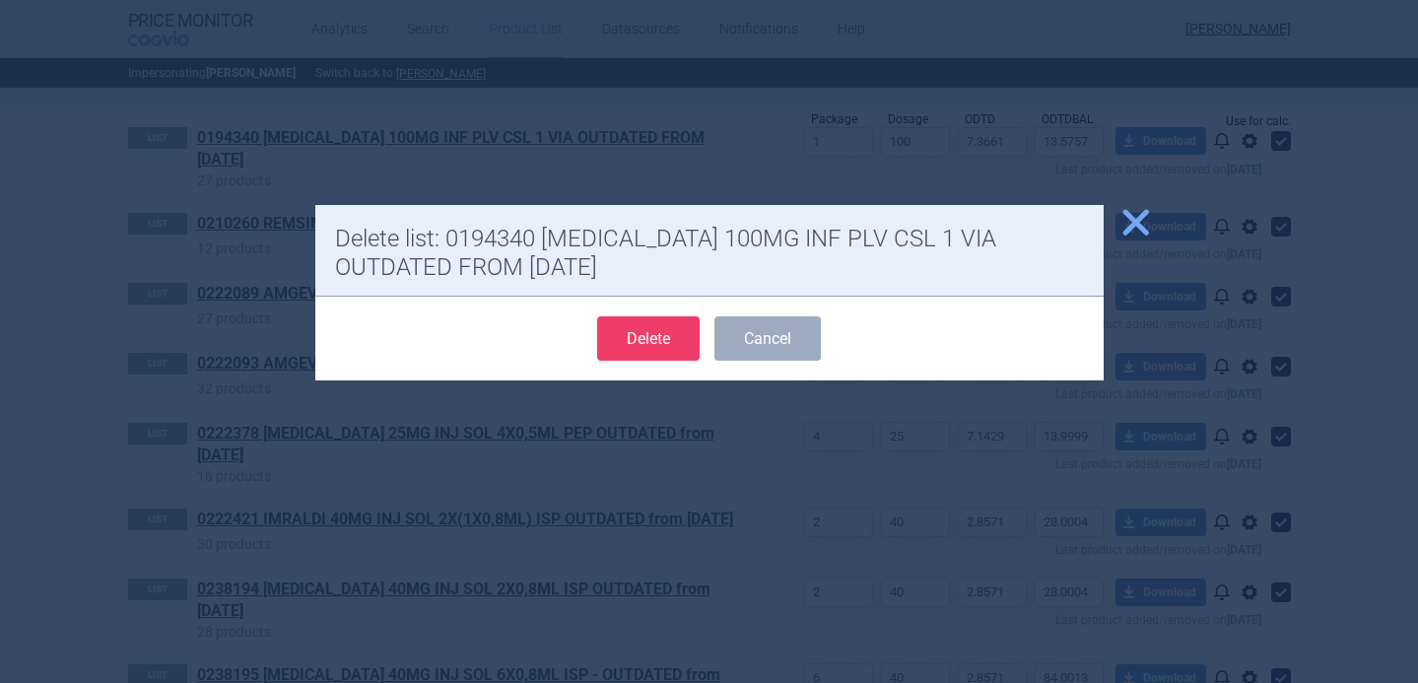
click at [668, 340] on button "Delete" at bounding box center [648, 338] width 102 height 44
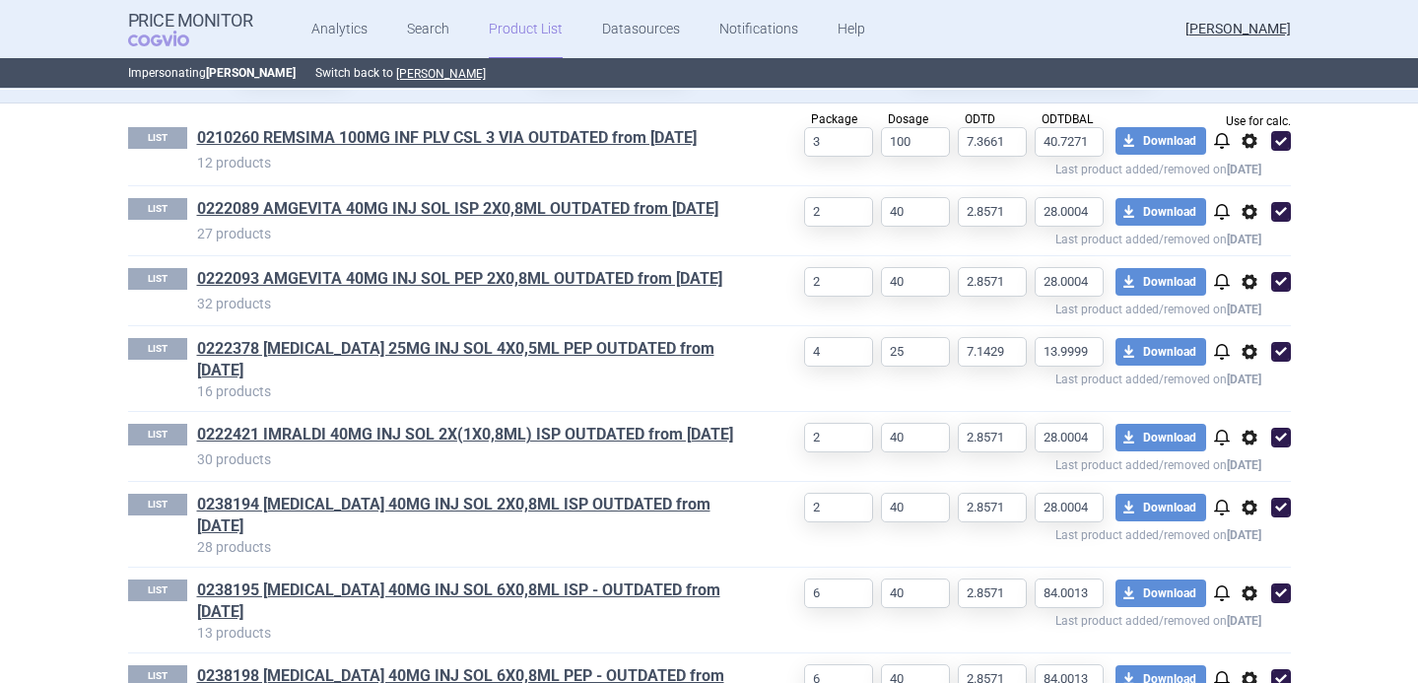
click at [1250, 145] on span "options" at bounding box center [1250, 141] width 24 height 24
click at [1248, 255] on button "Delete" at bounding box center [1248, 256] width 63 height 29
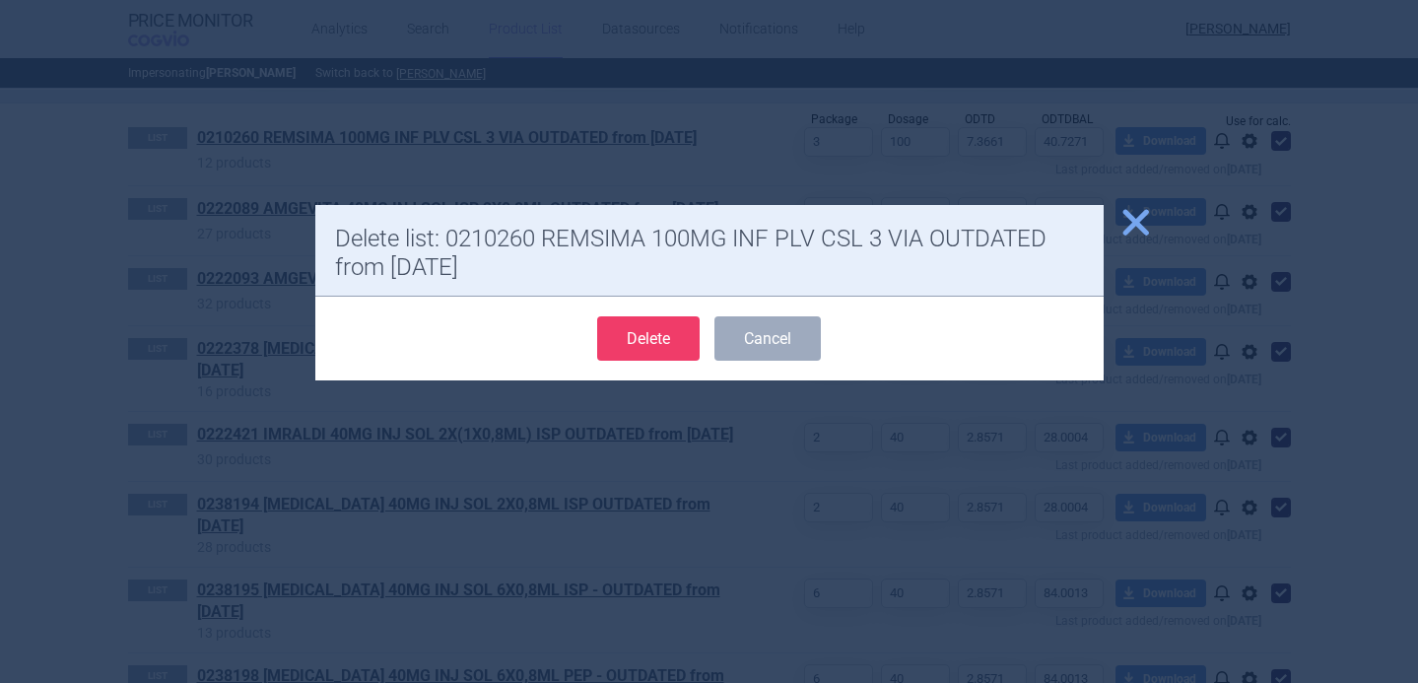
click at [654, 338] on button "Delete" at bounding box center [648, 338] width 102 height 44
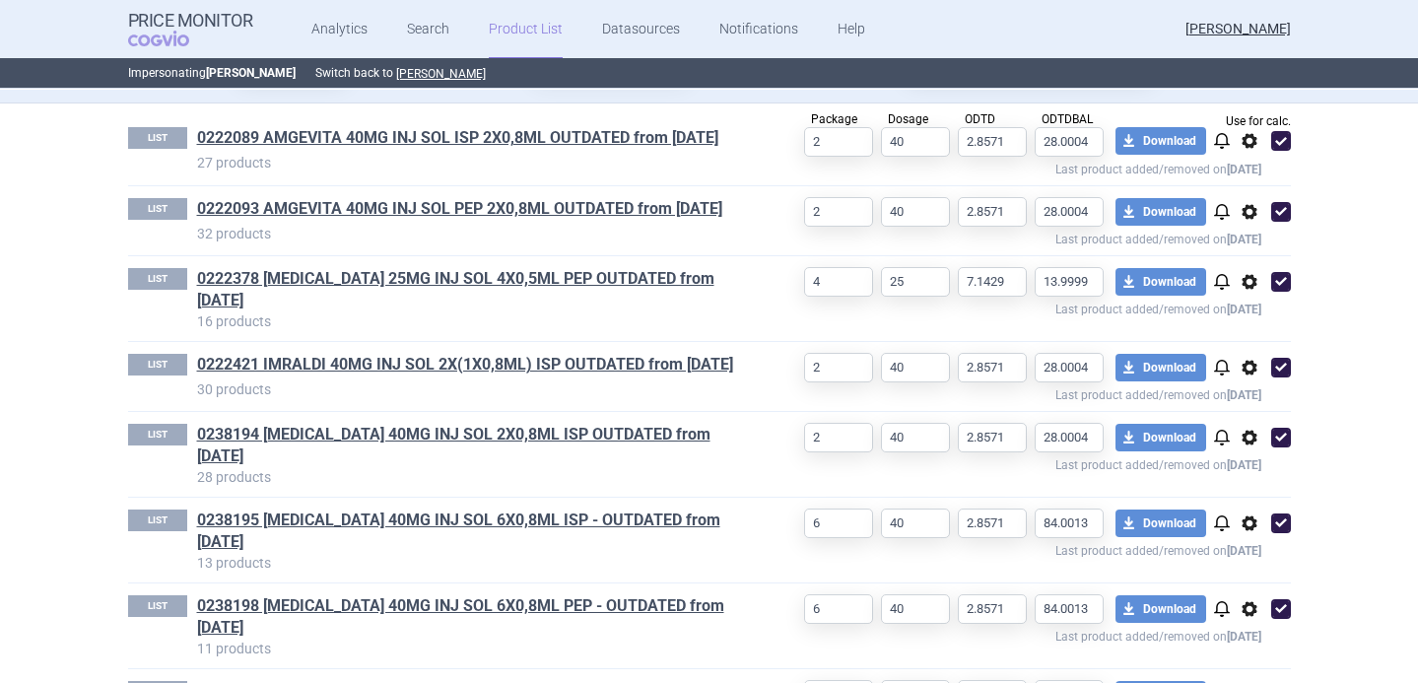
select select "2020-02-01"
click at [1255, 139] on span "options" at bounding box center [1250, 141] width 24 height 24
click at [1250, 257] on button "Delete" at bounding box center [1248, 256] width 63 height 29
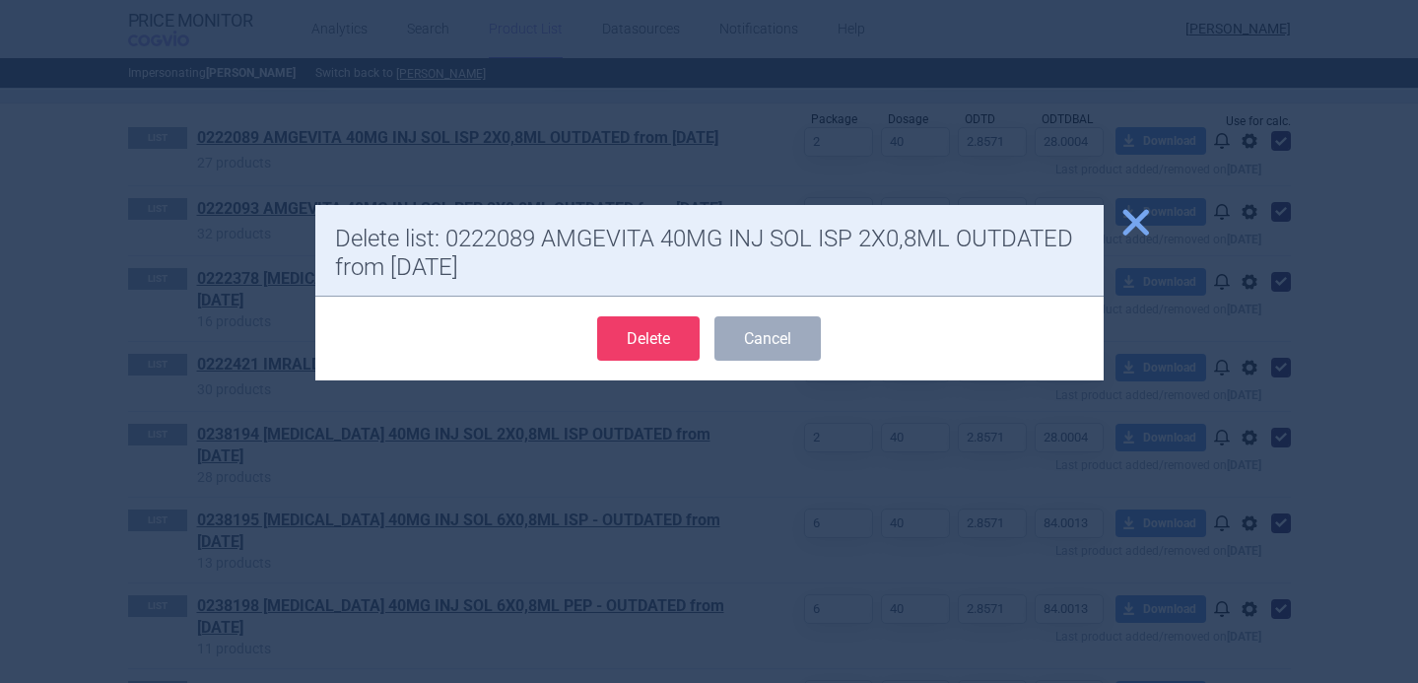
click at [680, 336] on button "Delete" at bounding box center [648, 338] width 102 height 44
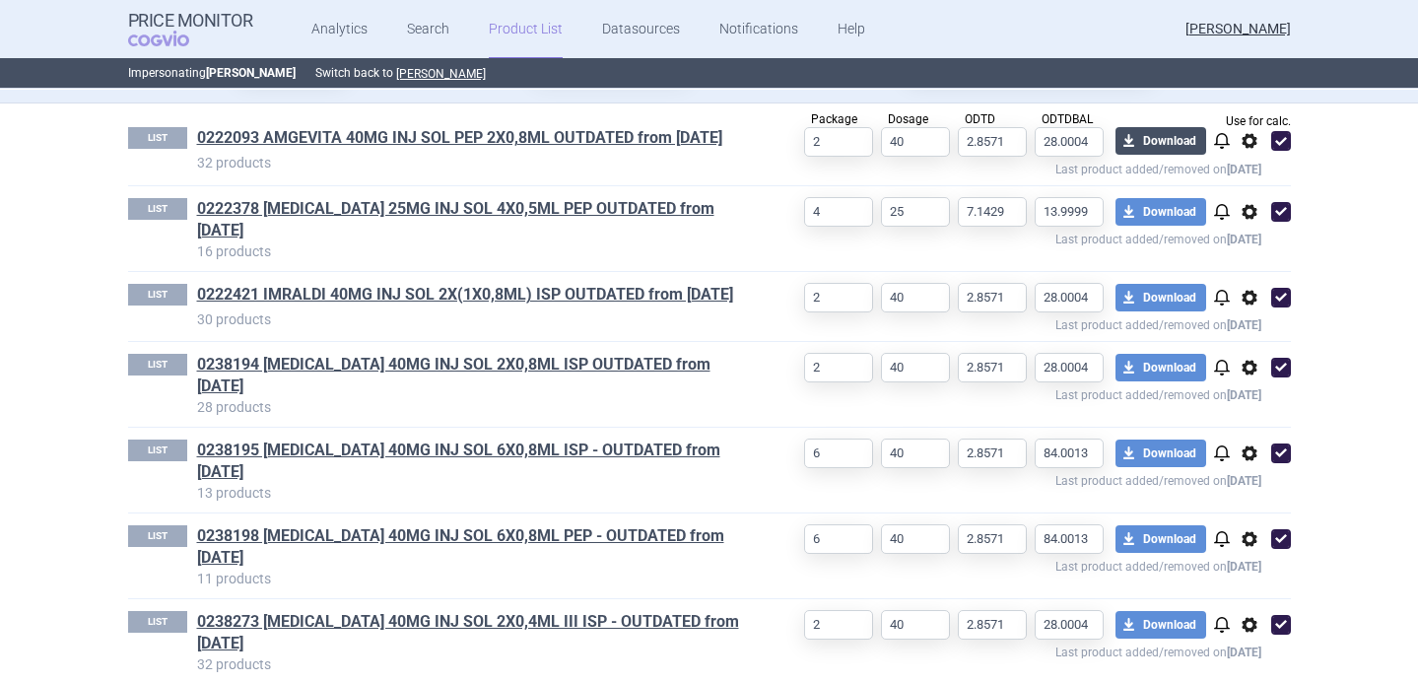
select select "2020-02-01"
click at [1246, 145] on span "options" at bounding box center [1250, 141] width 24 height 24
click at [1253, 256] on button "Delete" at bounding box center [1248, 256] width 63 height 29
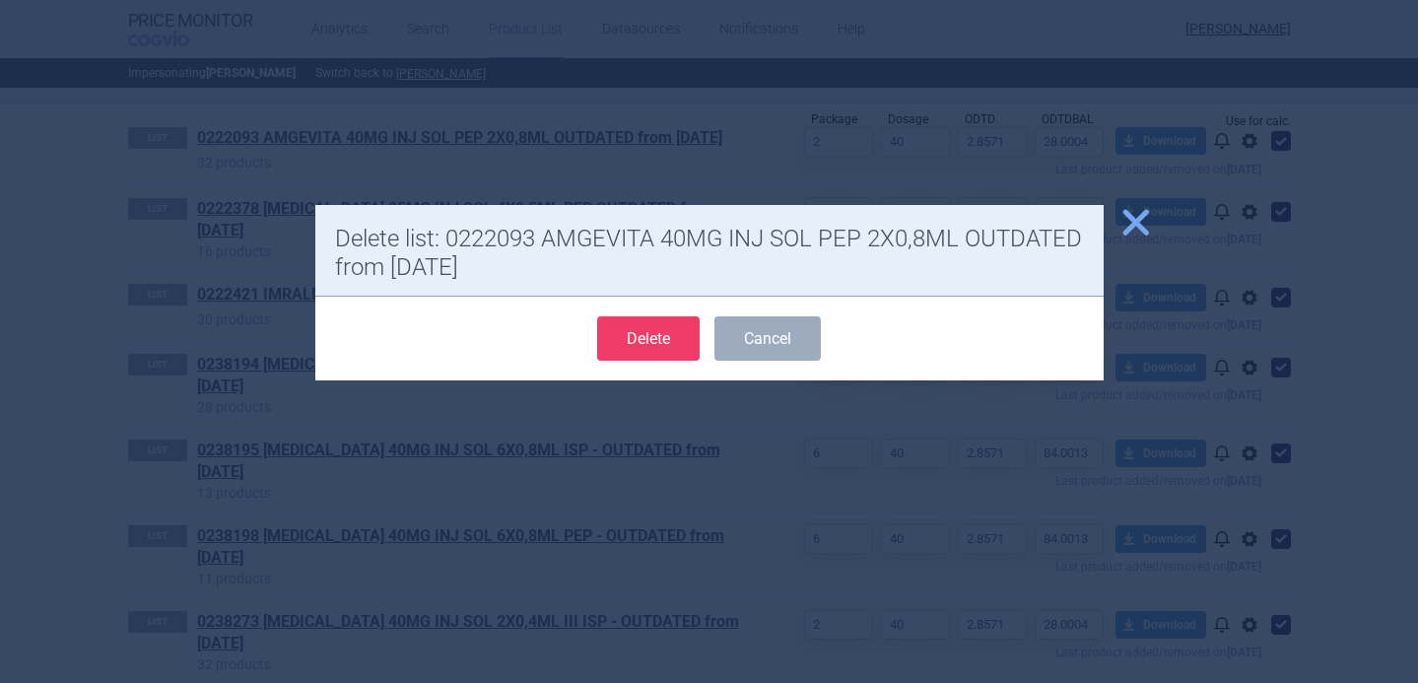
click at [683, 332] on button "Delete" at bounding box center [648, 338] width 102 height 44
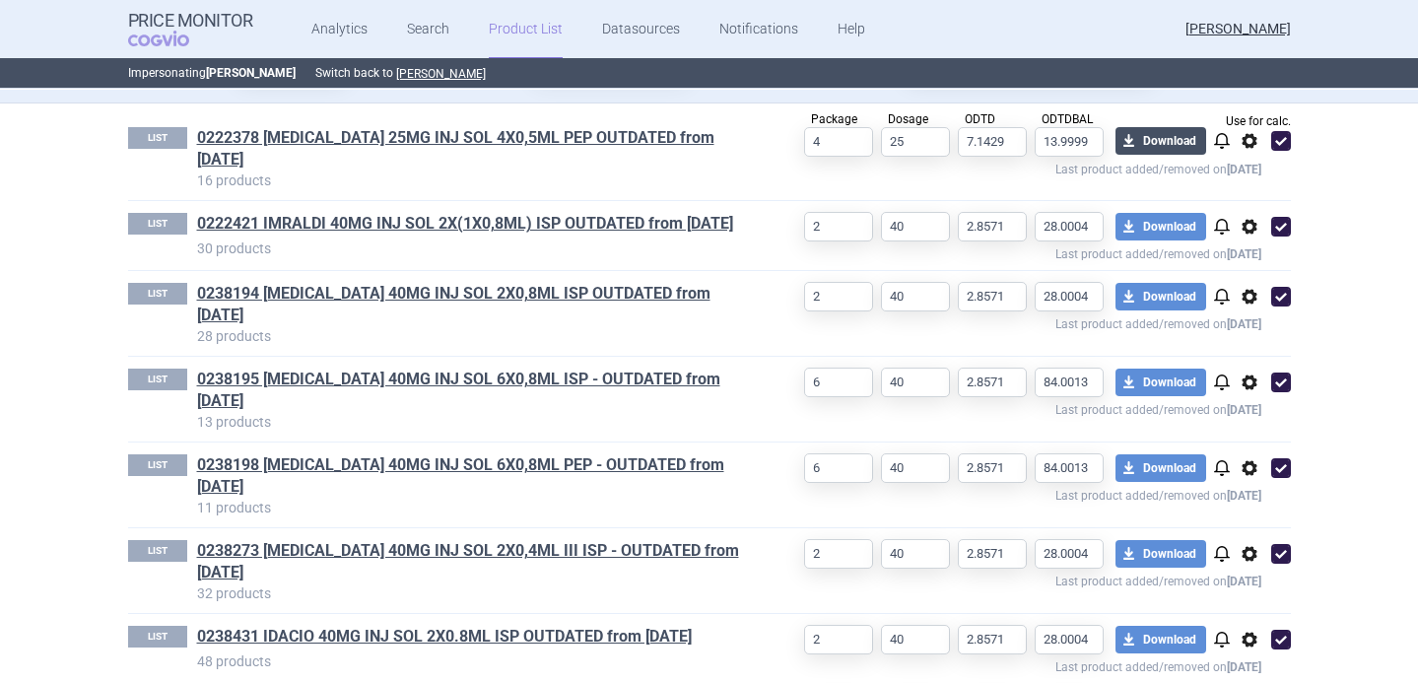
select select "2020-02-01"
click at [1255, 142] on span "options" at bounding box center [1250, 141] width 24 height 24
click at [1246, 250] on button "Delete" at bounding box center [1248, 256] width 63 height 29
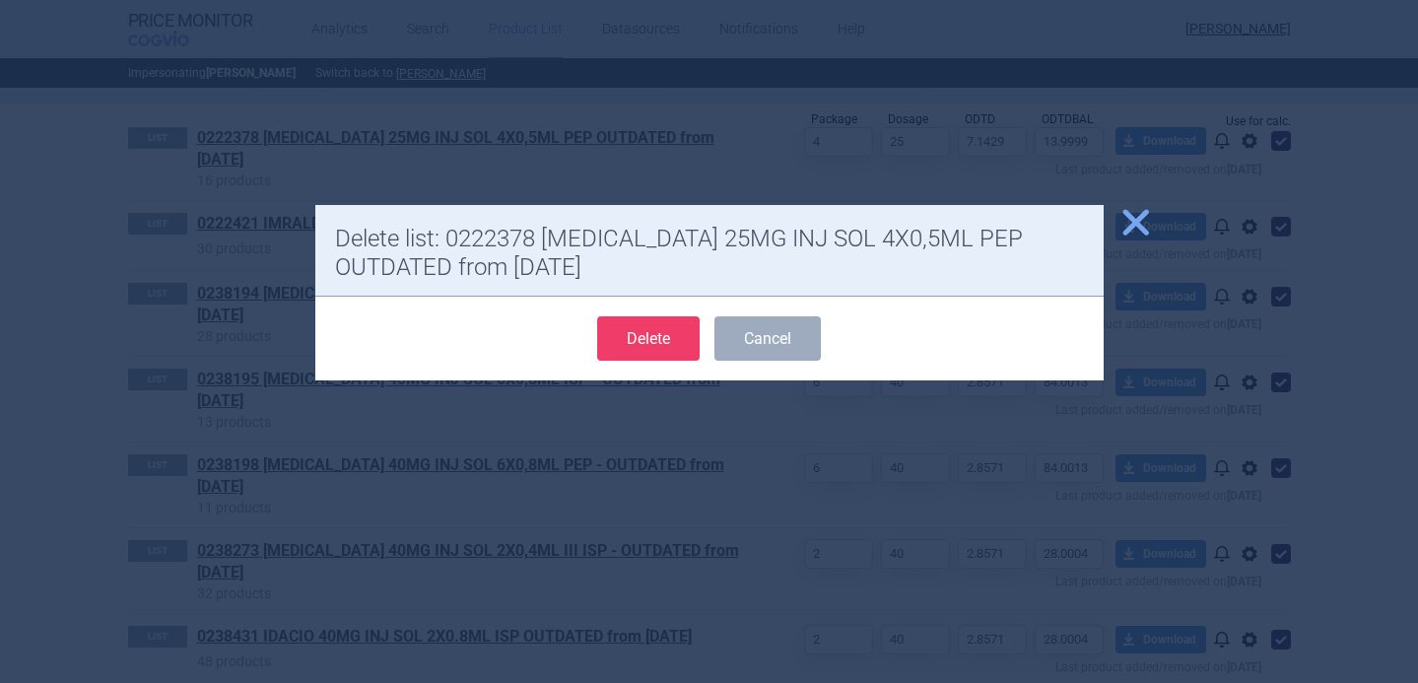
click at [658, 320] on button "Delete" at bounding box center [648, 338] width 102 height 44
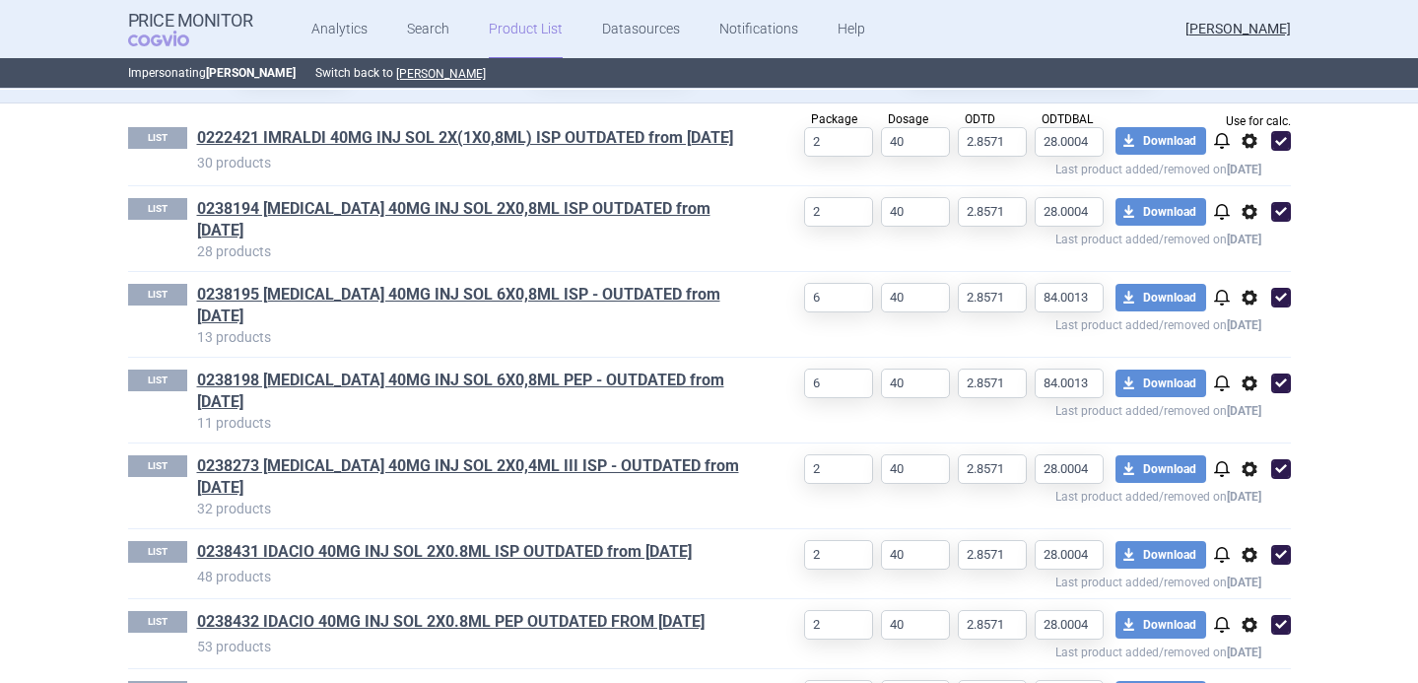
select select "2020-02-01"
click at [1248, 148] on span "options" at bounding box center [1250, 141] width 24 height 24
click at [1250, 258] on button "Delete" at bounding box center [1248, 256] width 63 height 29
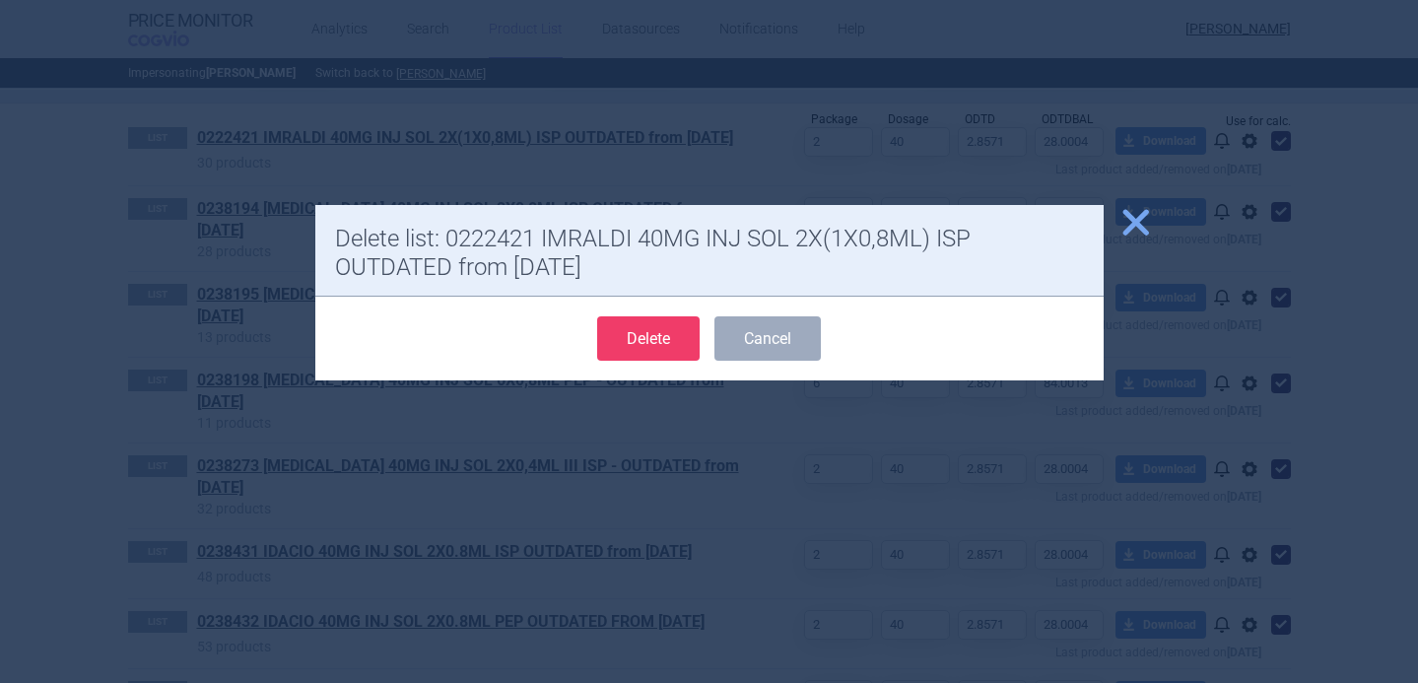
click at [644, 337] on button "Delete" at bounding box center [648, 338] width 102 height 44
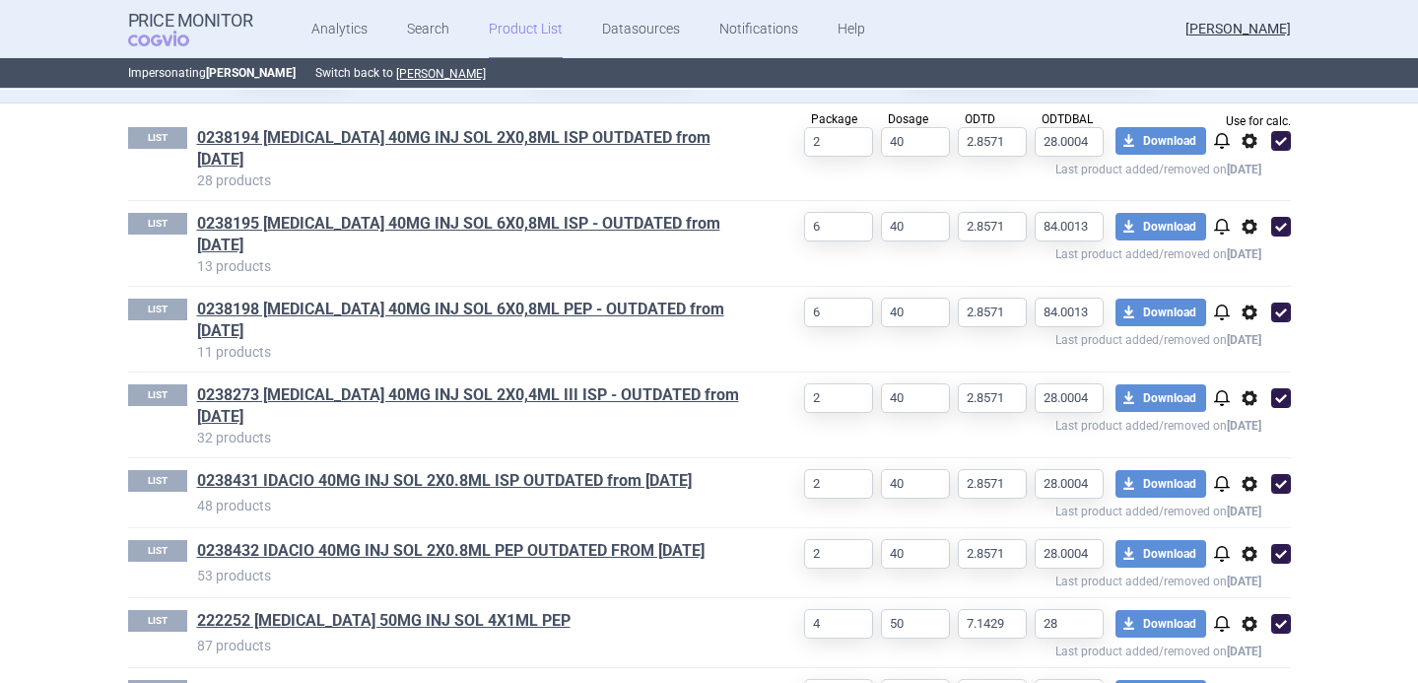
select select "2020-02-01"
click at [1249, 147] on span "options" at bounding box center [1250, 141] width 24 height 24
click at [1248, 248] on button "Delete" at bounding box center [1248, 256] width 63 height 29
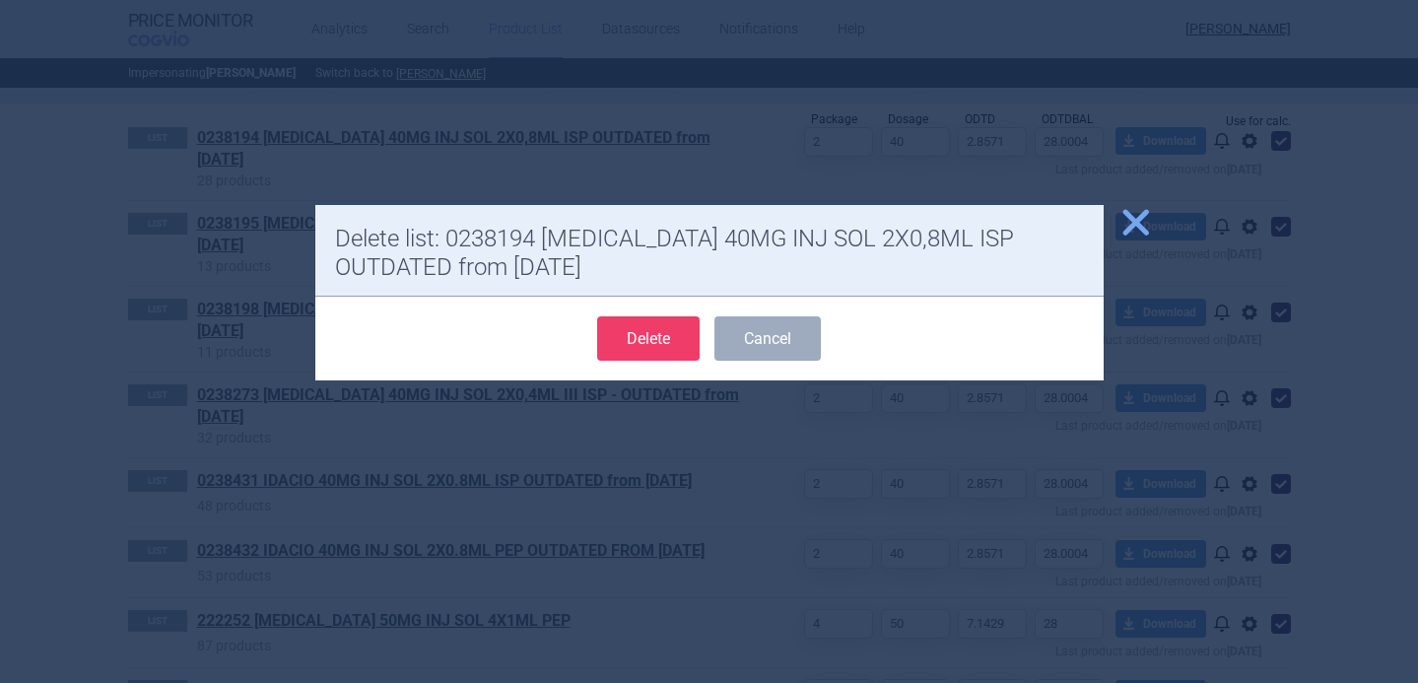
click at [630, 330] on button "Delete" at bounding box center [648, 338] width 102 height 44
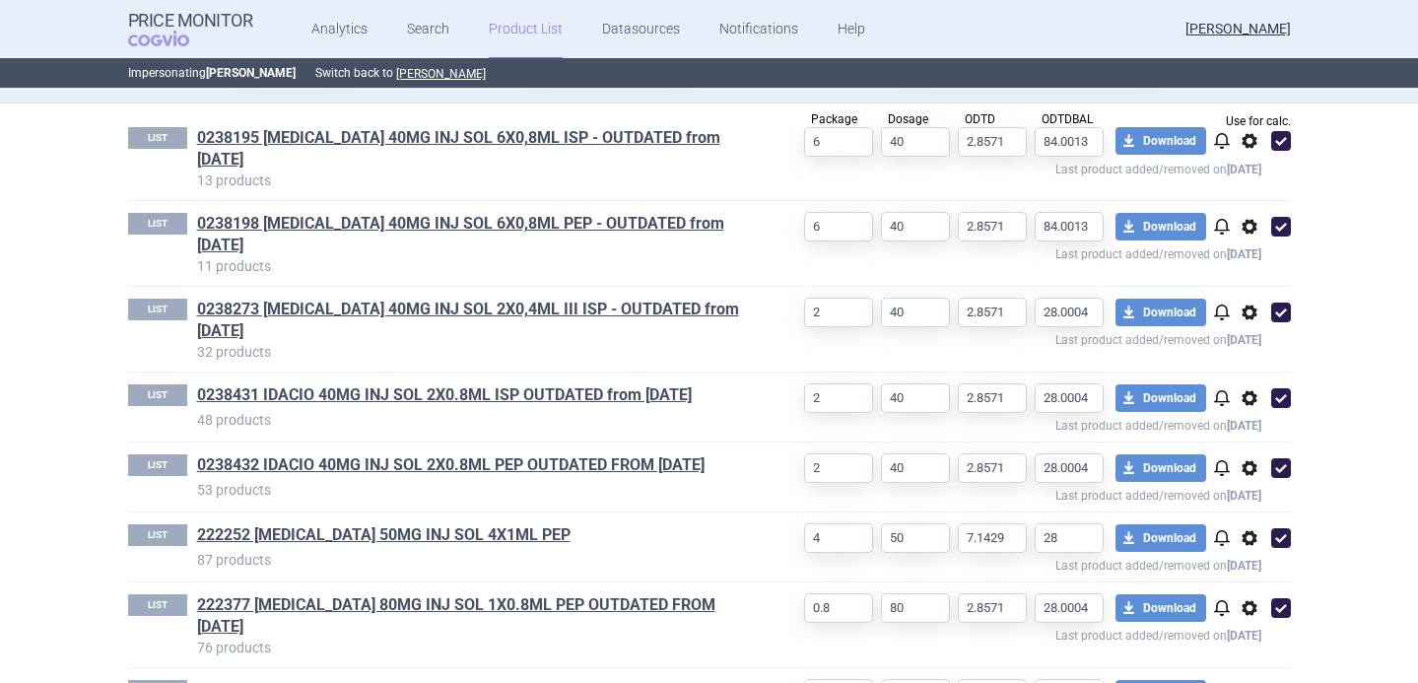
select select "2020-02-01"
click at [1244, 143] on span "options" at bounding box center [1250, 141] width 24 height 24
click at [1239, 250] on button "Delete" at bounding box center [1248, 256] width 63 height 29
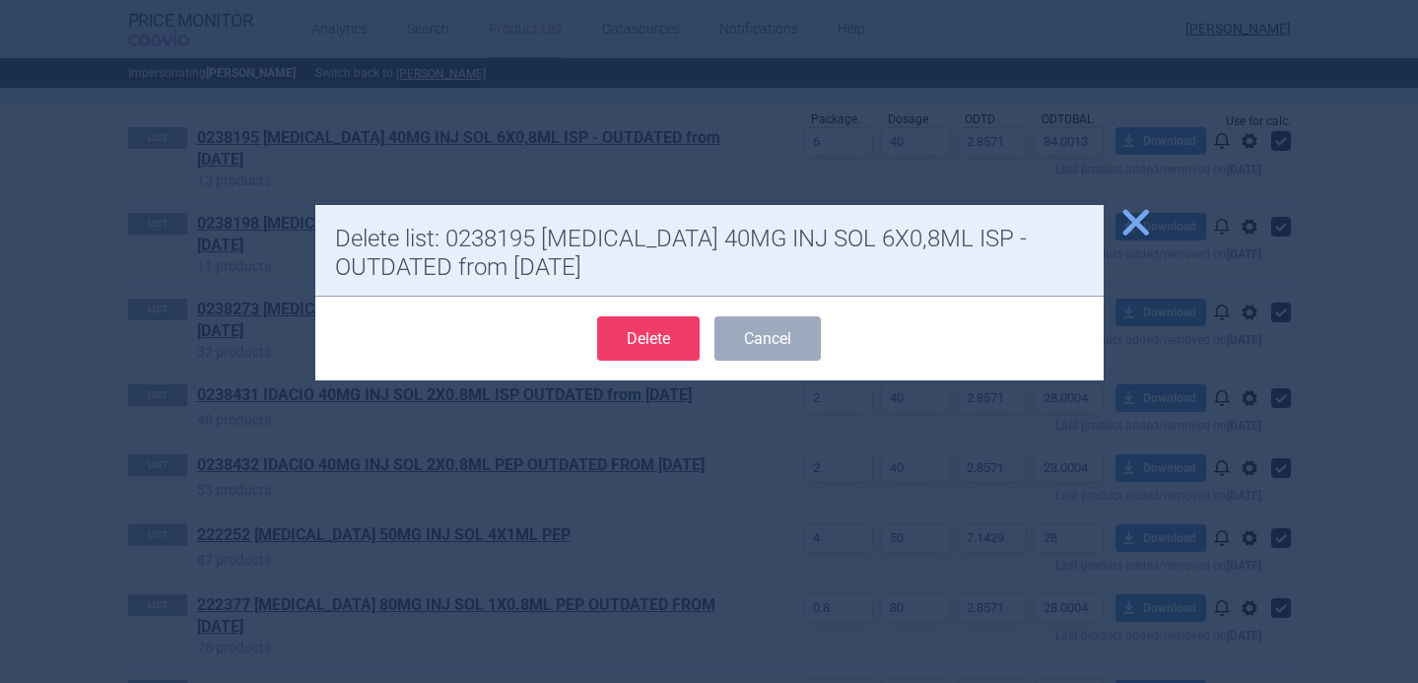
click at [633, 341] on button "Delete" at bounding box center [648, 338] width 102 height 44
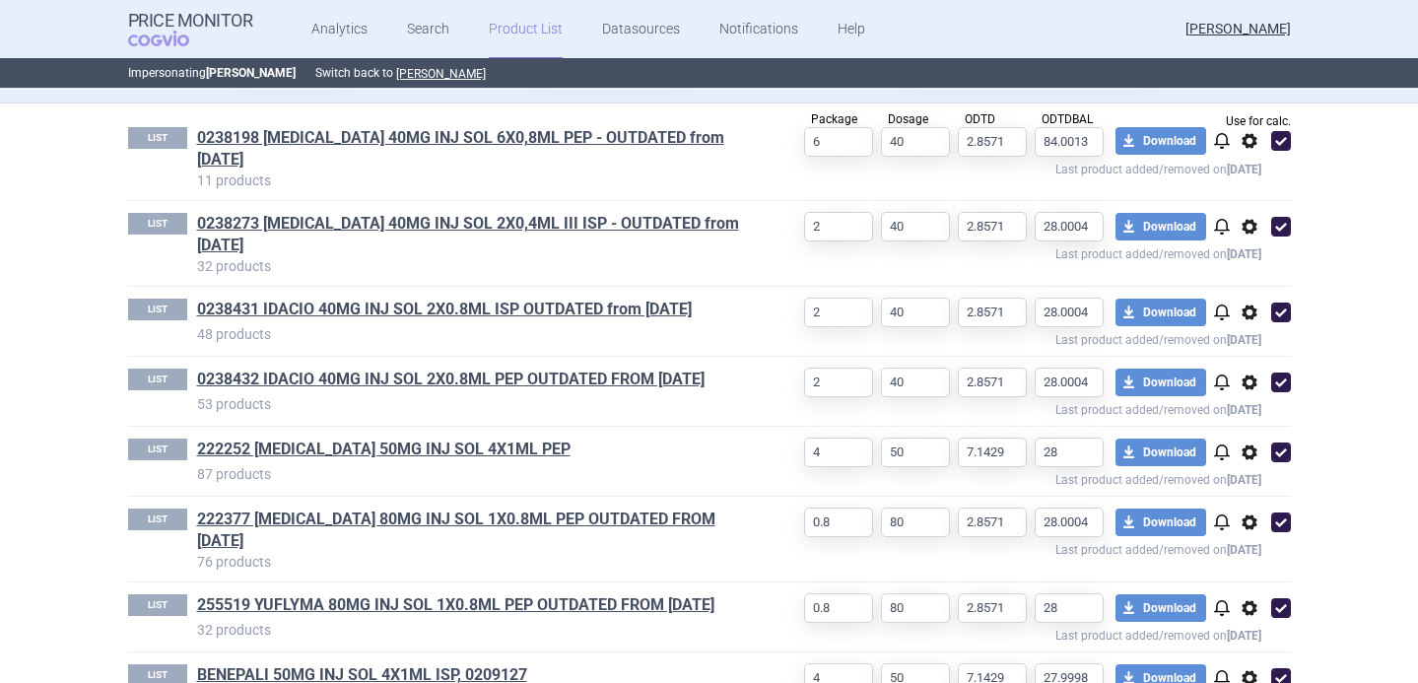
select select "2020-02-01"
click at [1247, 145] on span "options" at bounding box center [1250, 141] width 24 height 24
click at [1247, 258] on button "Delete" at bounding box center [1248, 256] width 63 height 29
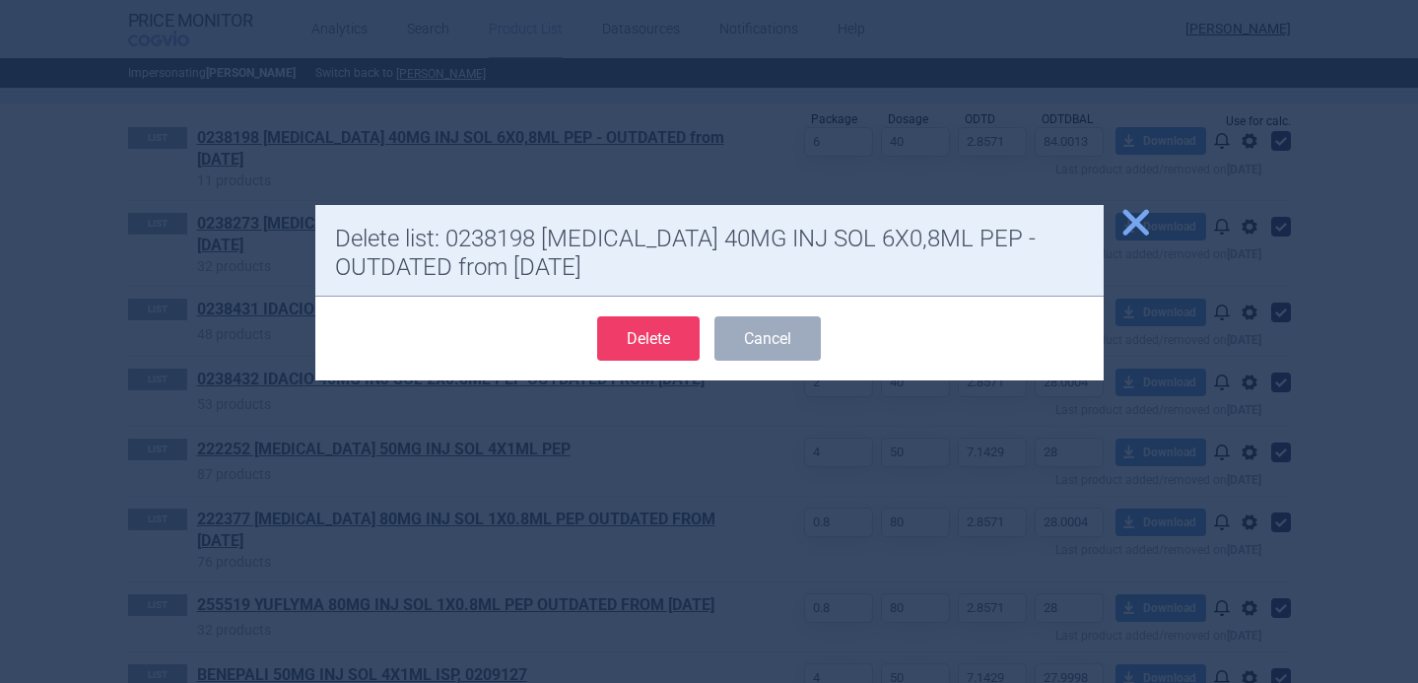
click at [665, 340] on button "Delete" at bounding box center [648, 338] width 102 height 44
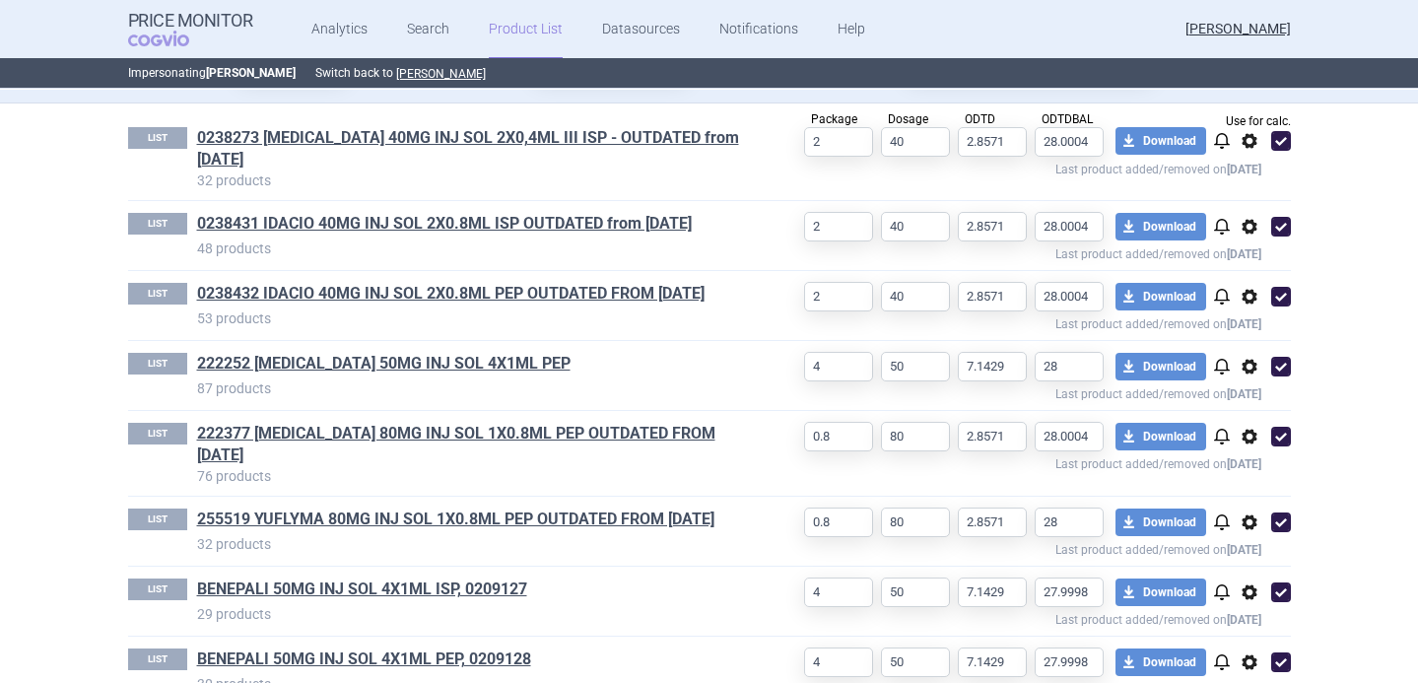
click at [1251, 141] on span "options" at bounding box center [1250, 141] width 24 height 24
click at [1254, 261] on button "Delete" at bounding box center [1248, 256] width 63 height 29
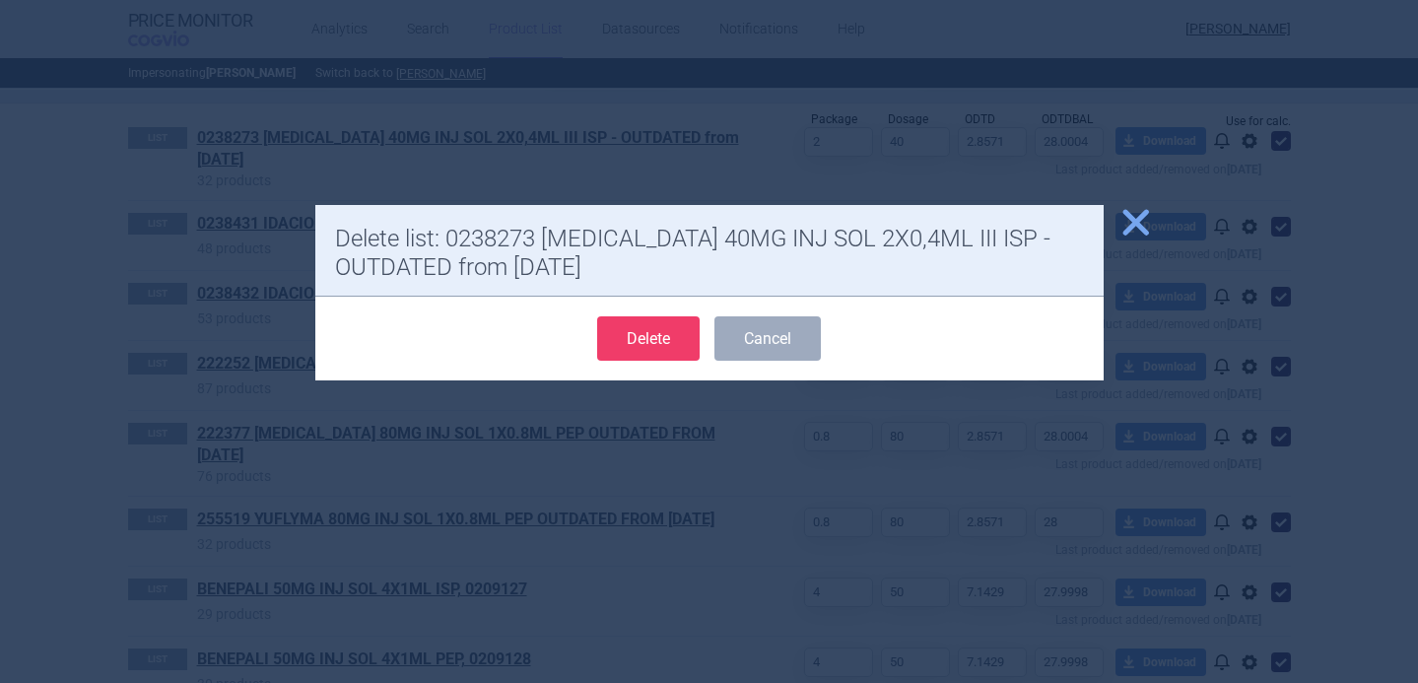
click at [667, 328] on button "Delete" at bounding box center [648, 338] width 102 height 44
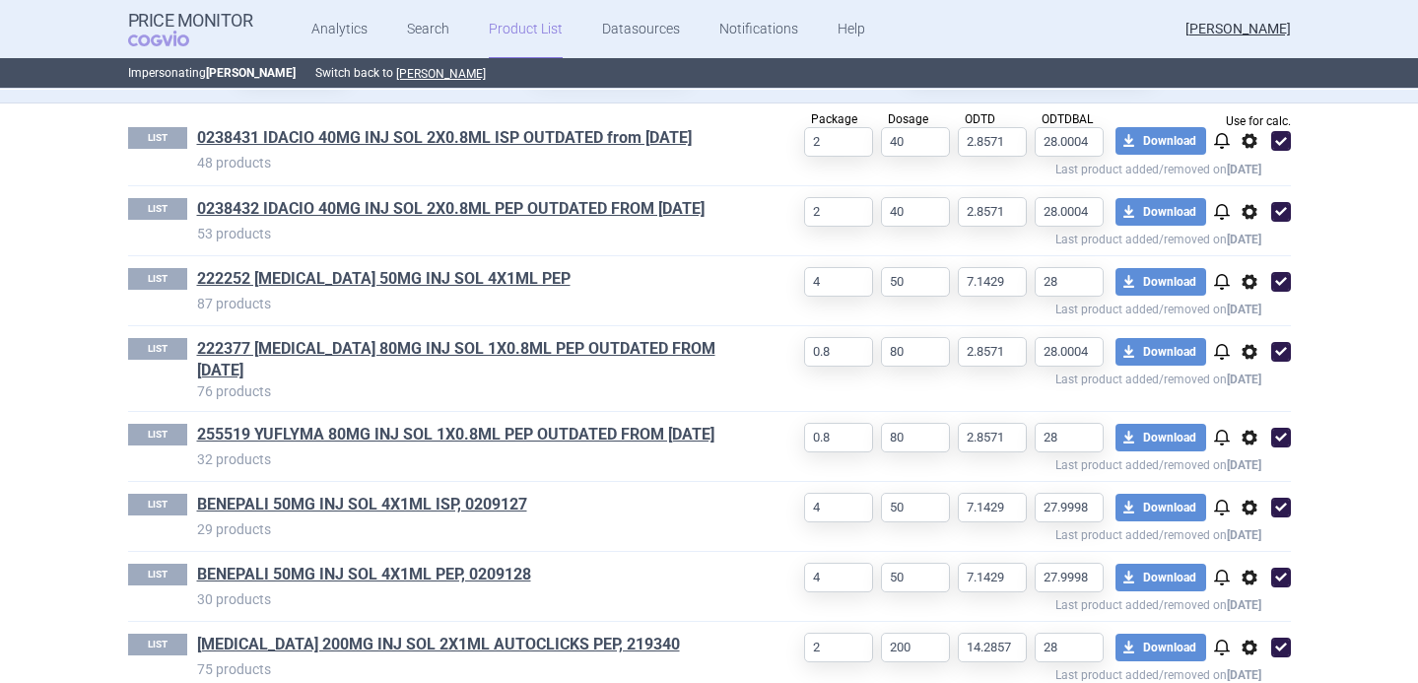
select select "2020-02-01"
click at [1253, 137] on span "options" at bounding box center [1250, 141] width 24 height 24
click at [1246, 266] on button "Delete" at bounding box center [1248, 256] width 63 height 29
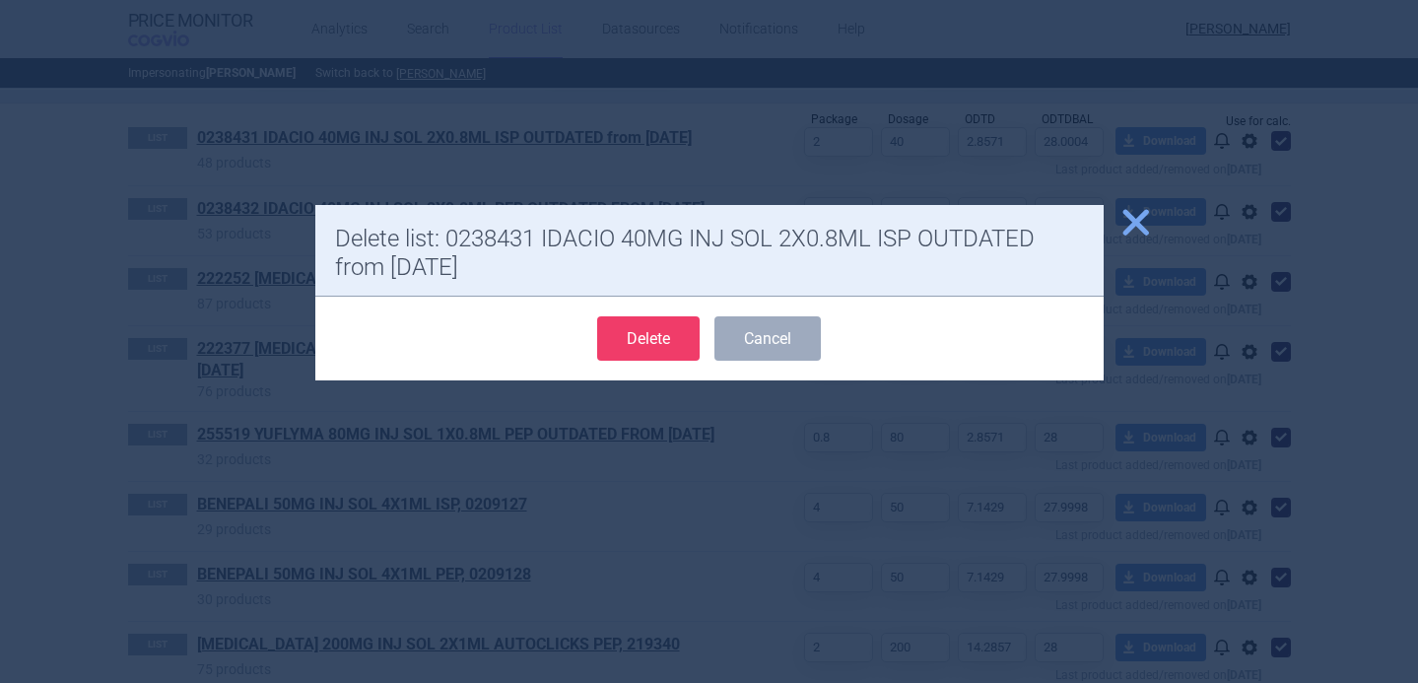
click at [643, 331] on button "Delete" at bounding box center [648, 338] width 102 height 44
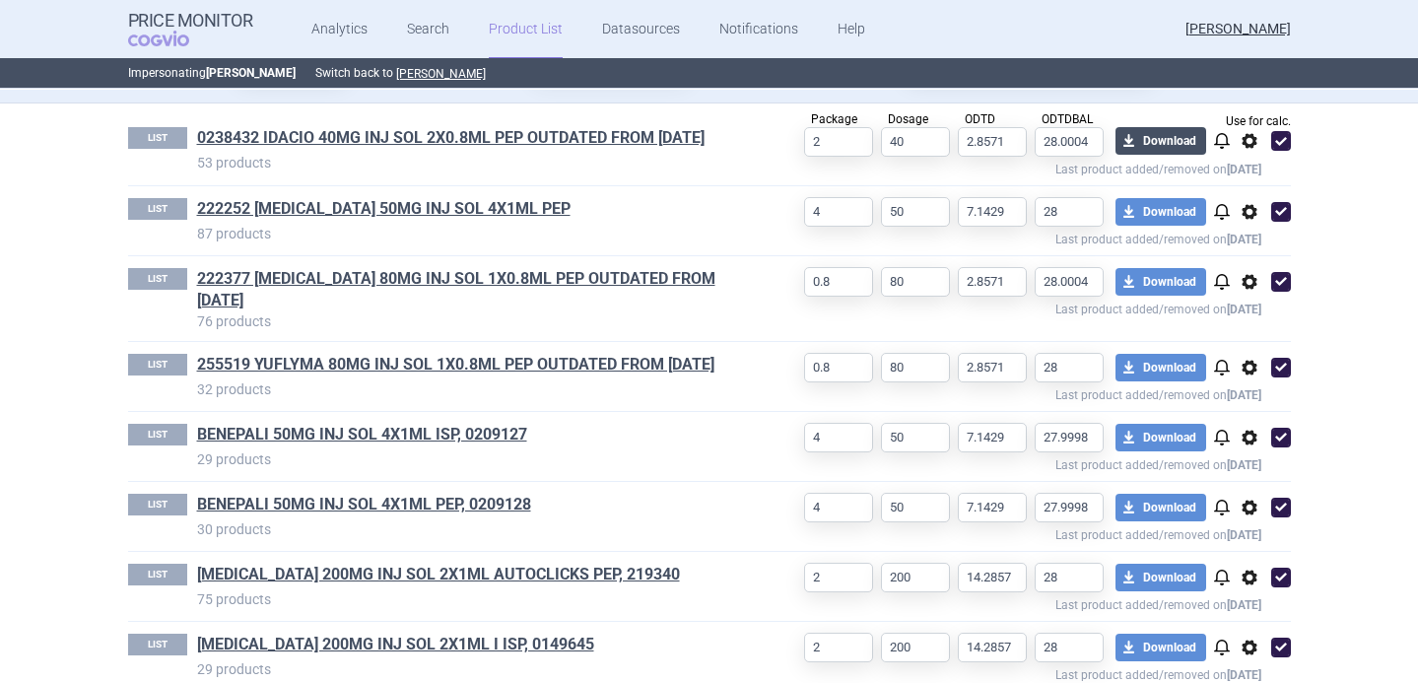
select select "2020-02-01"
click at [1251, 147] on span "options" at bounding box center [1250, 141] width 24 height 24
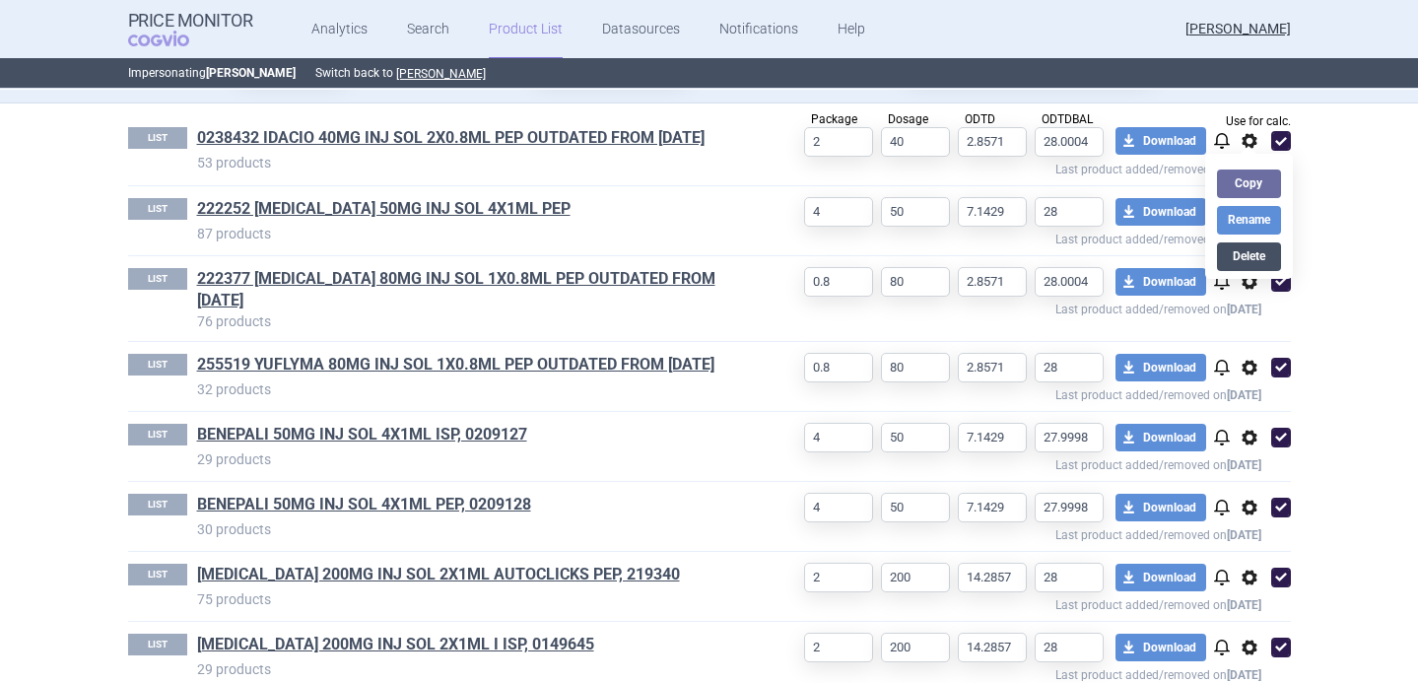
click at [1239, 247] on button "Delete" at bounding box center [1248, 256] width 63 height 29
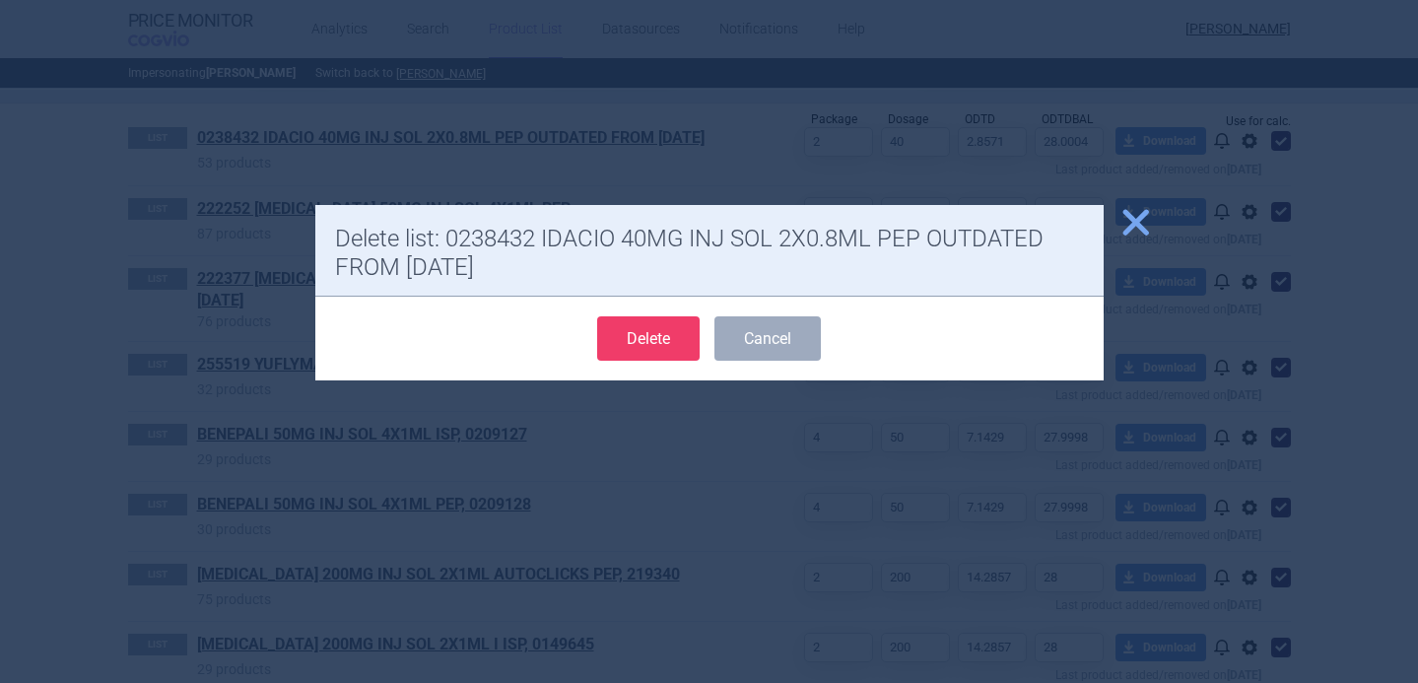
click at [665, 331] on button "Delete" at bounding box center [648, 338] width 102 height 44
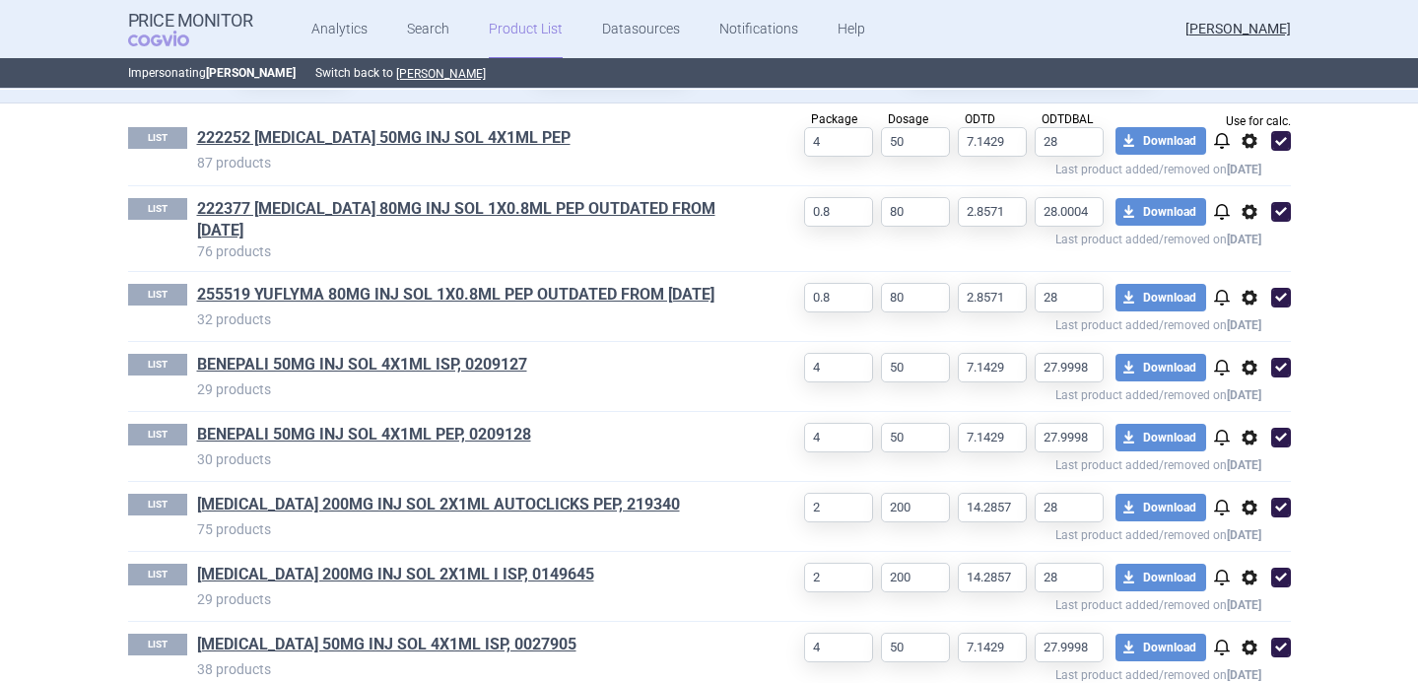
click at [1241, 217] on span "options" at bounding box center [1250, 212] width 24 height 24
click at [1248, 318] on button "Delete" at bounding box center [1248, 327] width 63 height 29
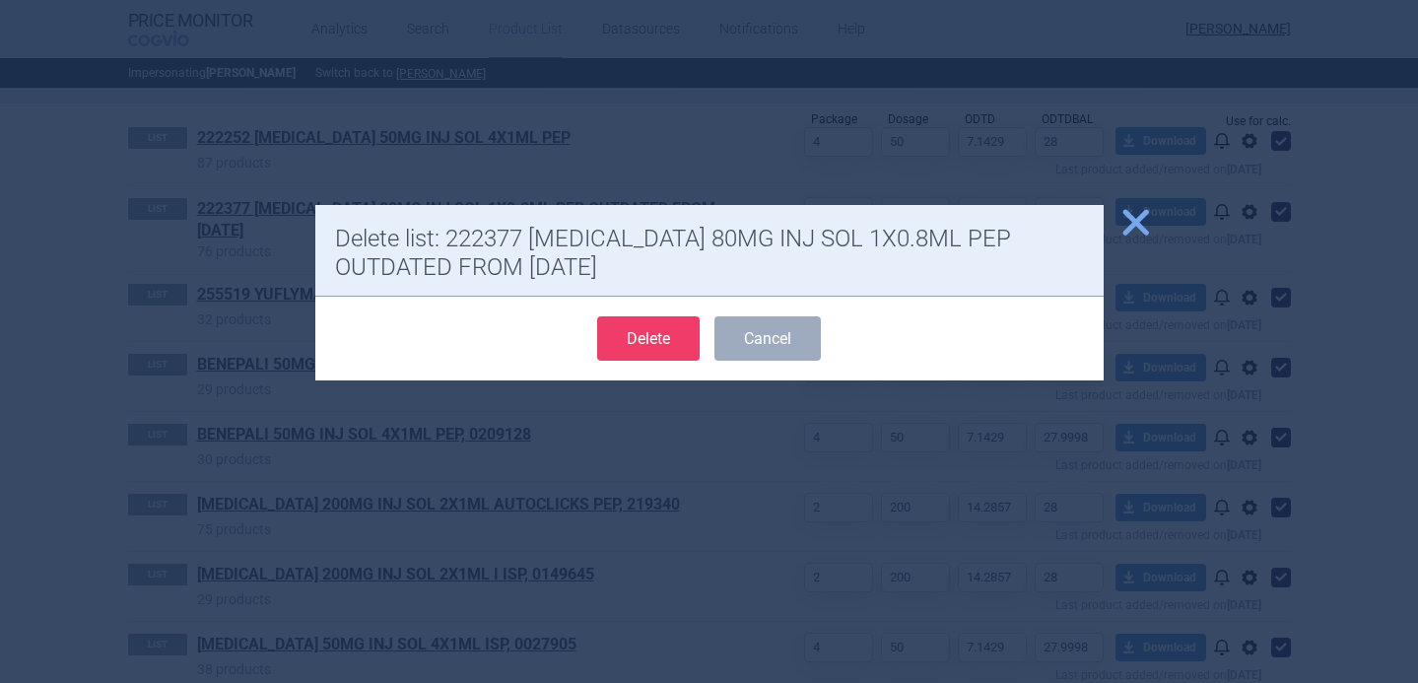
click at [692, 341] on button "Delete" at bounding box center [648, 338] width 102 height 44
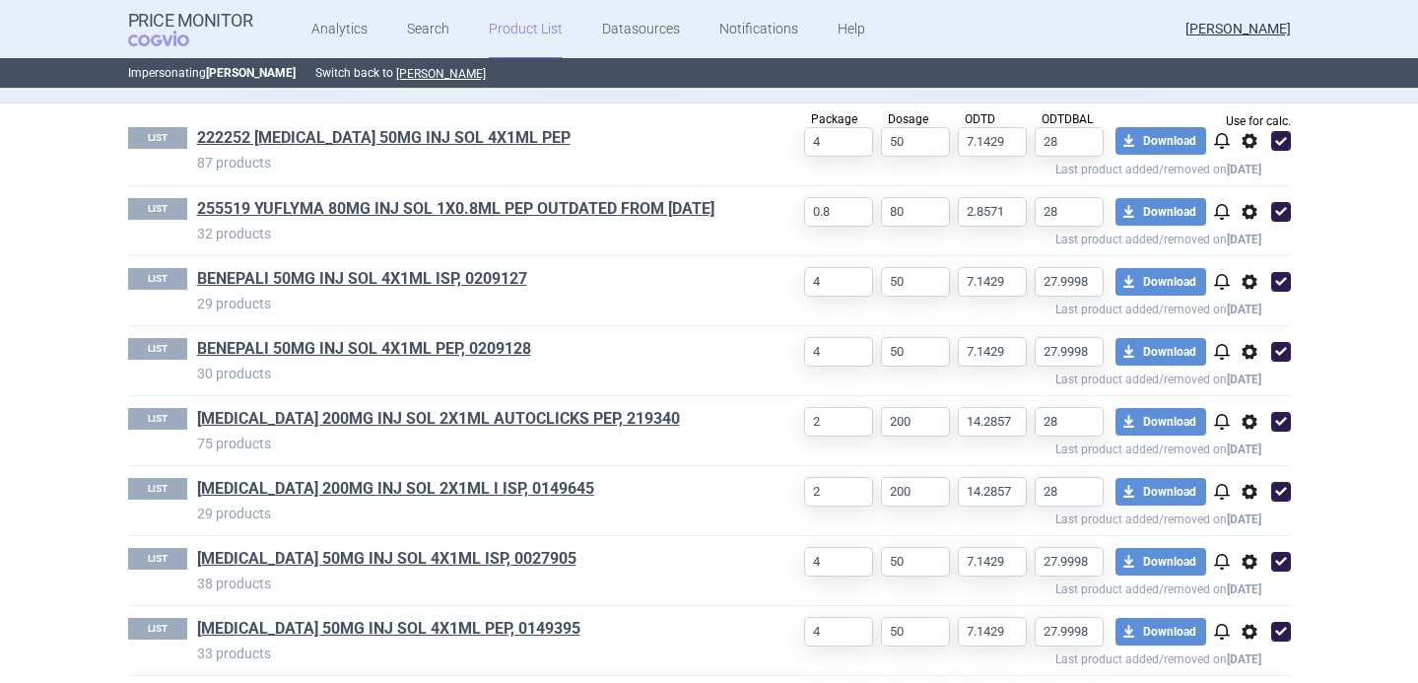
click at [1249, 216] on span "options" at bounding box center [1250, 212] width 24 height 24
click at [1246, 325] on button "Delete" at bounding box center [1248, 327] width 63 height 29
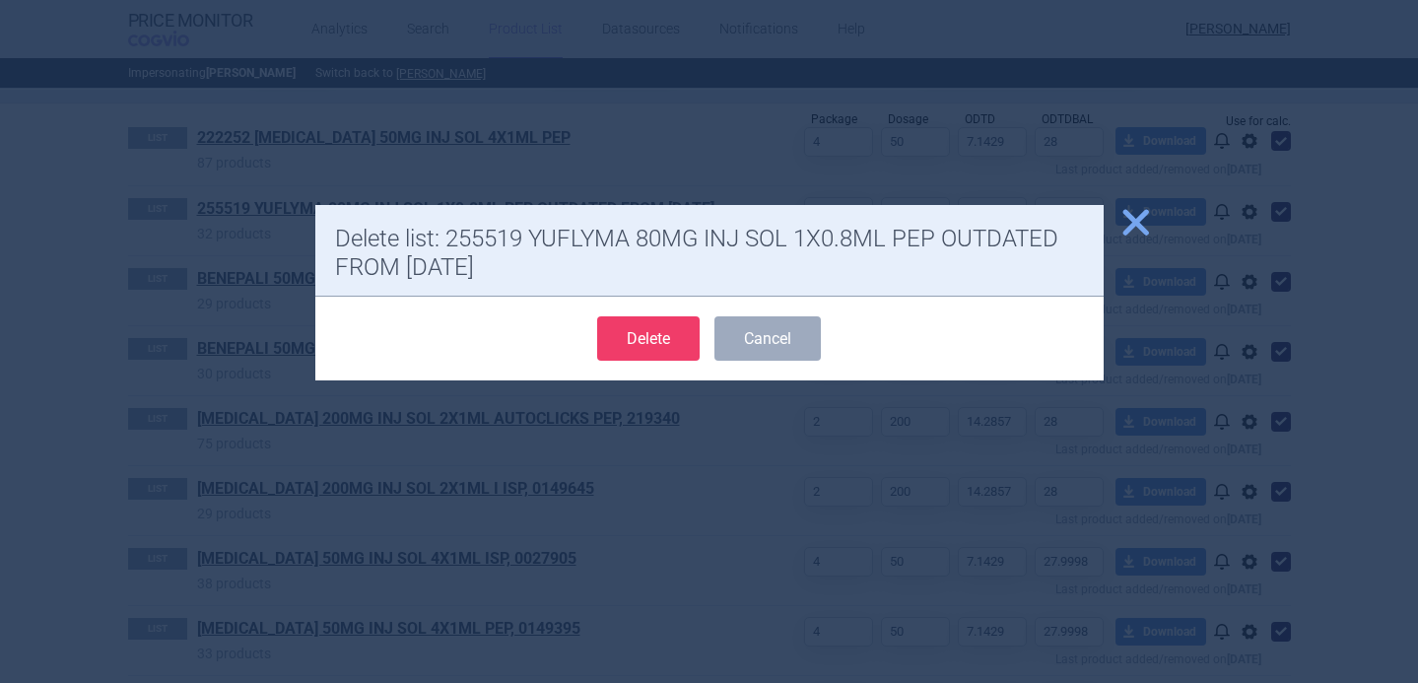
click at [681, 336] on button "Delete" at bounding box center [648, 338] width 102 height 44
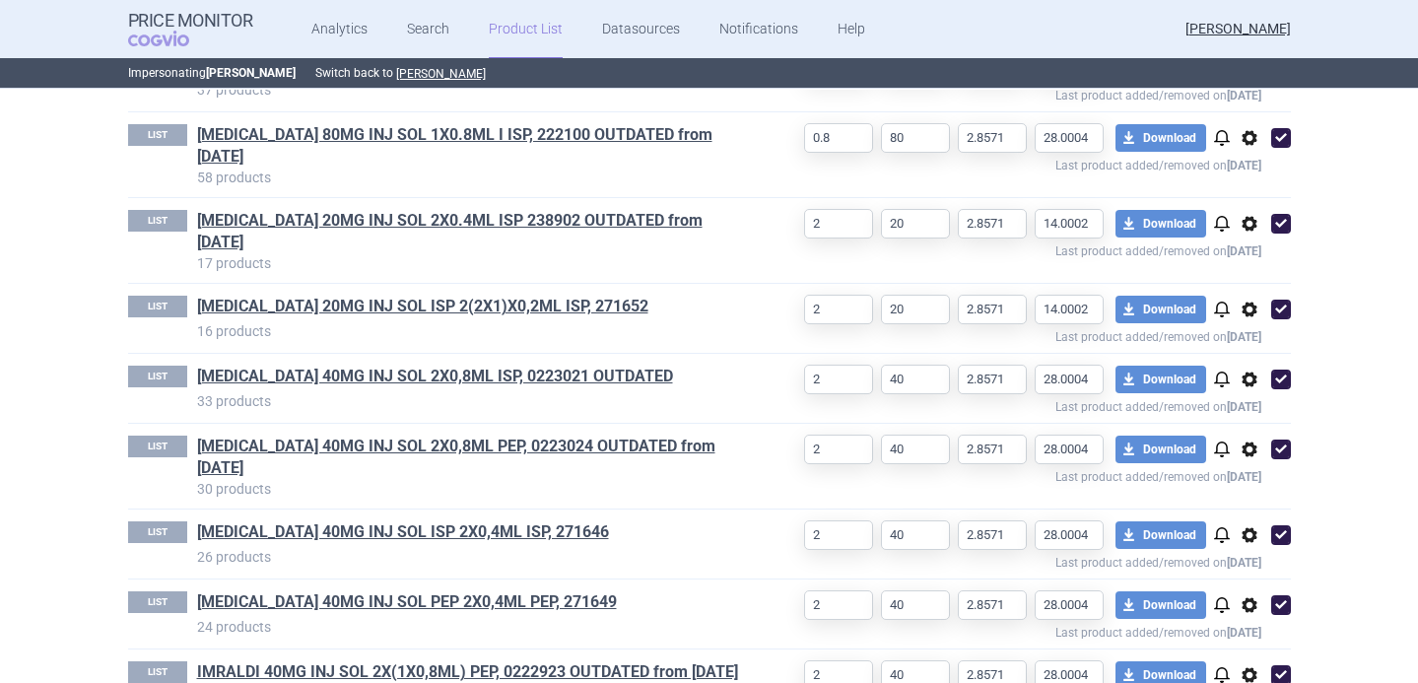
scroll to position [1575, 0]
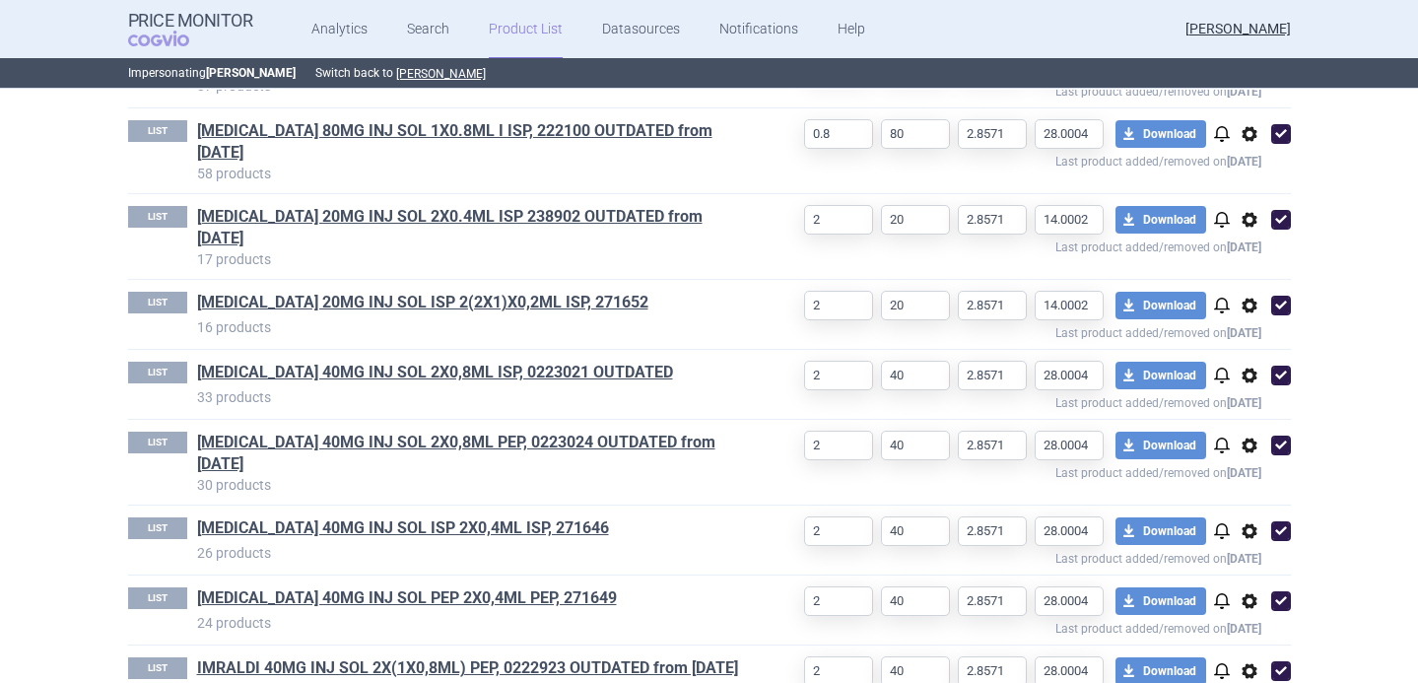
click at [1246, 138] on span "options" at bounding box center [1250, 134] width 24 height 24
click at [1248, 242] on button "Delete" at bounding box center [1248, 250] width 63 height 29
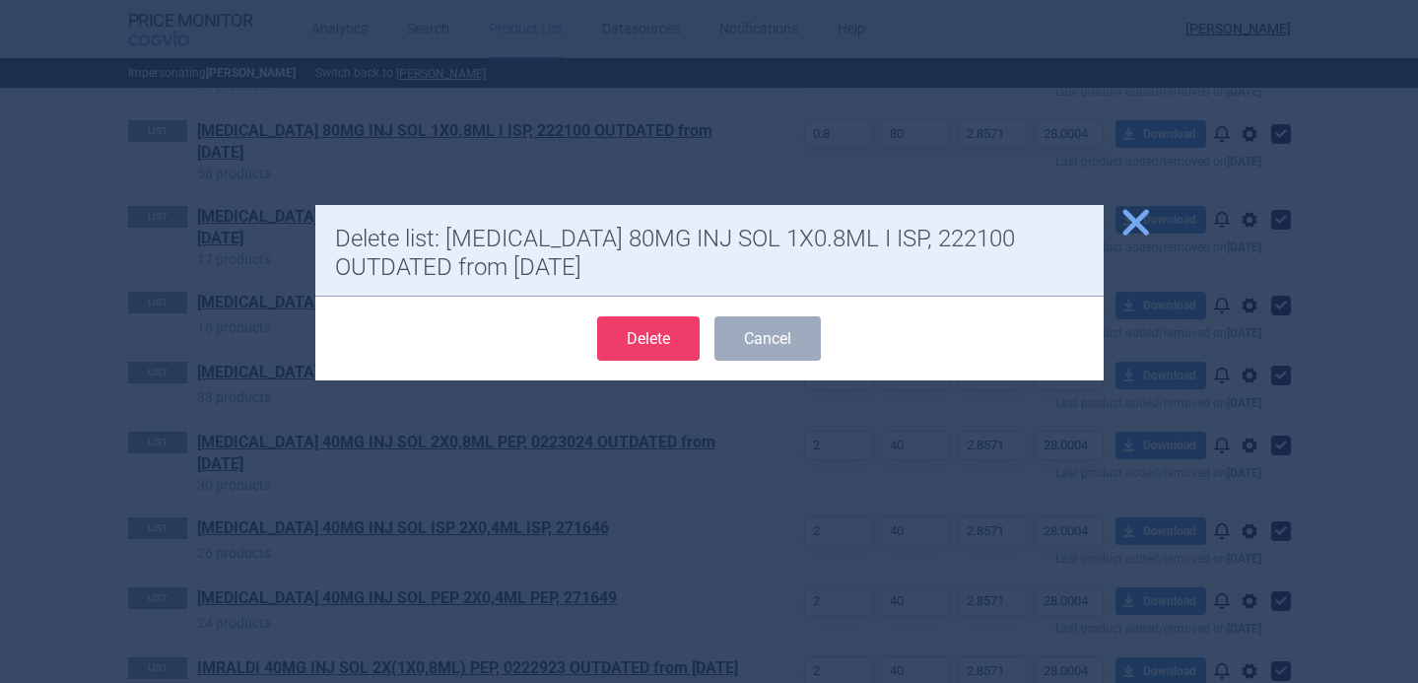
click at [658, 341] on button "Delete" at bounding box center [648, 338] width 102 height 44
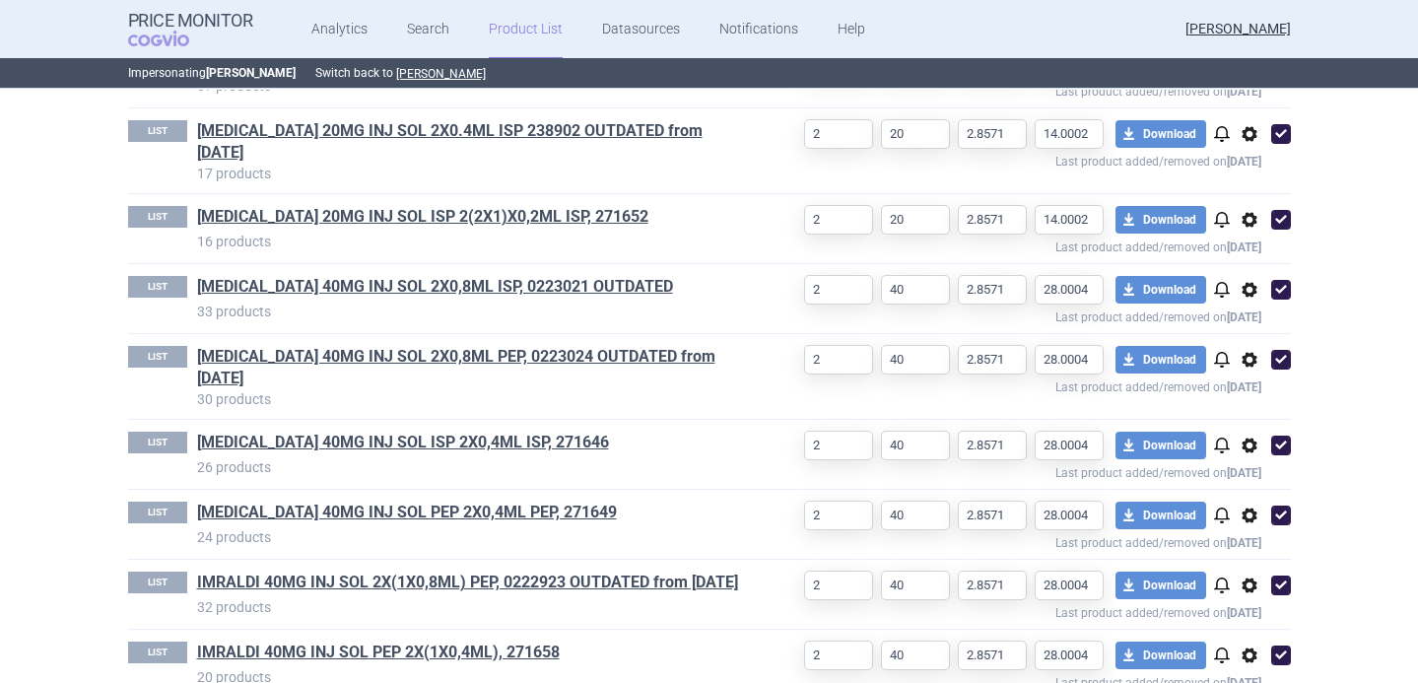
select select "2020-02-01"
click at [1246, 147] on div "2 20 2.8571 14.0002 download Download notifications options Last product added/…" at bounding box center [1017, 144] width 547 height 48
click at [1251, 135] on span "options" at bounding box center [1250, 134] width 24 height 24
click at [1248, 250] on button "Delete" at bounding box center [1248, 250] width 63 height 29
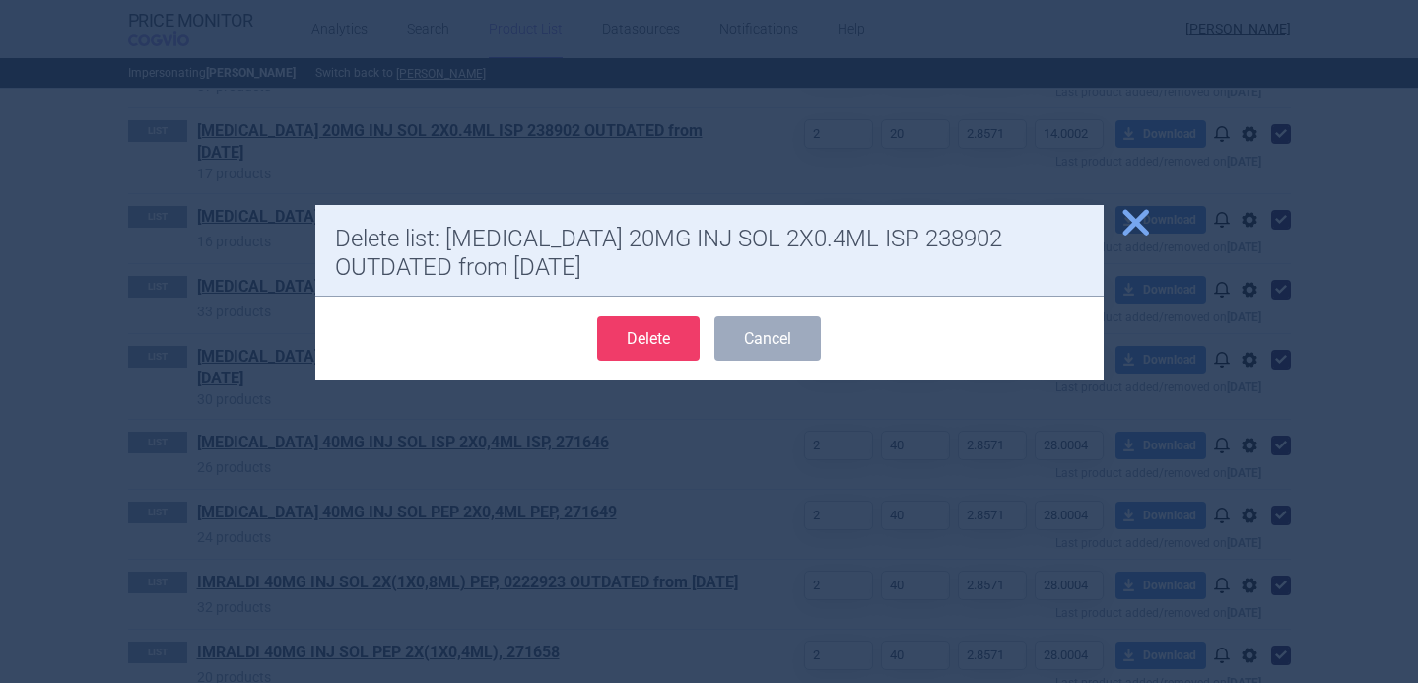
click at [655, 326] on button "Delete" at bounding box center [648, 338] width 102 height 44
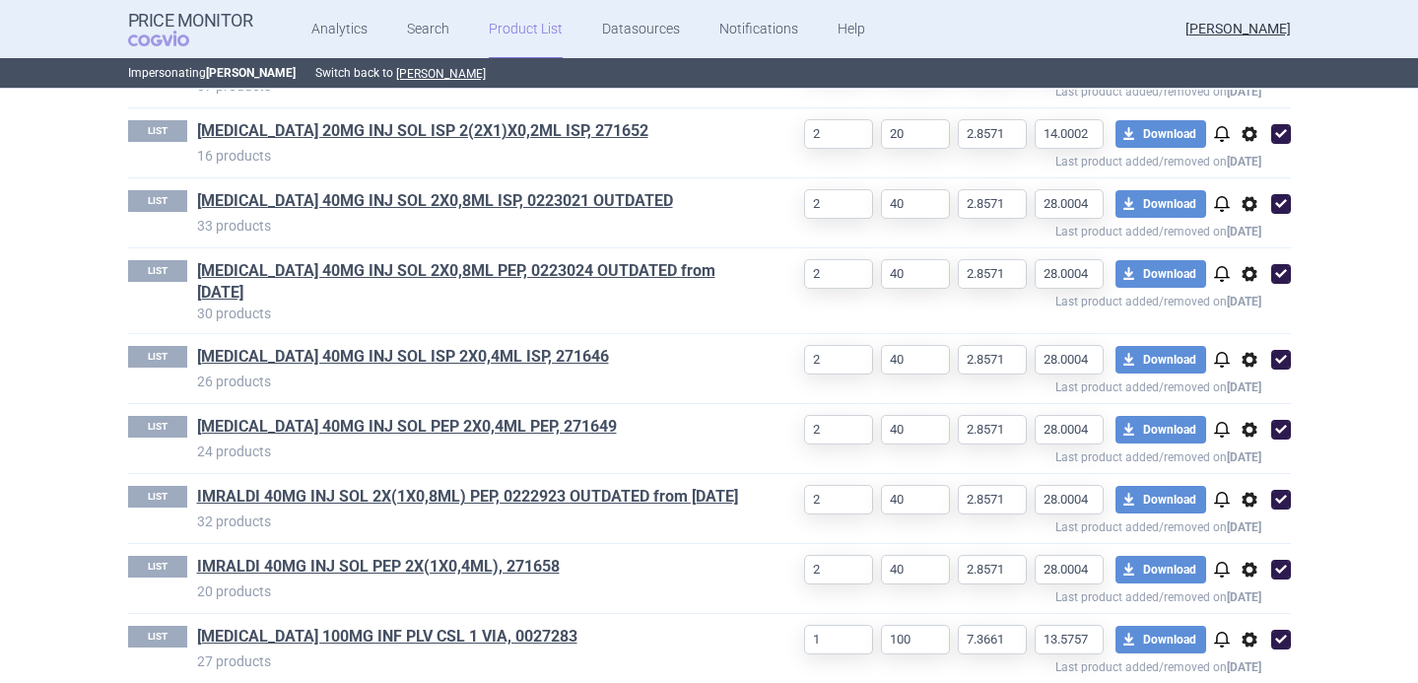
select select "2020-02-01"
click at [1248, 204] on span "options" at bounding box center [1250, 204] width 24 height 24
click at [1243, 318] on button "Delete" at bounding box center [1248, 320] width 63 height 29
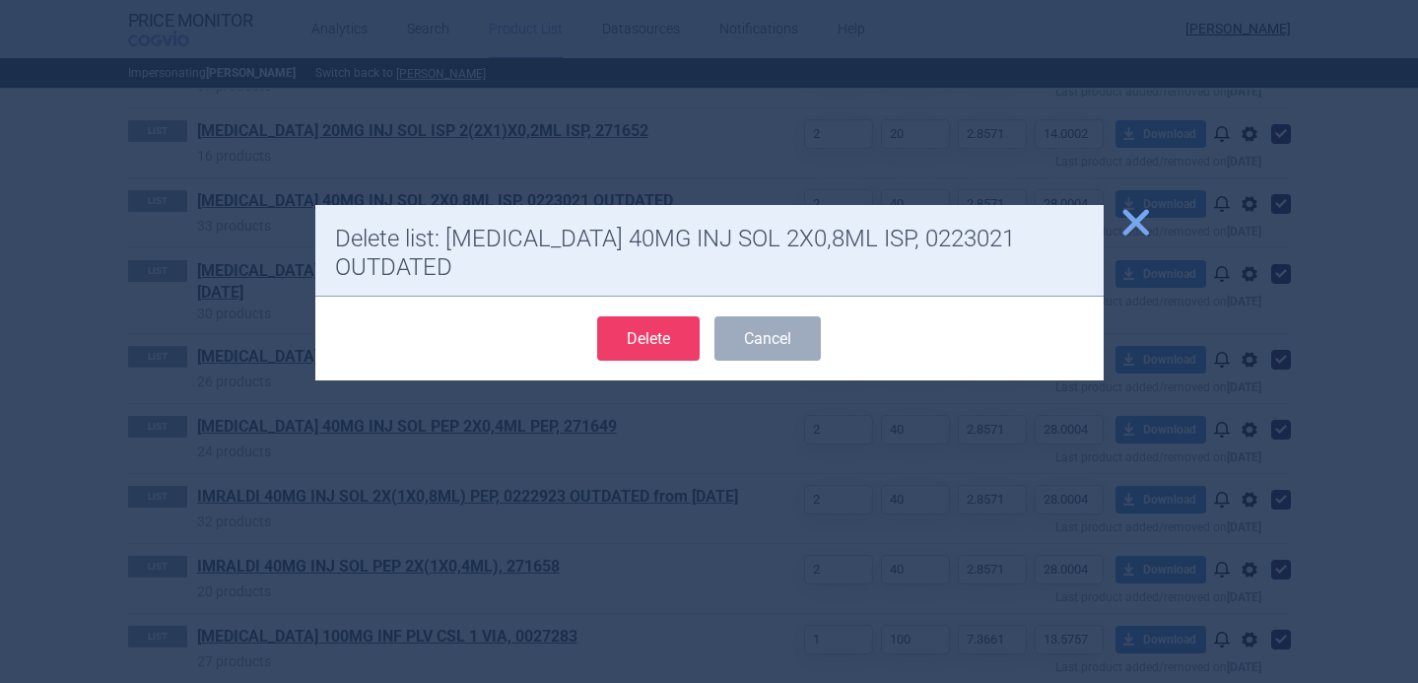
click at [673, 319] on button "Delete" at bounding box center [648, 338] width 102 height 44
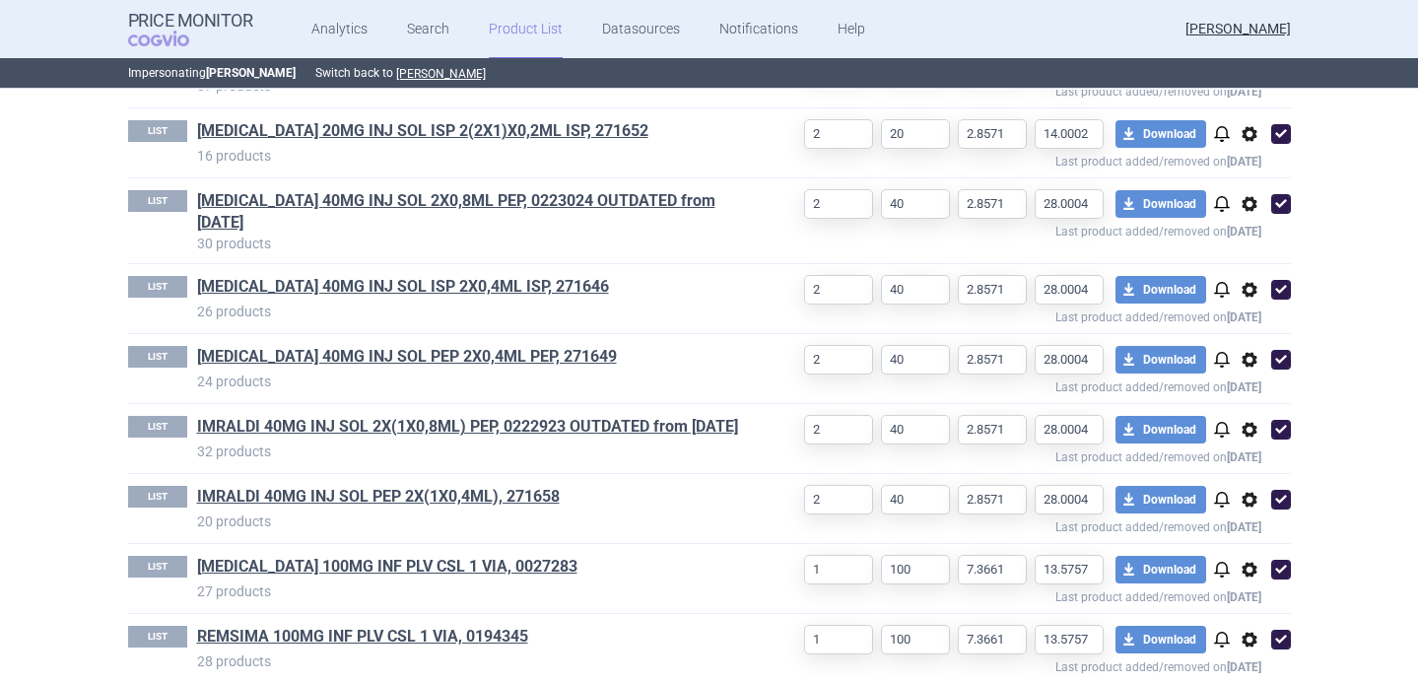
click at [1252, 201] on span "options" at bounding box center [1250, 204] width 24 height 24
click at [1239, 314] on button "Delete" at bounding box center [1248, 320] width 63 height 29
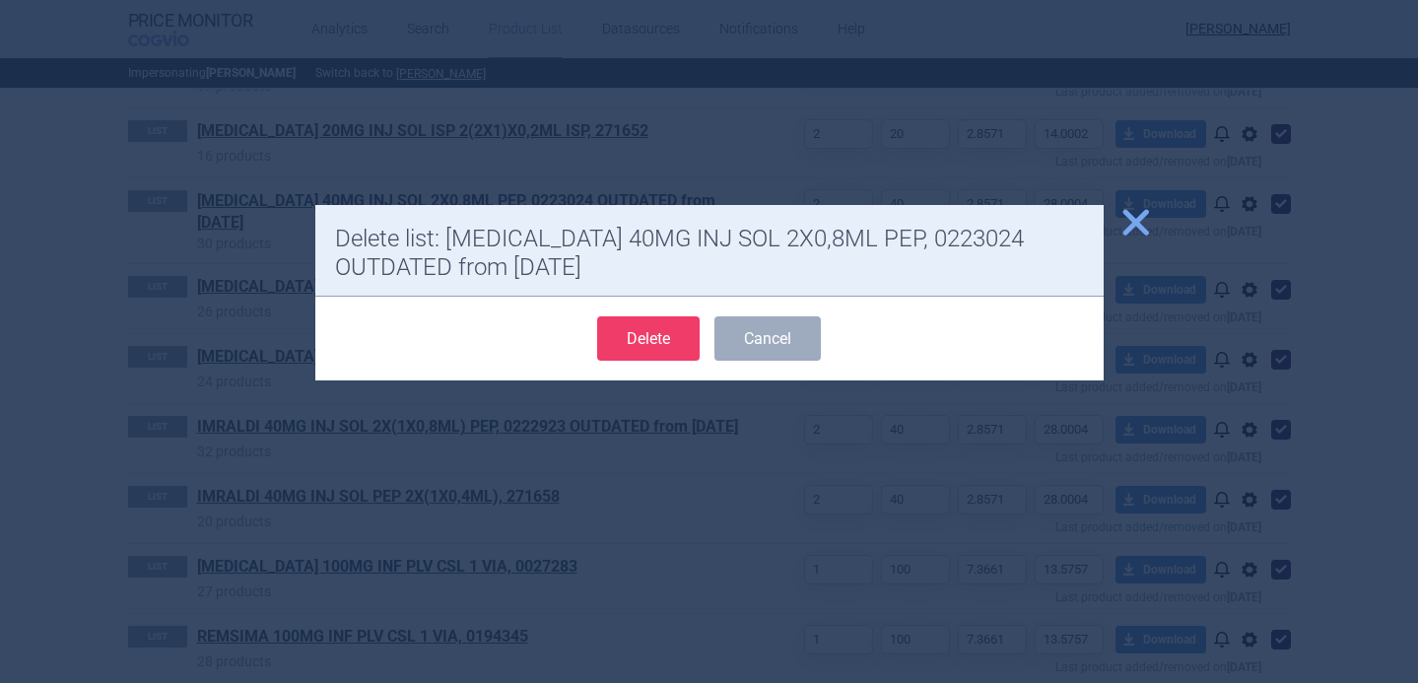
click at [658, 334] on button "Delete" at bounding box center [648, 338] width 102 height 44
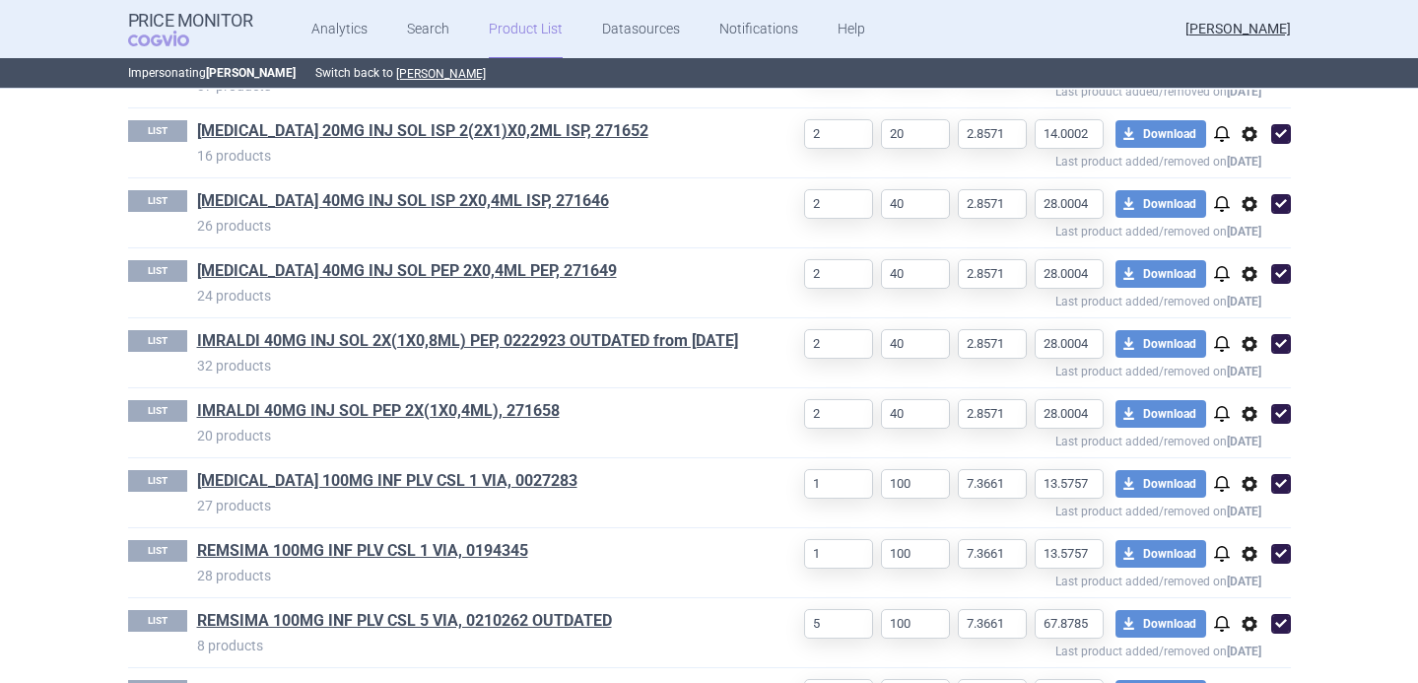
select select "2020-02-01"
click at [1255, 353] on span "options" at bounding box center [1250, 344] width 24 height 24
click at [1254, 452] on button "Delete" at bounding box center [1248, 459] width 63 height 29
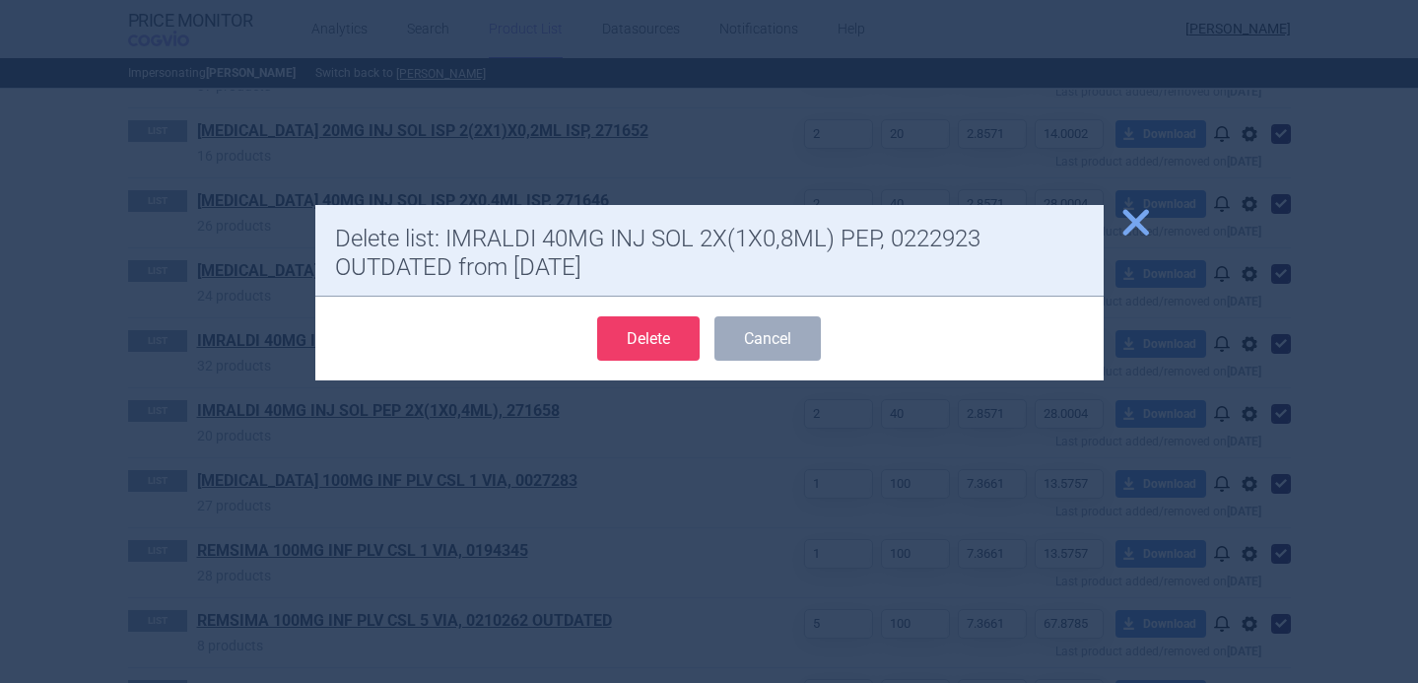
click at [664, 329] on button "Delete" at bounding box center [648, 338] width 102 height 44
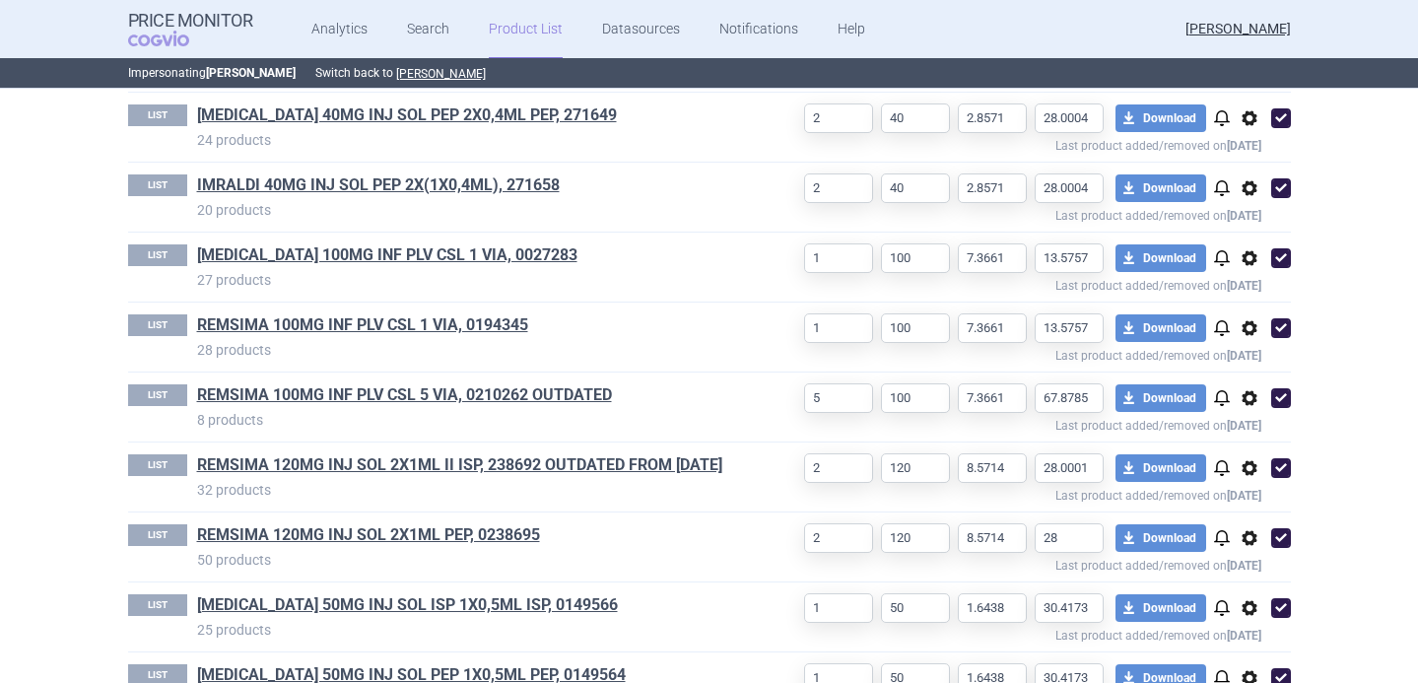
scroll to position [1734, 0]
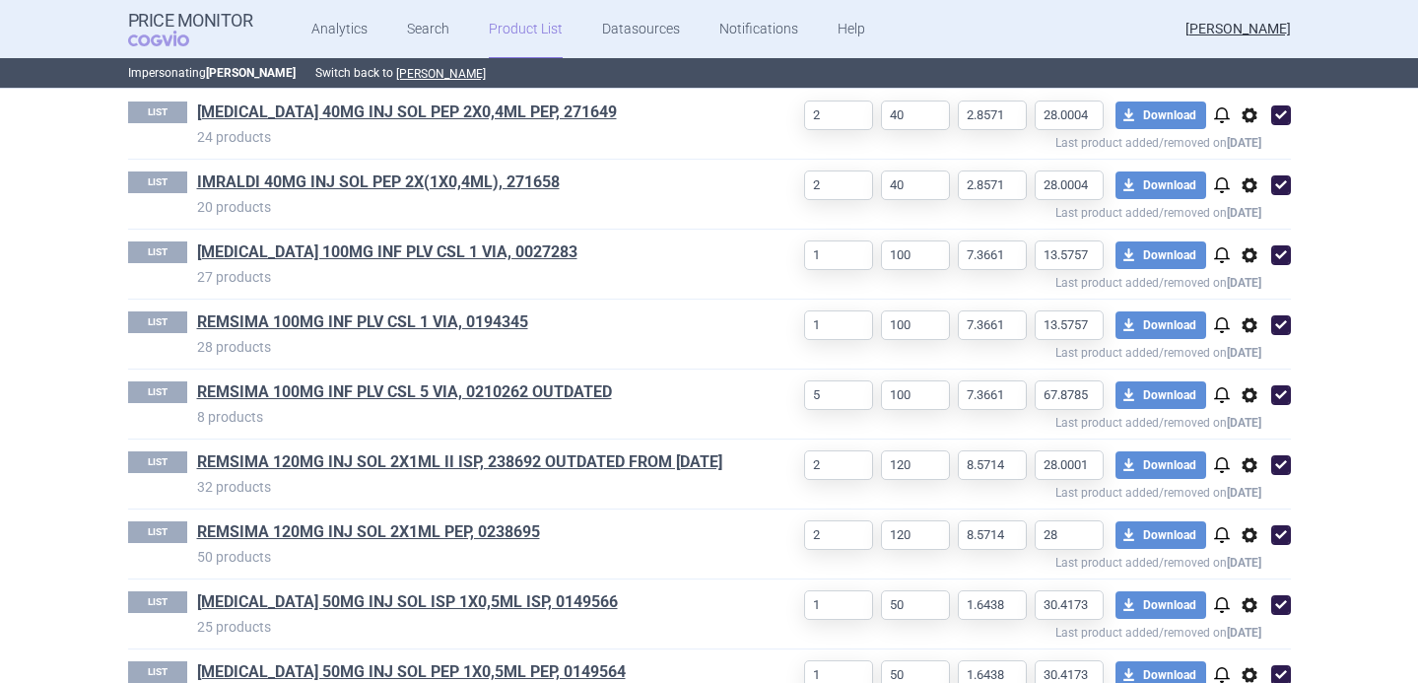
click at [1249, 394] on span "options" at bounding box center [1250, 395] width 24 height 24
click at [1245, 510] on button "Delete" at bounding box center [1248, 511] width 63 height 29
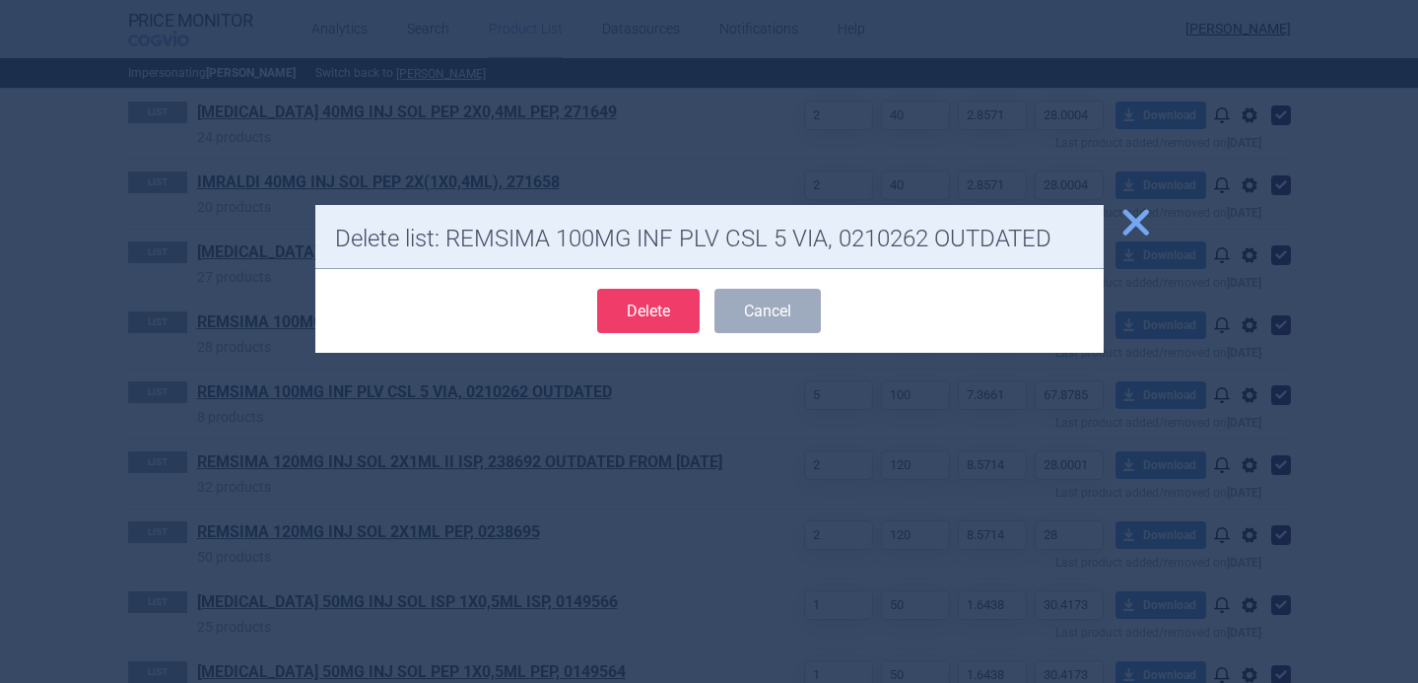
click at [649, 307] on button "Delete" at bounding box center [648, 311] width 102 height 44
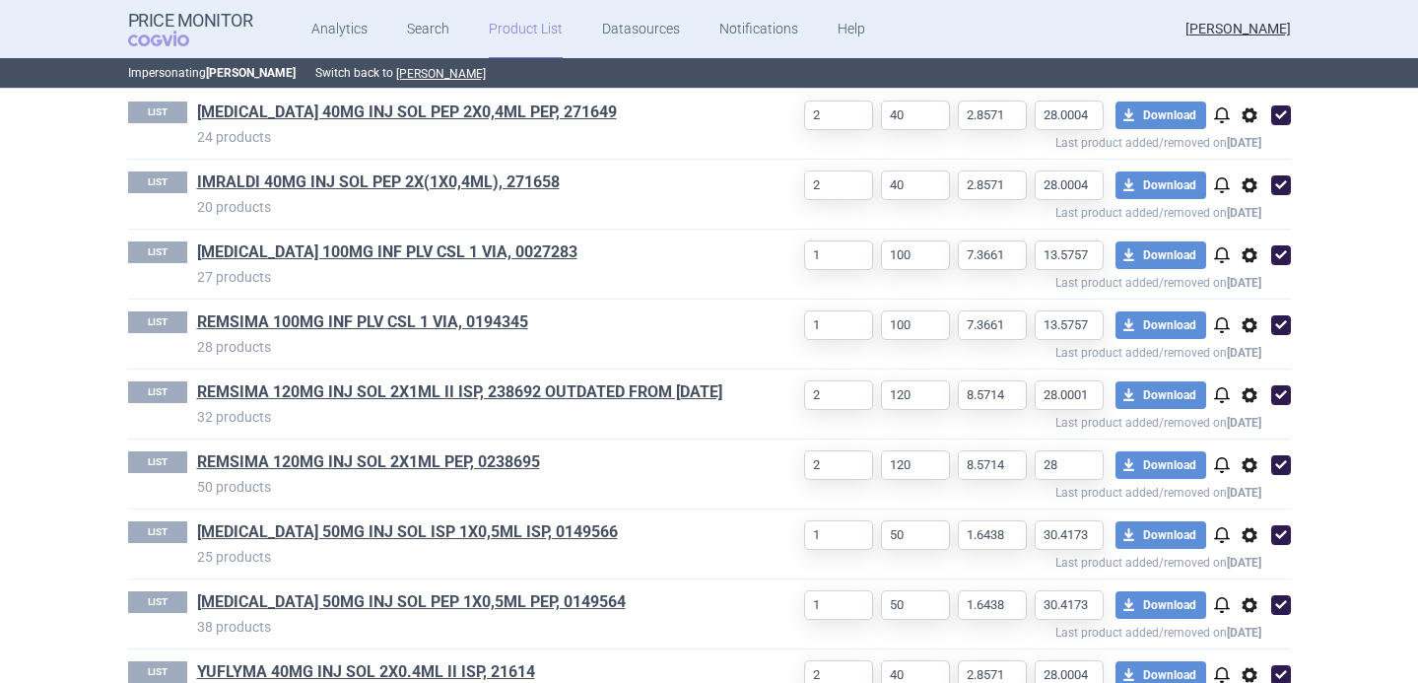
click at [1254, 397] on span "options" at bounding box center [1250, 395] width 24 height 24
click at [1248, 505] on button "Delete" at bounding box center [1248, 511] width 63 height 29
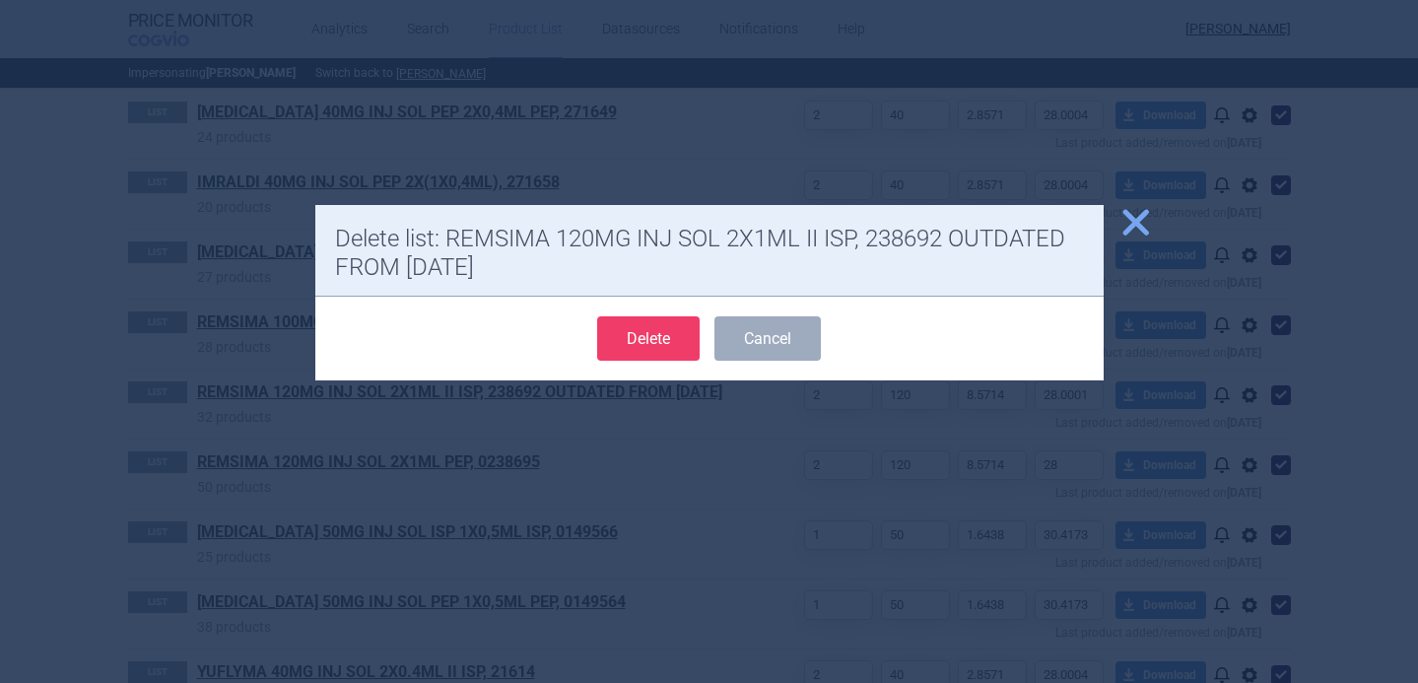
click at [678, 354] on button "Delete" at bounding box center [648, 338] width 102 height 44
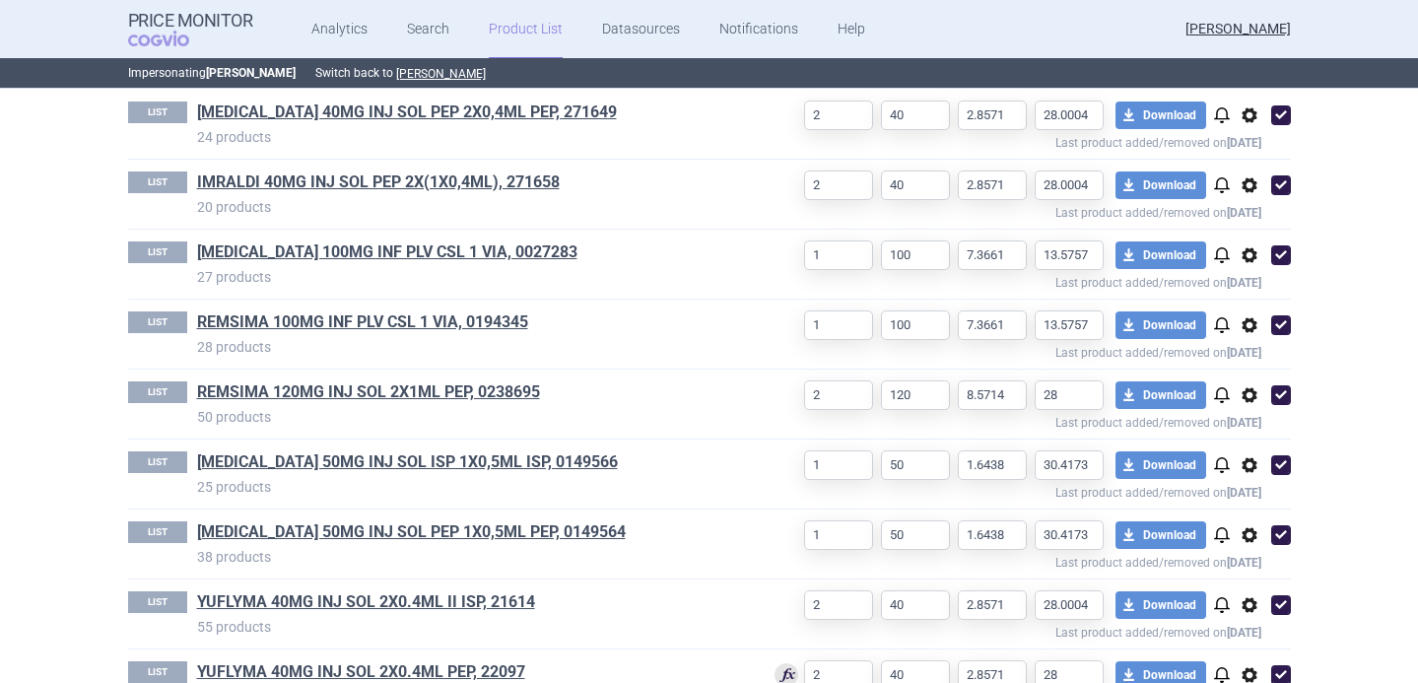
select select "2020-02-01"
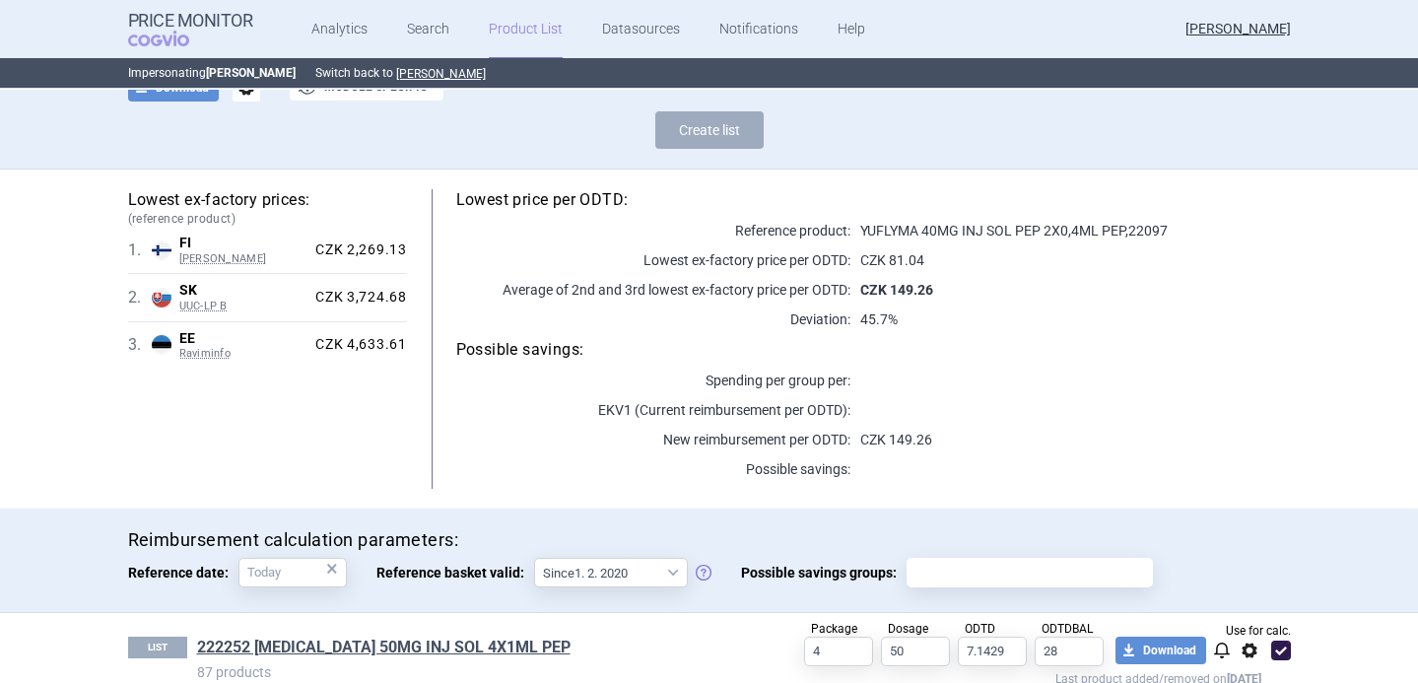
scroll to position [0, 0]
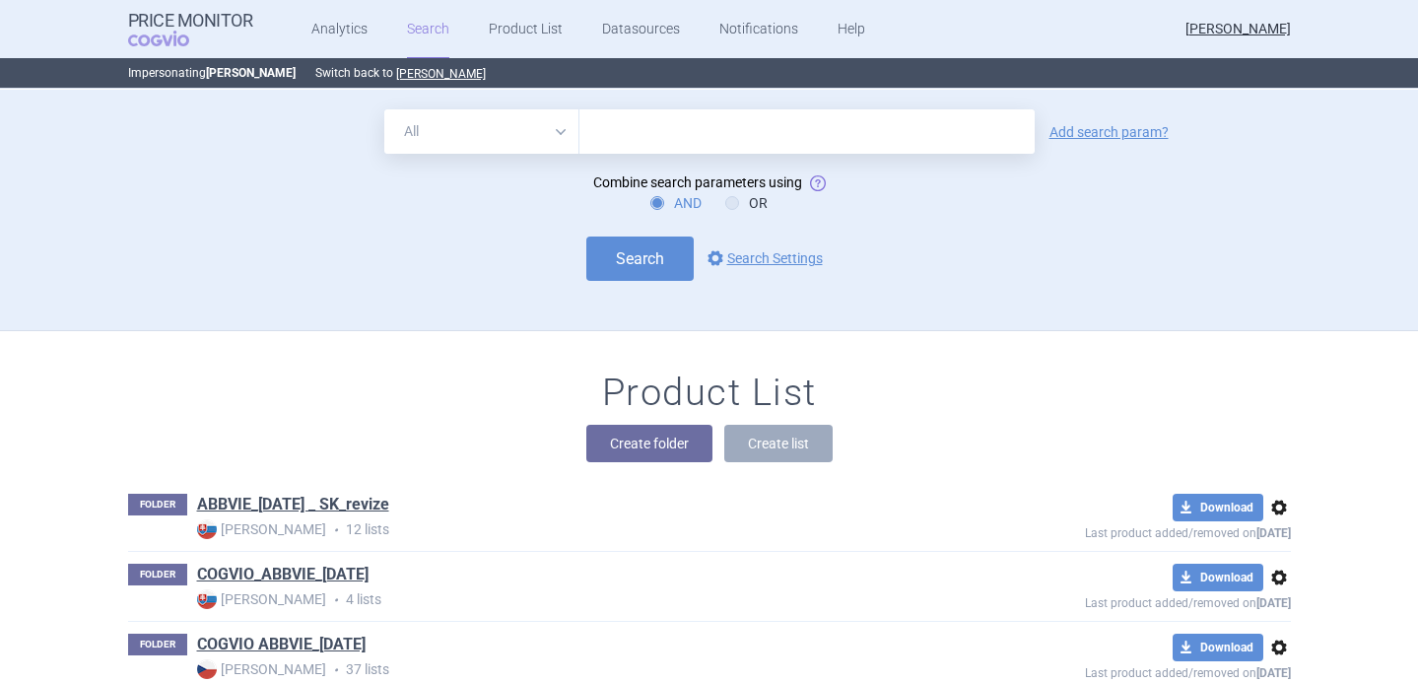
click at [349, 432] on div "Create folder Create list" at bounding box center [709, 443] width 1163 height 37
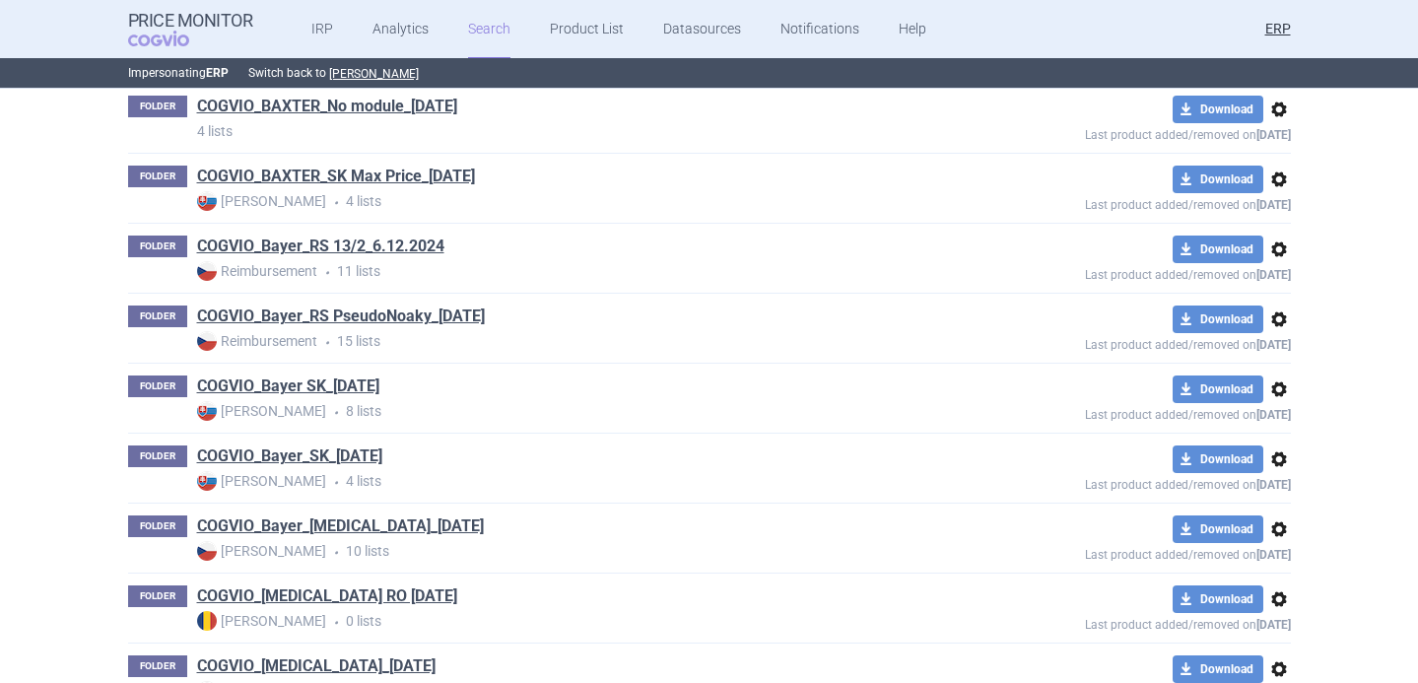
scroll to position [8245, 0]
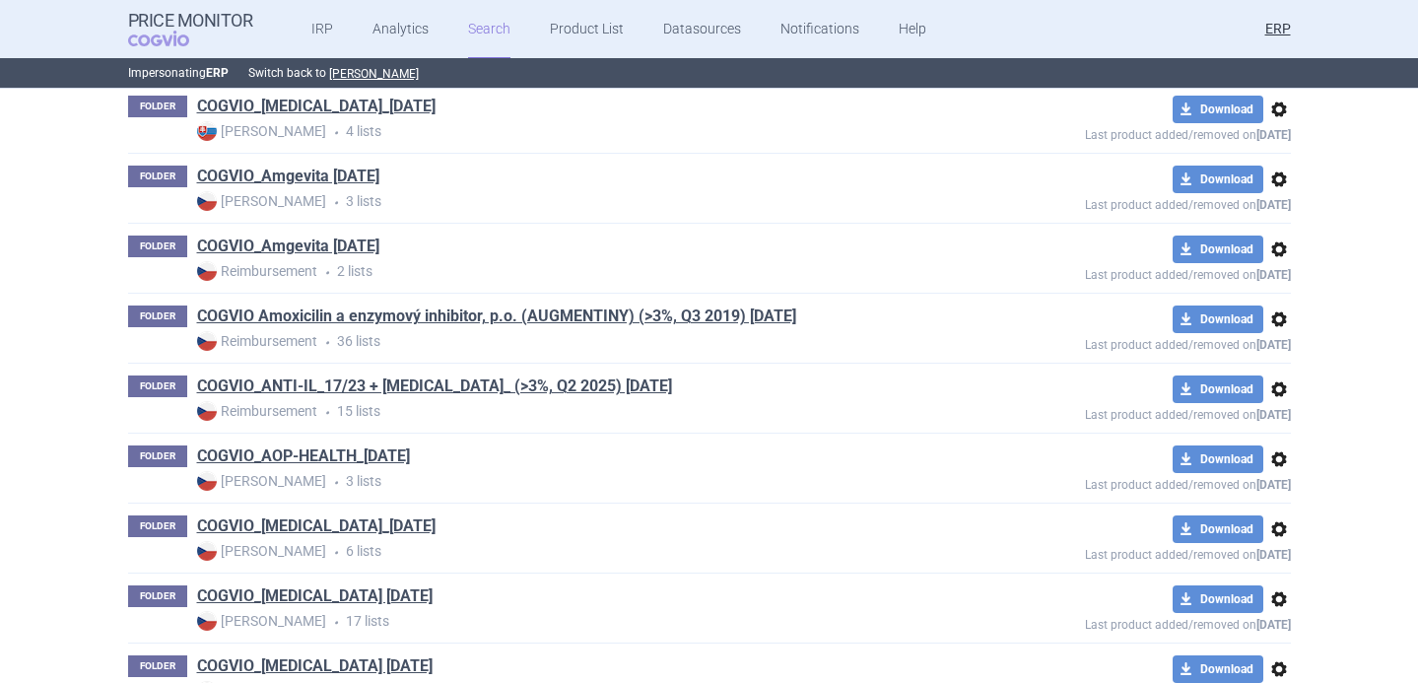
click at [1281, 393] on span "options" at bounding box center [1279, 389] width 24 height 24
click at [1267, 463] on button "Rename" at bounding box center [1278, 467] width 63 height 29
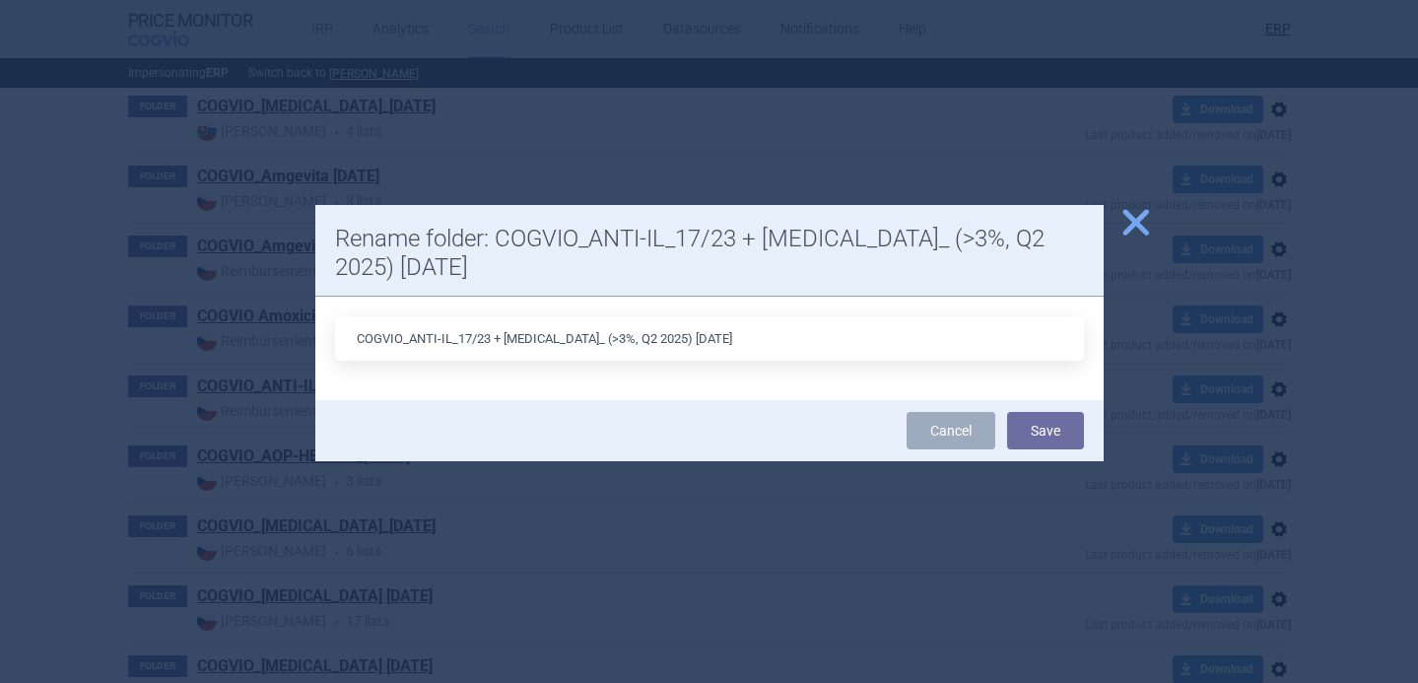
click at [615, 341] on input "COGVIO_ANTI-IL_17/23 + [MEDICAL_DATA]_ (>3%, Q2 2025) [DATE]" at bounding box center [709, 338] width 749 height 44
type input "COGVIO_ANTI-IL_17/23 + [MEDICAL_DATA]_ (>3%, Q3 2025) [DATE]"
click at [1032, 433] on button "Save" at bounding box center [1045, 430] width 77 height 37
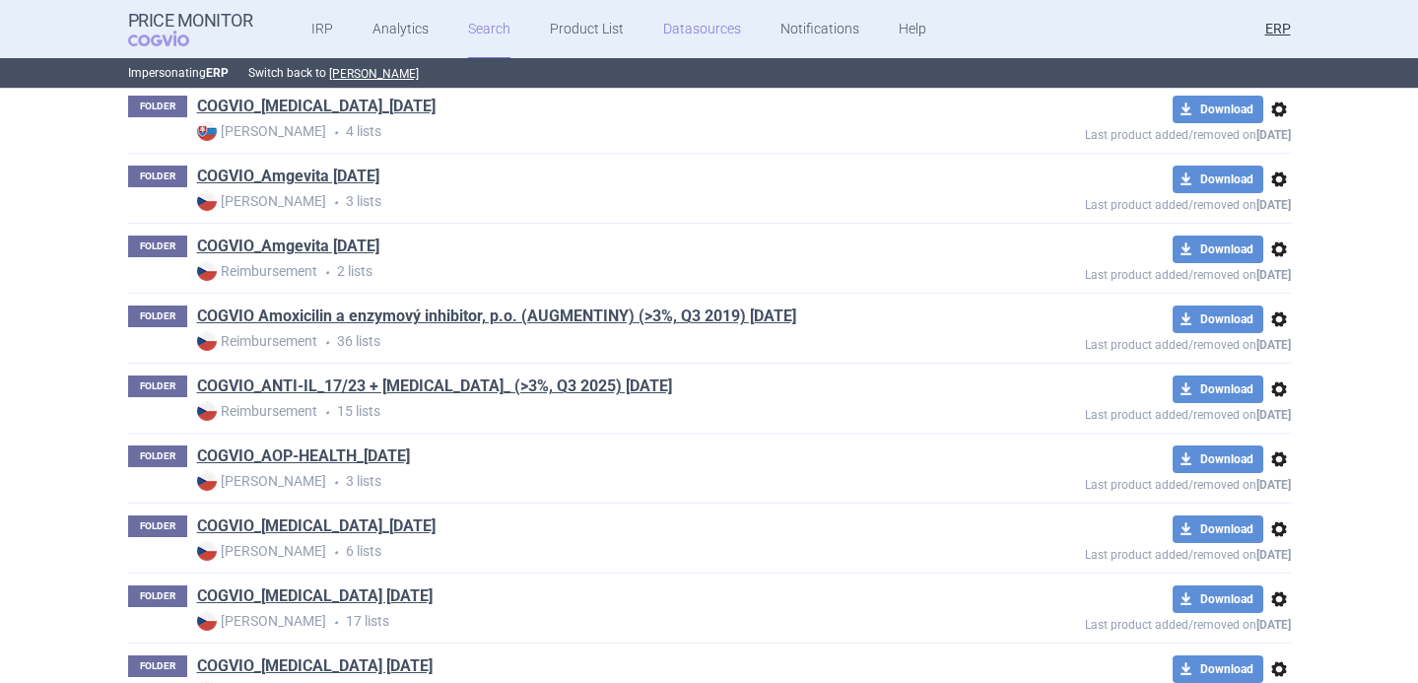
scroll to position [10554, 0]
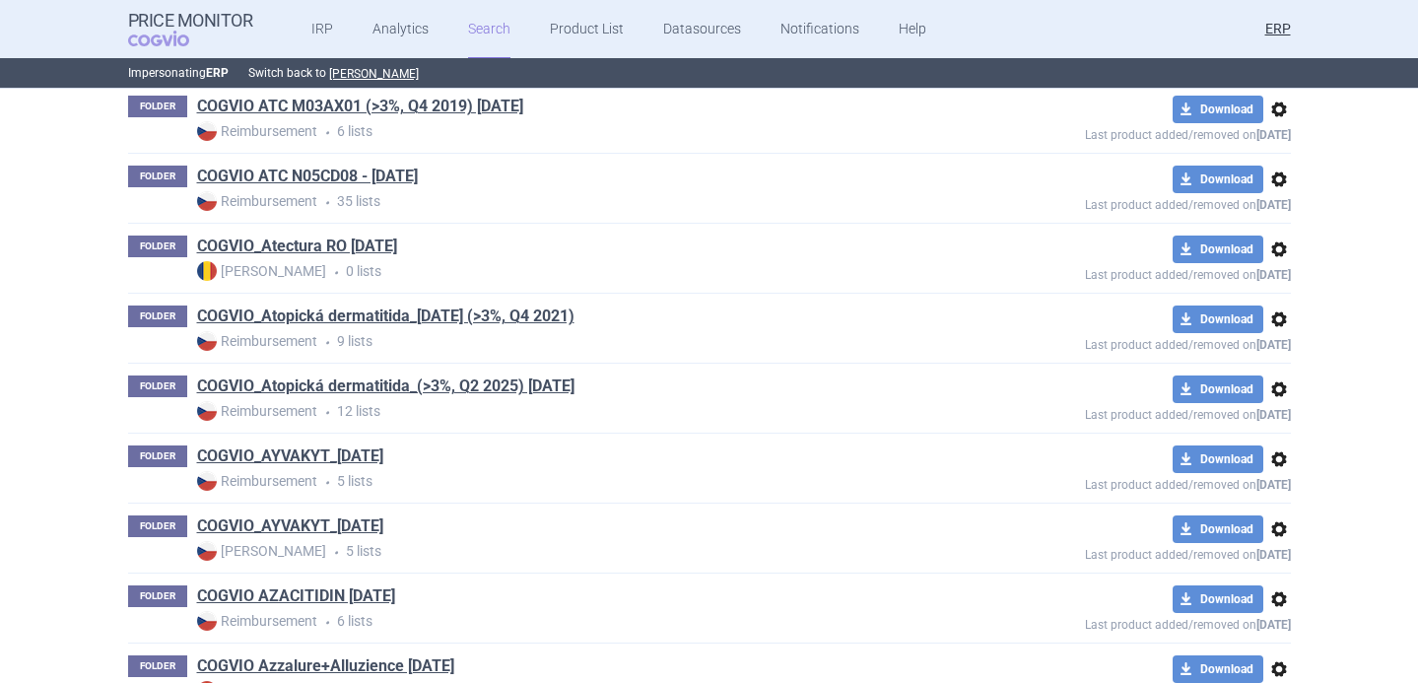
click at [1276, 392] on span "options" at bounding box center [1279, 389] width 24 height 24
click at [1260, 466] on button "Rename" at bounding box center [1278, 467] width 63 height 29
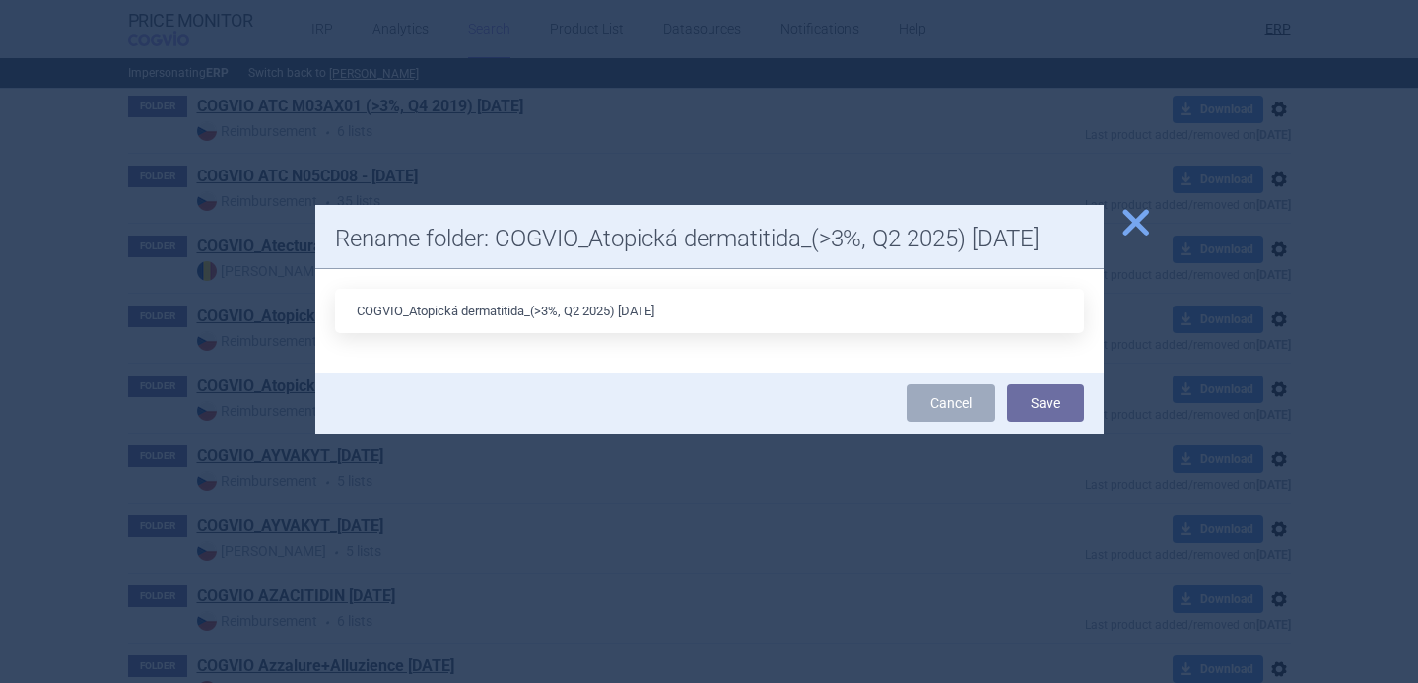
click at [579, 312] on input "COGVIO_Atopická dermatitida_(>3%, Q2 2025) [DATE]" at bounding box center [709, 311] width 749 height 44
type input "COGVIO_Atopická dermatitida_(>3%, Q3 2025) [DATE]"
click at [1041, 403] on button "Save" at bounding box center [1045, 402] width 77 height 37
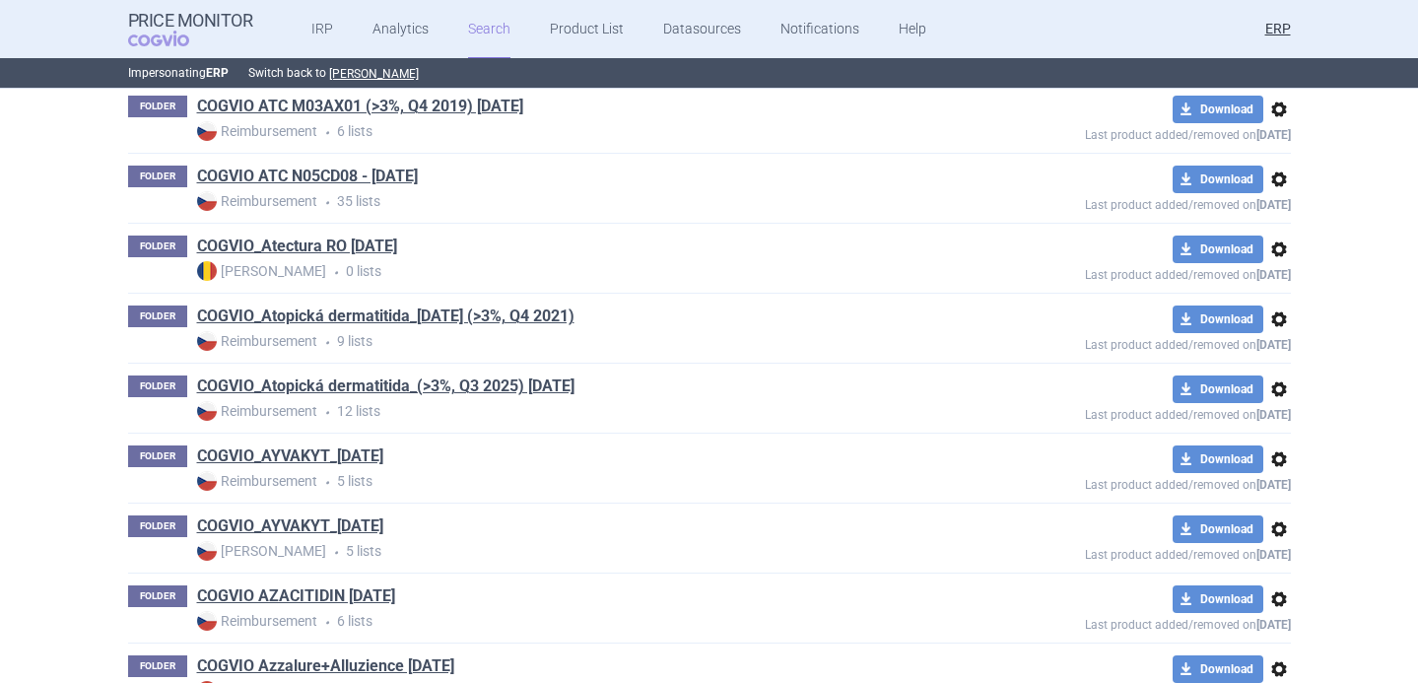
scroll to position [17621, 0]
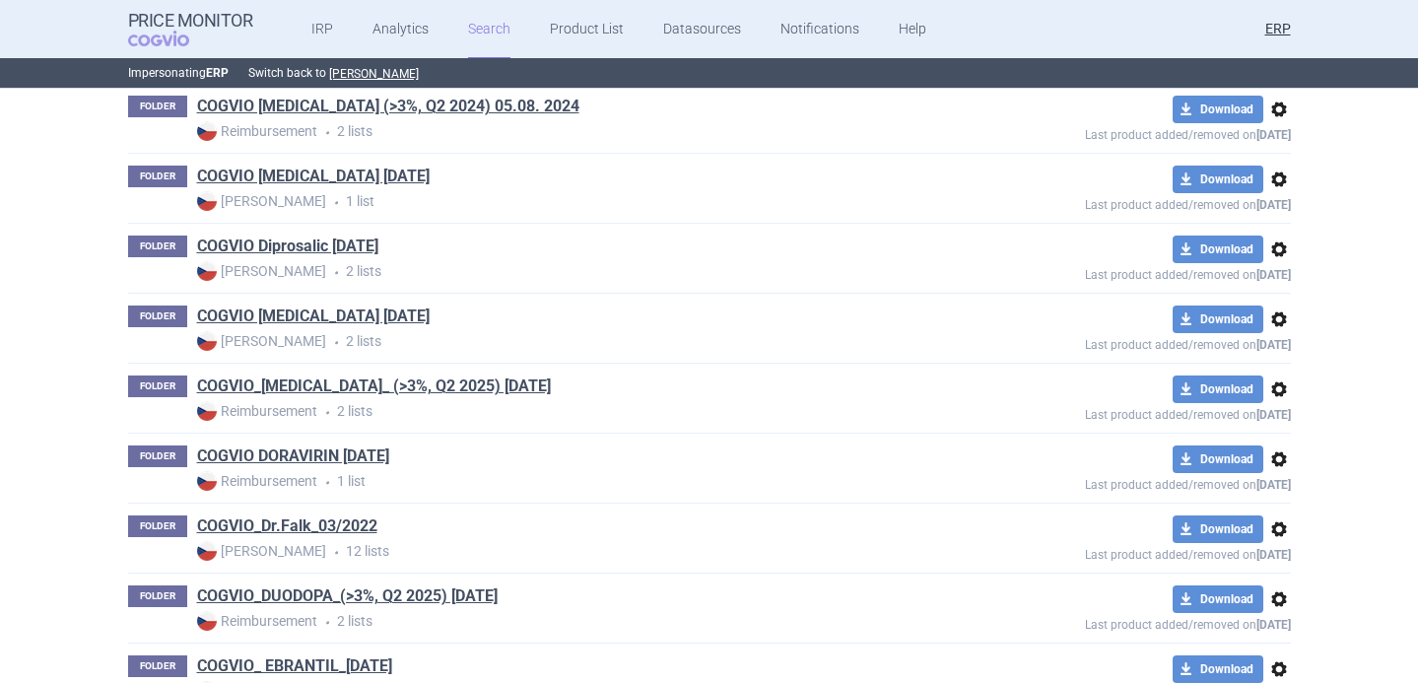
click at [1280, 395] on span "options" at bounding box center [1279, 389] width 24 height 24
click at [1277, 476] on button "Rename" at bounding box center [1278, 467] width 63 height 29
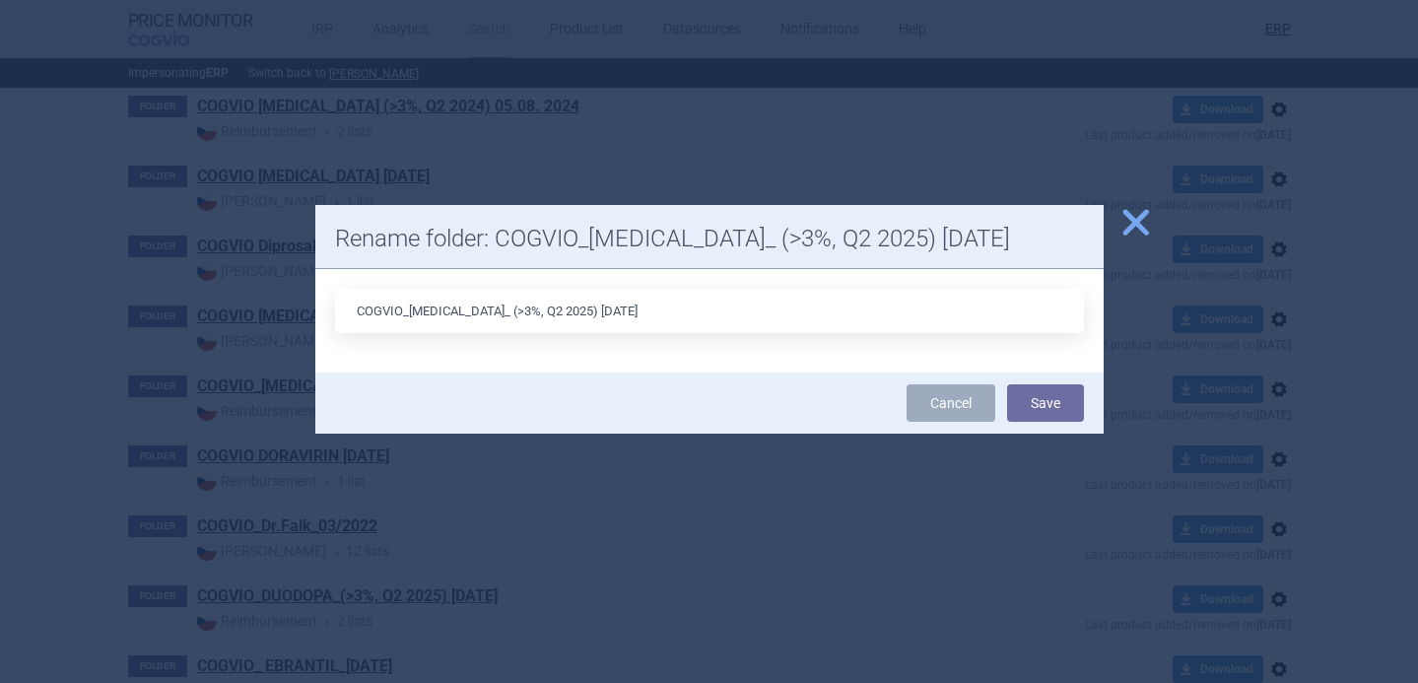
click at [507, 309] on input "COGVIO_[MEDICAL_DATA]_ (>3%, Q2 2025) [DATE]" at bounding box center [709, 311] width 749 height 44
type input "COGVIO_[MEDICAL_DATA]_ (>3%, Q3 2025) [DATE]"
click at [1033, 405] on button "Save" at bounding box center [1045, 402] width 77 height 37
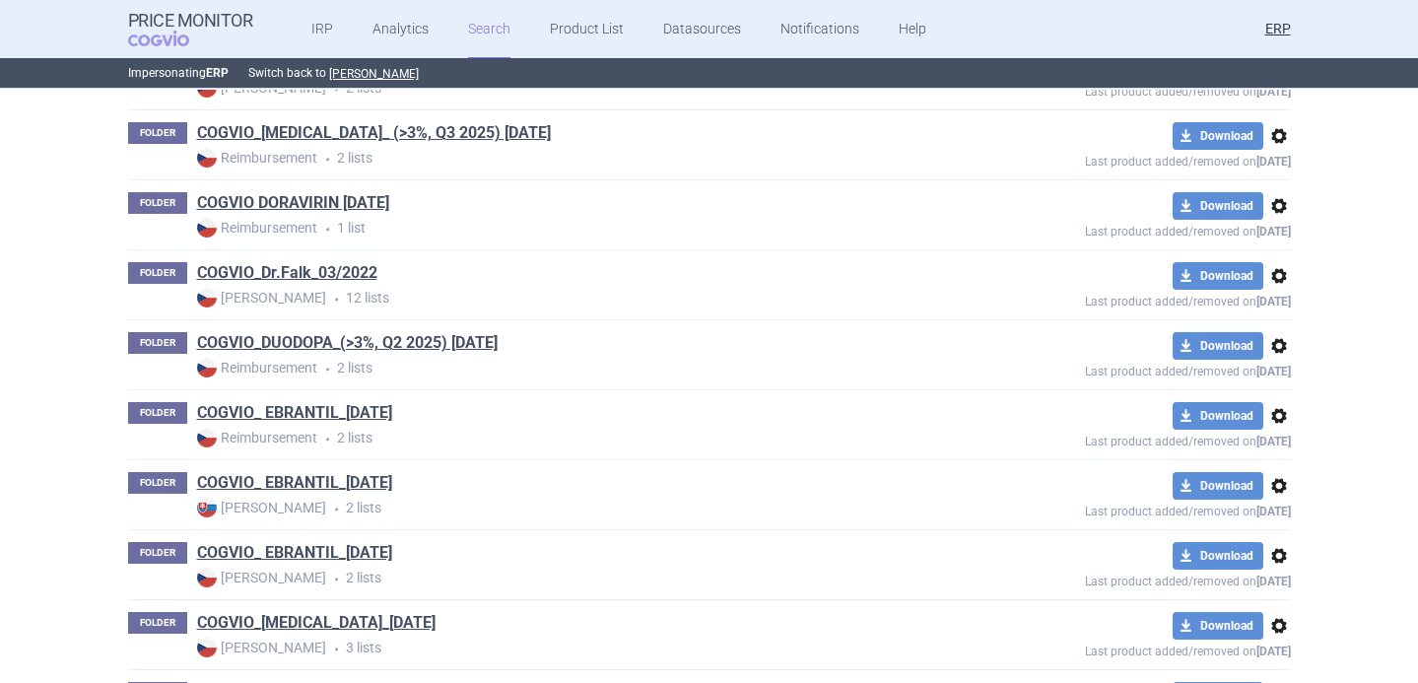
scroll to position [17945, 0]
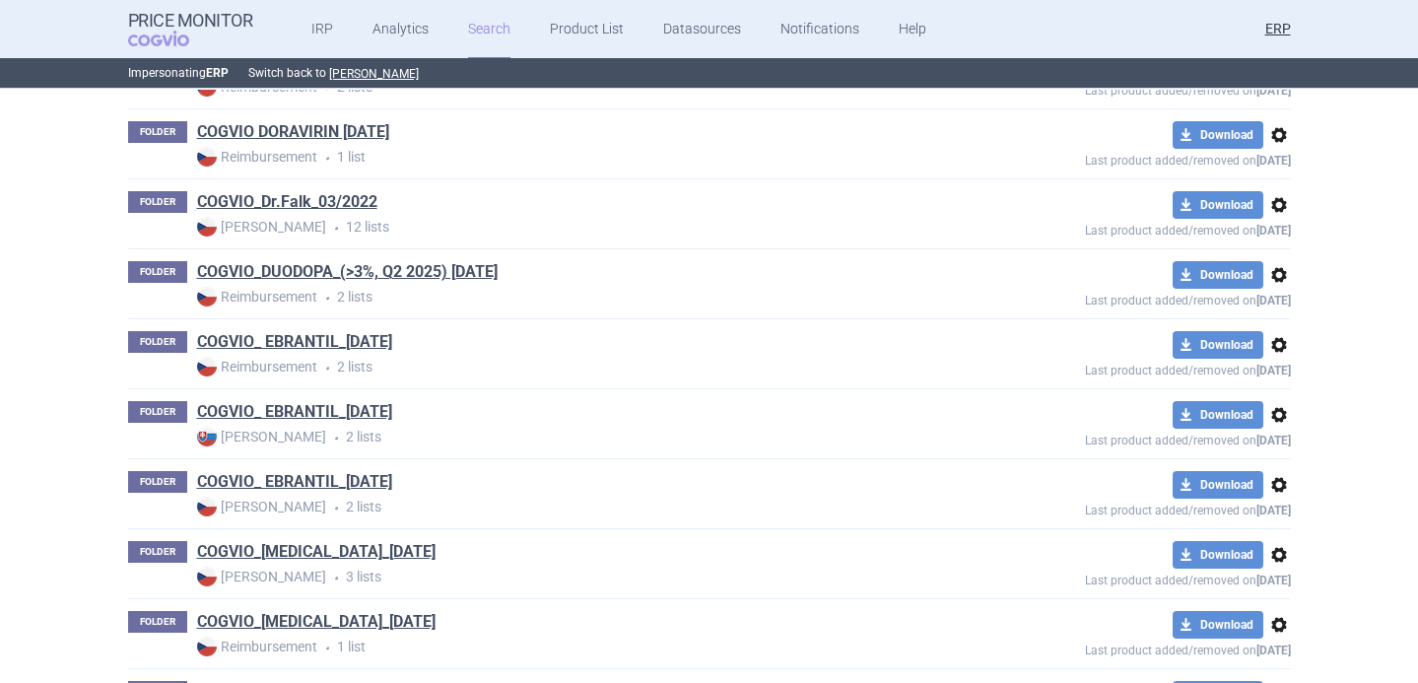
click at [1278, 278] on span "options" at bounding box center [1279, 275] width 24 height 24
click at [1269, 340] on button "Rename" at bounding box center [1278, 353] width 63 height 29
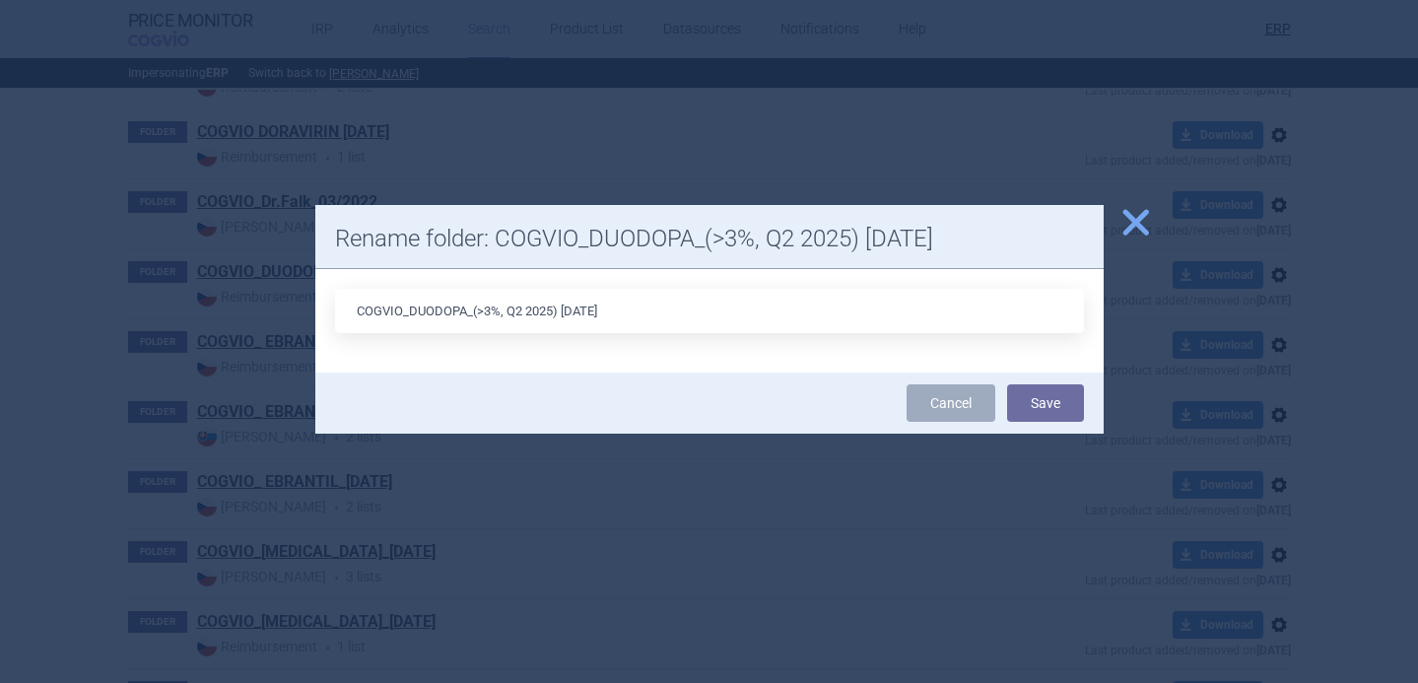
click at [519, 313] on input "COGVIO_DUODOPA_(>3%, Q2 2025) [DATE]" at bounding box center [709, 311] width 749 height 44
type input "COGVIO_DUODOPA_(>3%, Q3 2025) [DATE]"
click at [1055, 379] on div "Cancel Save" at bounding box center [709, 403] width 788 height 61
click at [1055, 405] on button "Save" at bounding box center [1045, 402] width 77 height 37
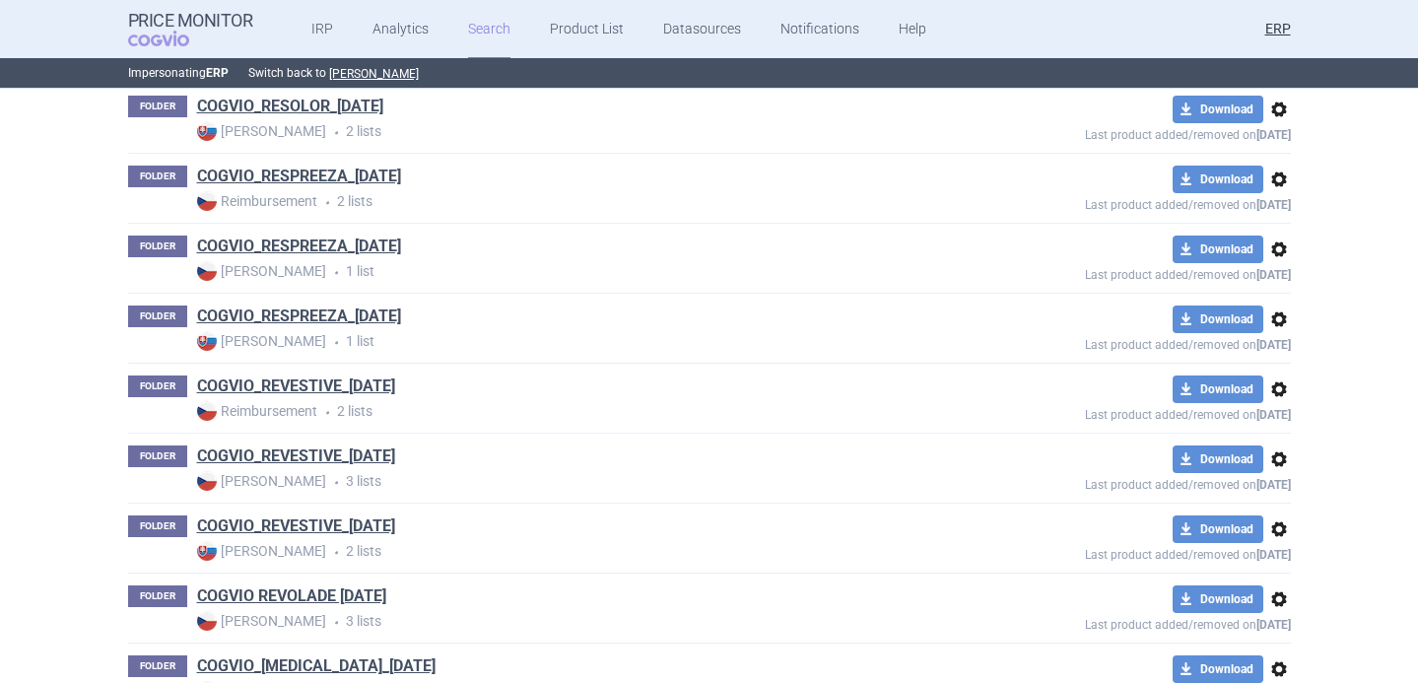
scroll to position [51278, 0]
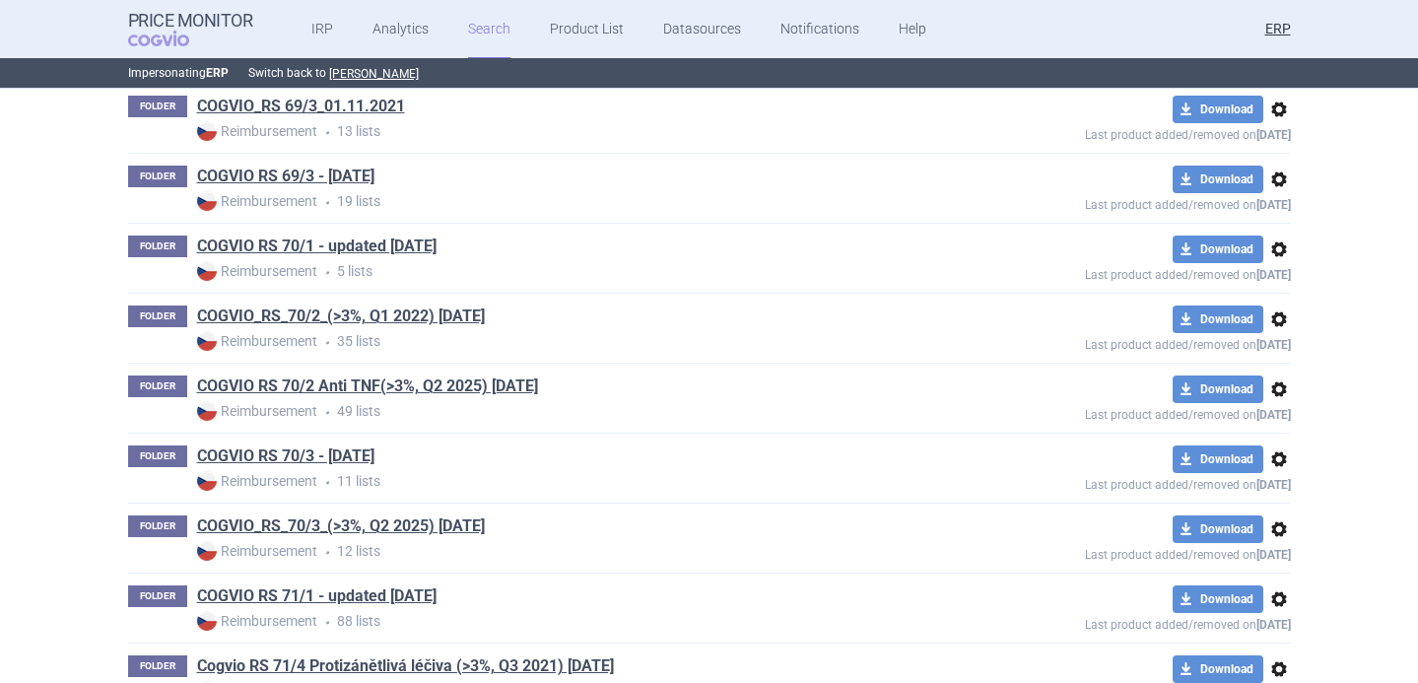
click at [1279, 393] on span "options" at bounding box center [1279, 389] width 24 height 24
click at [1283, 464] on button "Rename" at bounding box center [1278, 467] width 63 height 29
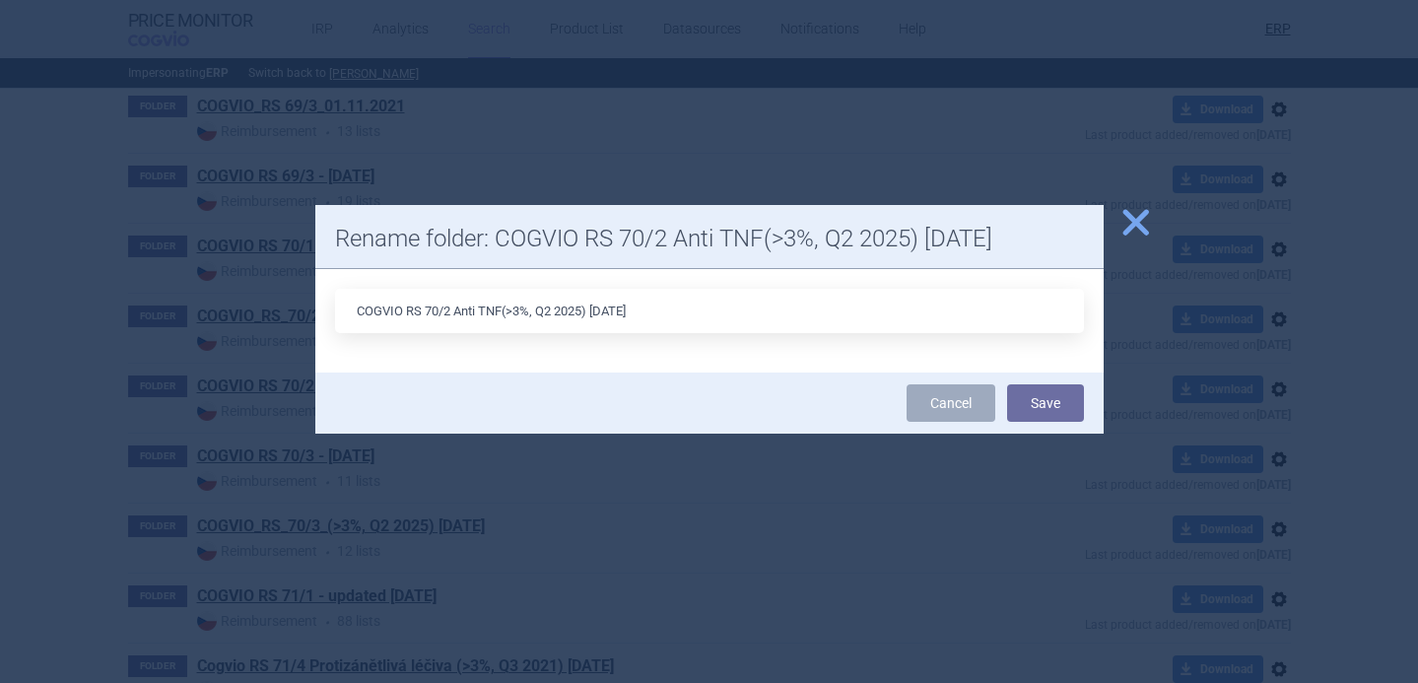
click at [552, 306] on input "COGVIO RS 70/2 Anti TNF(>3%, Q2 2025) [DATE]" at bounding box center [709, 311] width 749 height 44
type input "COGVIO RS 70/2 Anti TNF(>3%, Q3 2025) [DATE]"
click at [1055, 392] on button "Save" at bounding box center [1045, 402] width 77 height 37
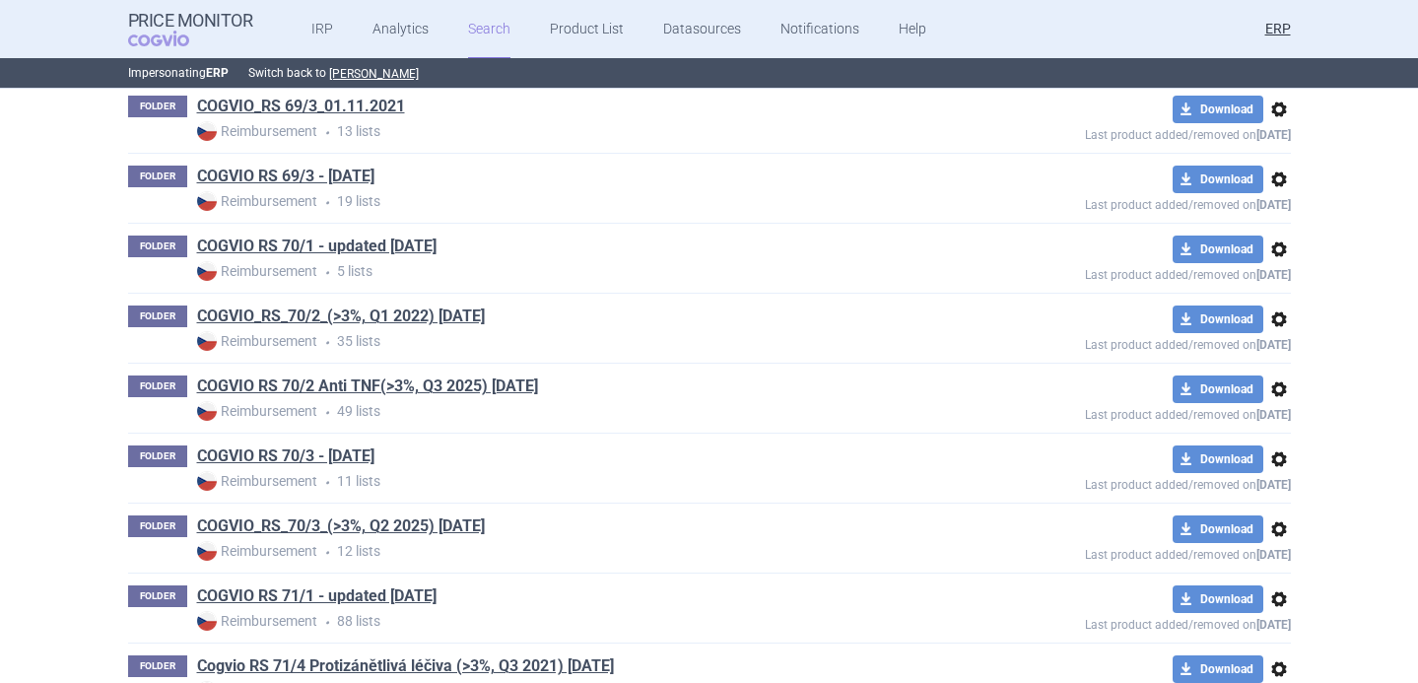
click at [1284, 535] on span "options" at bounding box center [1279, 529] width 24 height 24
click at [1276, 606] on button "Rename" at bounding box center [1278, 607] width 63 height 29
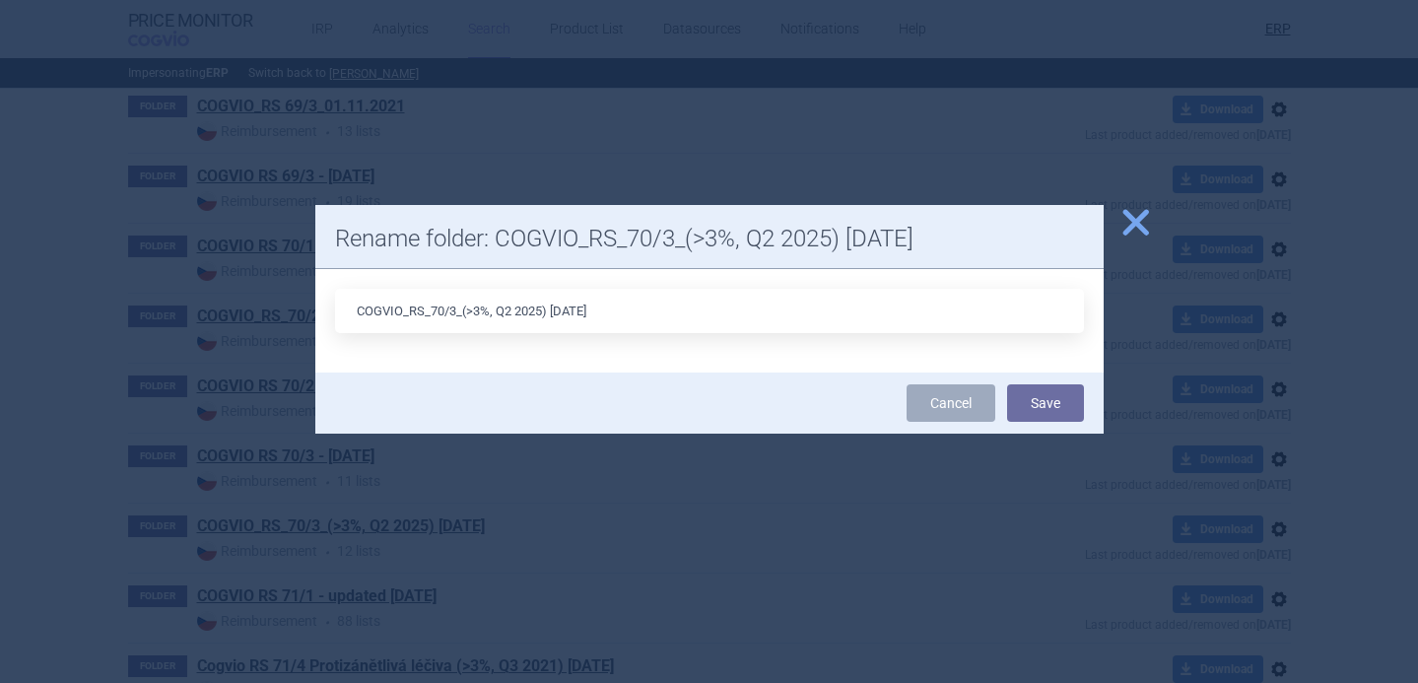
click at [511, 310] on input "COGVIO_RS_70/3_(>3%, Q2 2025) [DATE]" at bounding box center [709, 311] width 749 height 44
type input "COGVIO_RS_70/3_(>3%, Q3 2025) [DATE]"
click at [1036, 413] on button "Save" at bounding box center [1045, 402] width 77 height 37
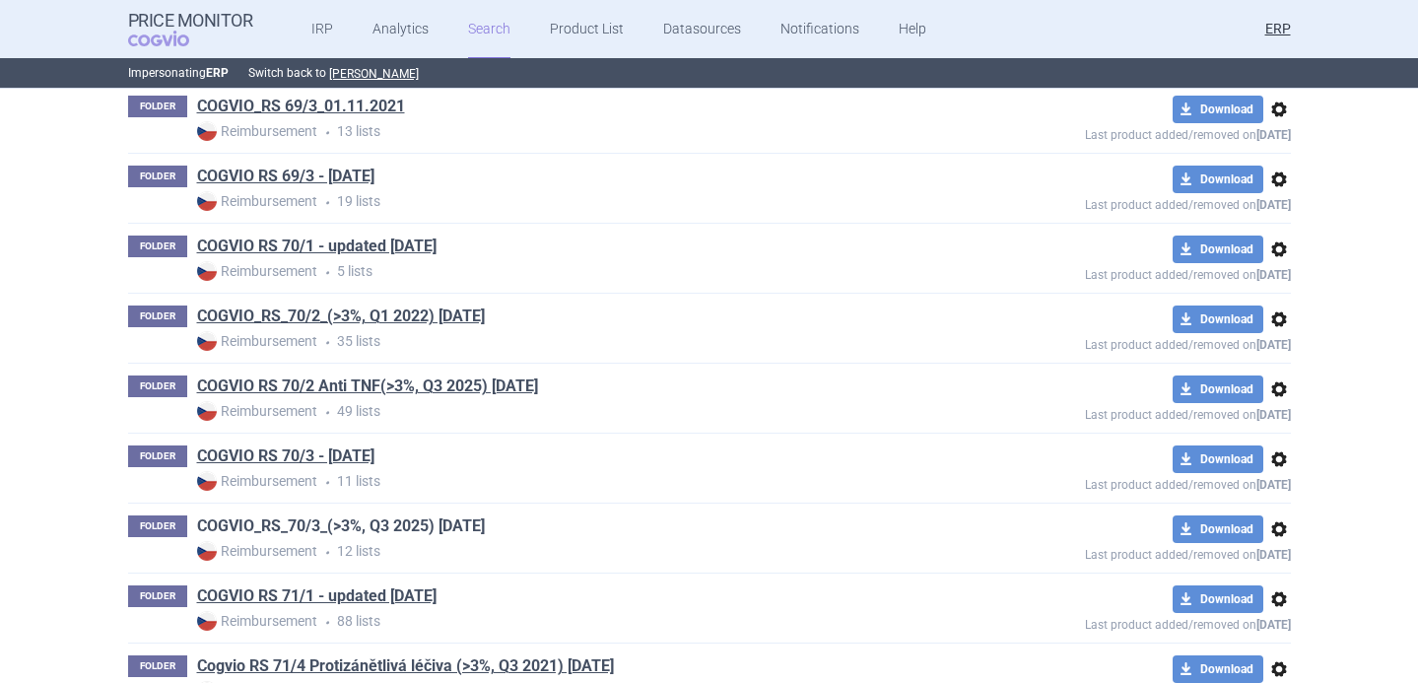
drag, startPoint x: 544, startPoint y: 522, endPoint x: 373, endPoint y: 523, distance: 171.5
click at [373, 523] on div "FOLDER COGVIO_RS_70/3_(>3%, Q3 2025) [DATE] Reimbursement • 12 lists" at bounding box center [535, 538] width 814 height 46
copy link "Q3 2025) [DATE]"
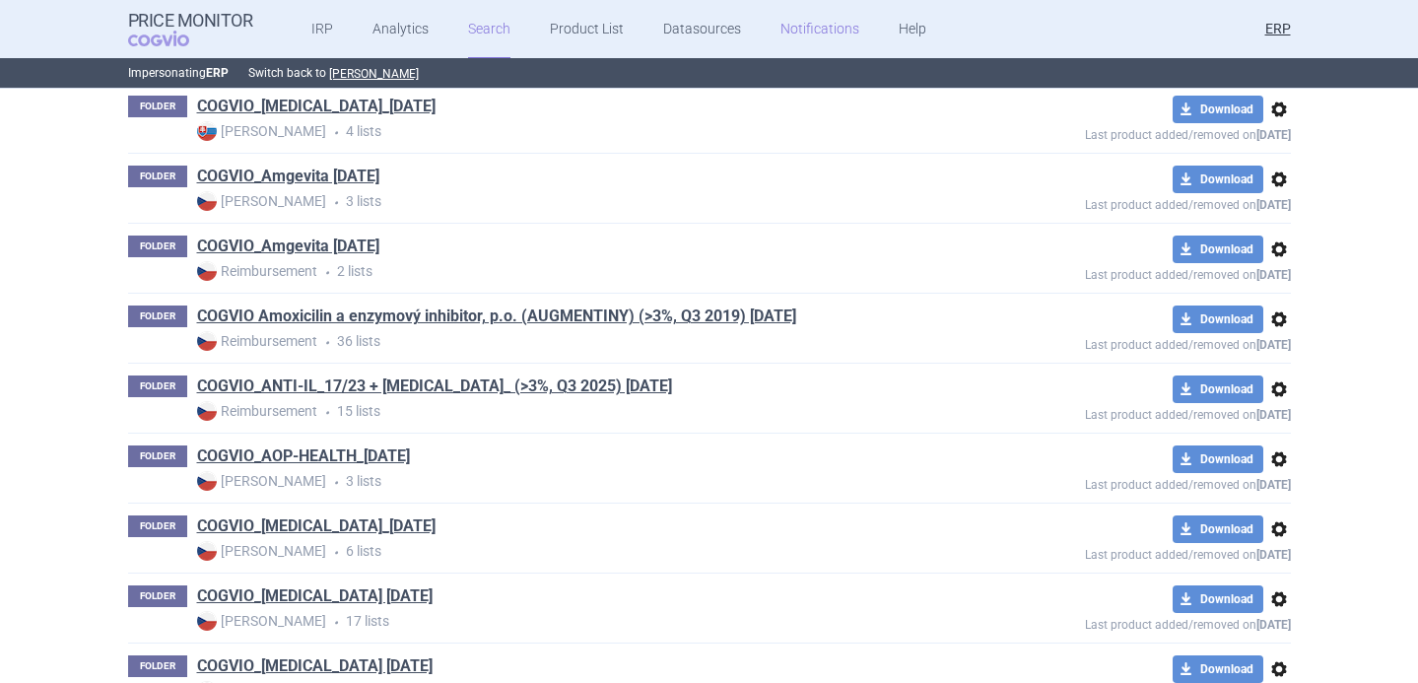
scroll to position [39173, 0]
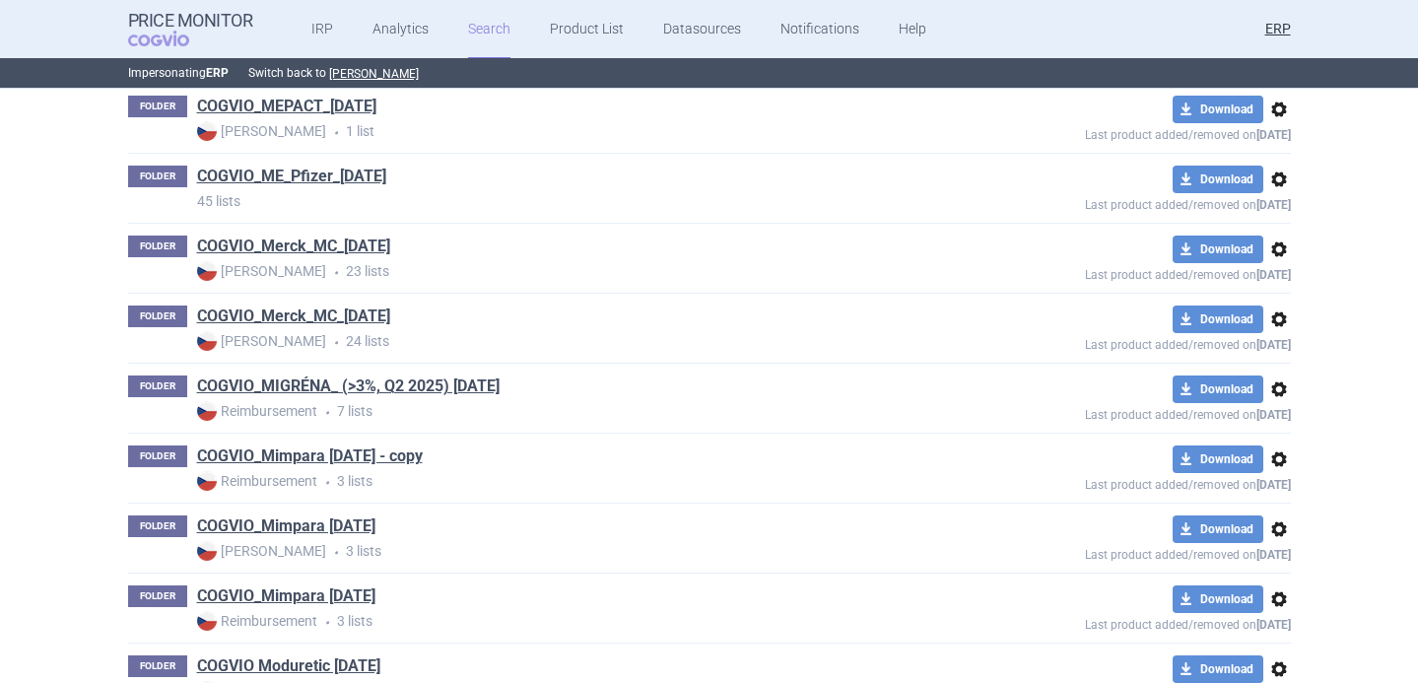
click at [1282, 393] on span "options" at bounding box center [1279, 389] width 24 height 24
click at [887, 407] on p "Reimbursement • 7 lists" at bounding box center [569, 411] width 745 height 21
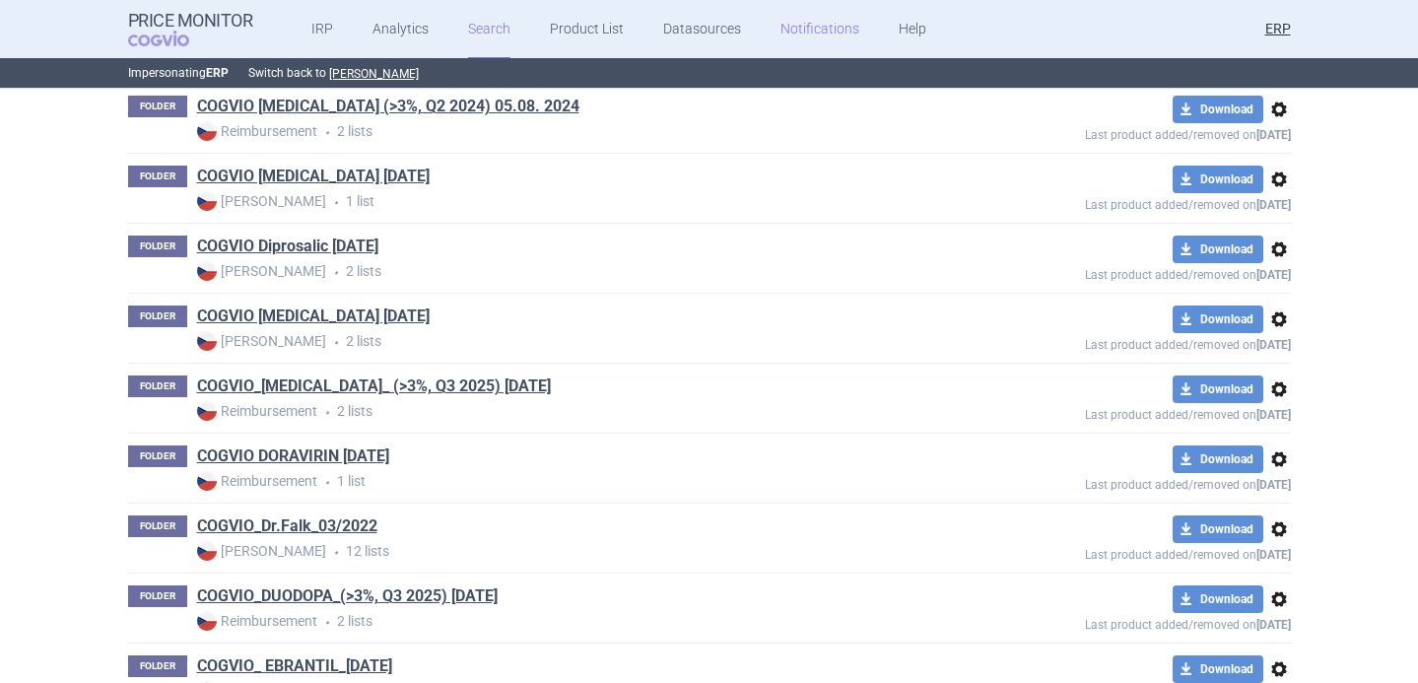
scroll to position [27767, 0]
